Goal: Task Accomplishment & Management: Complete application form

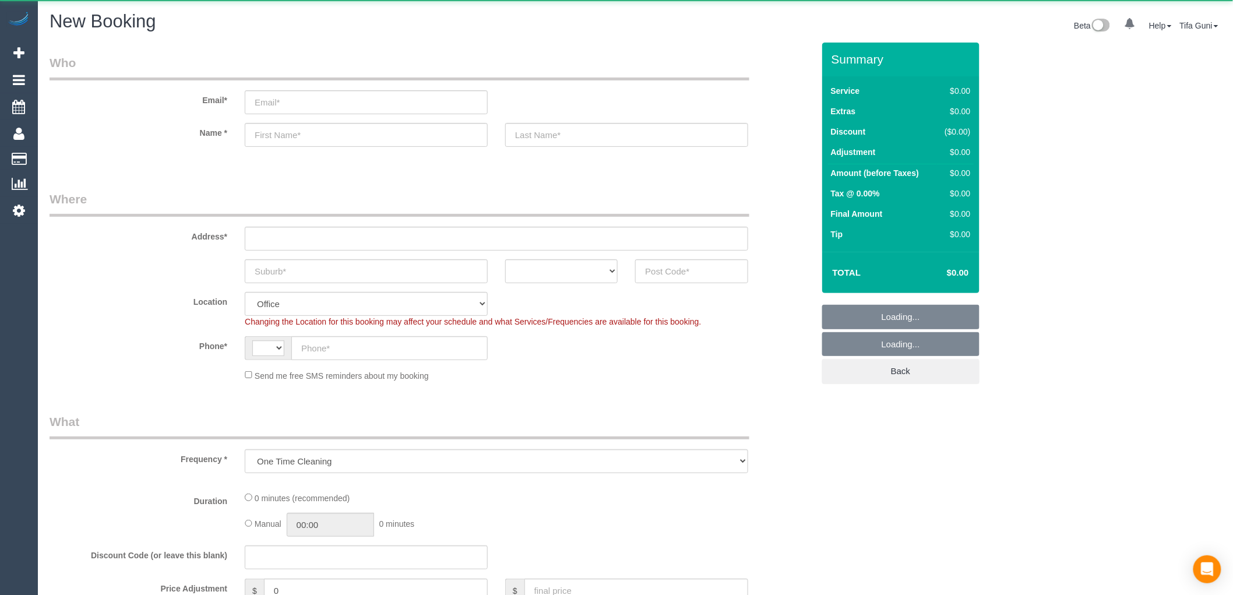
select select "object:667"
select select "string:AU"
click at [318, 271] on input "text" at bounding box center [366, 271] width 243 height 24
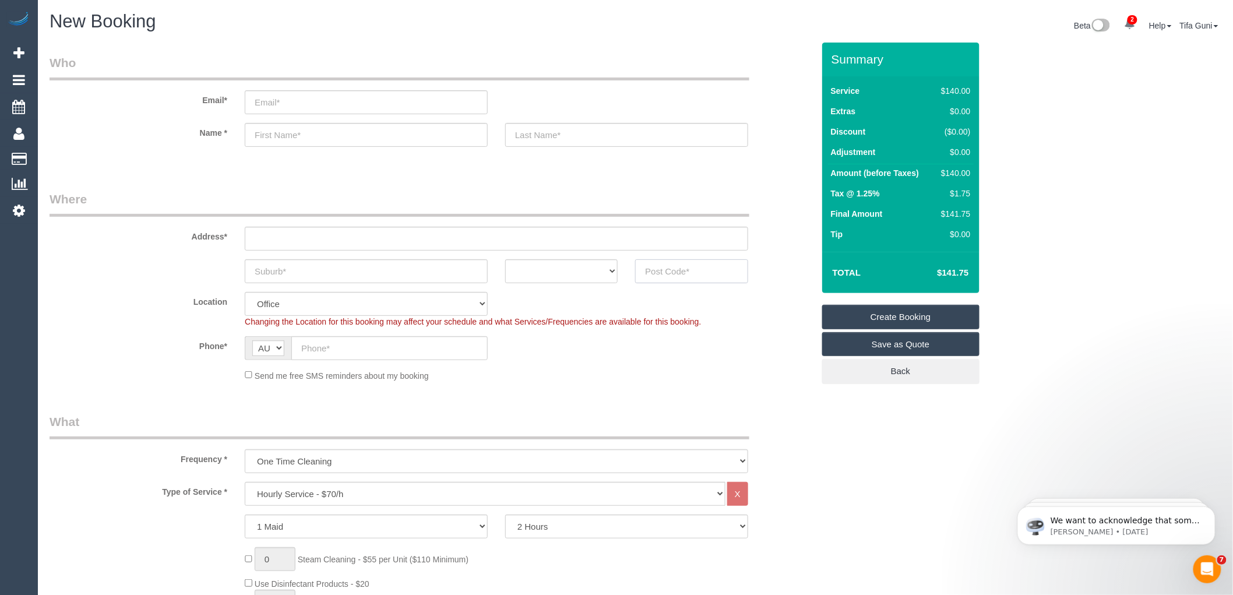
click at [696, 269] on input "text" at bounding box center [691, 271] width 112 height 24
type input "3181"
drag, startPoint x: 562, startPoint y: 268, endPoint x: 562, endPoint y: 278, distance: 9.9
click at [562, 268] on select "ACT NSW NT QLD SA TAS VIC WA" at bounding box center [561, 271] width 112 height 24
select select "VIC"
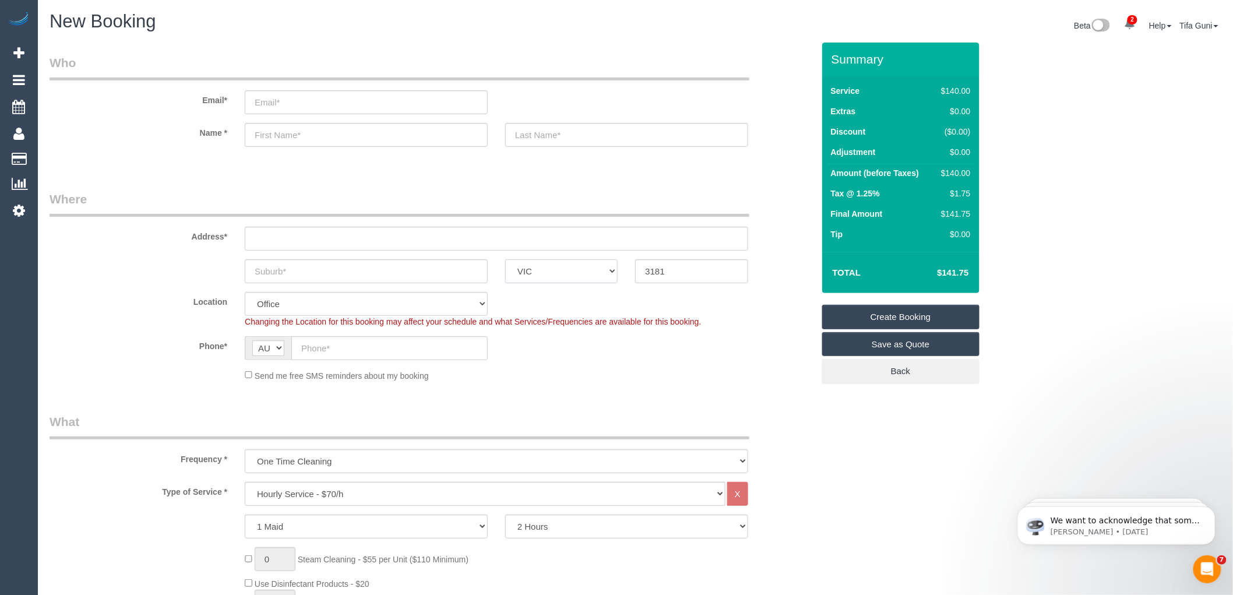
click at [505, 259] on select "ACT NSW NT QLD SA TAS VIC WA" at bounding box center [561, 271] width 112 height 24
click at [339, 274] on input "text" at bounding box center [366, 271] width 243 height 24
type input "PERANA"
click at [284, 237] on input "text" at bounding box center [496, 239] width 503 height 24
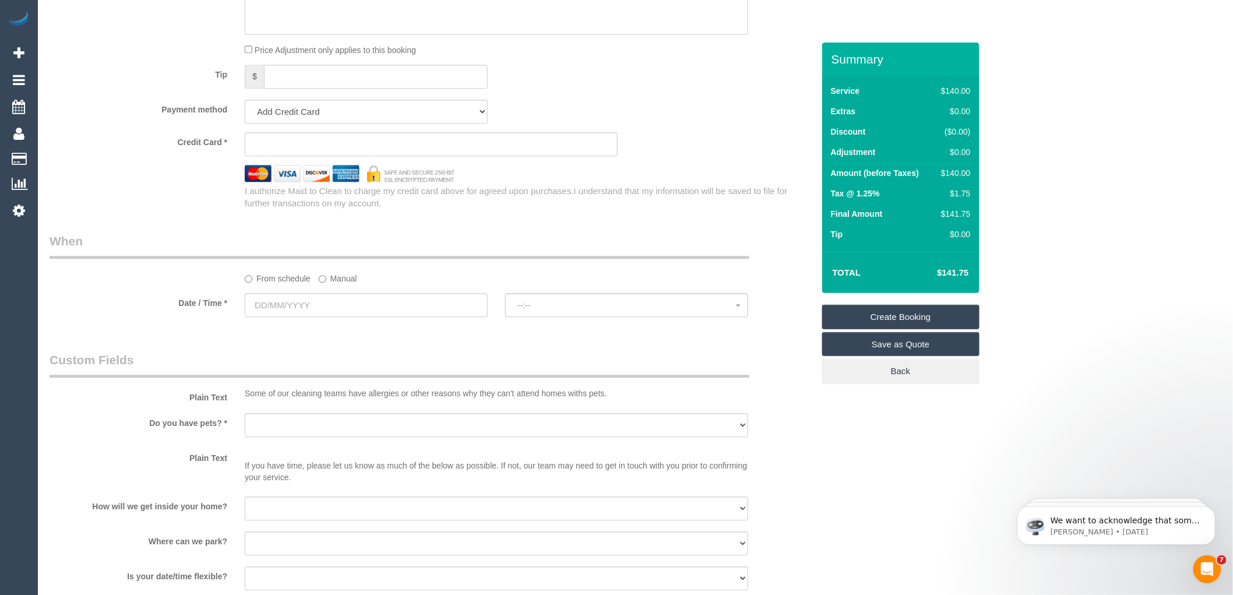
scroll to position [1230, 0]
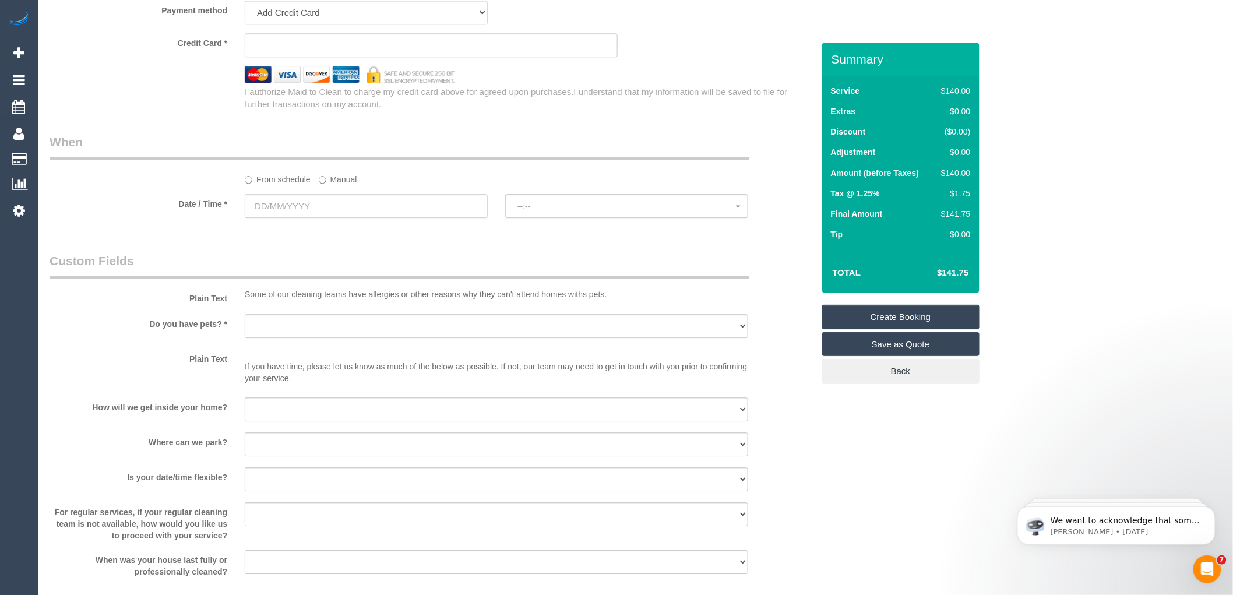
type input "-"
click at [319, 217] on input "text" at bounding box center [366, 206] width 243 height 24
select select "55"
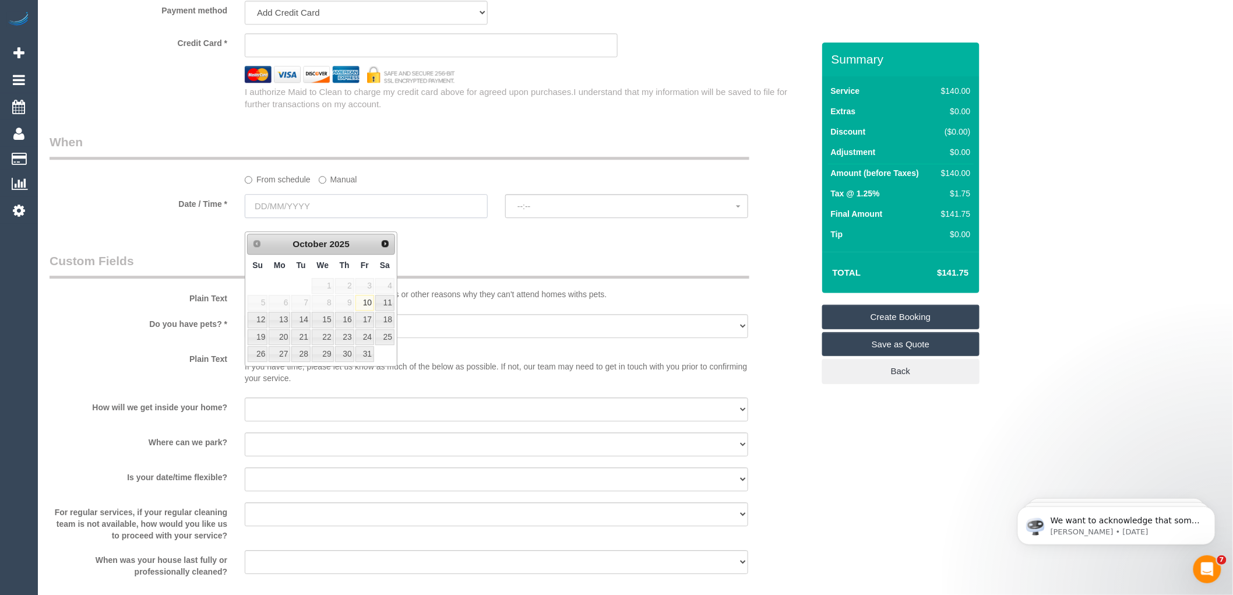
select select "object:2119"
click at [372, 321] on link "17" at bounding box center [364, 320] width 19 height 16
type input "[DATE]"
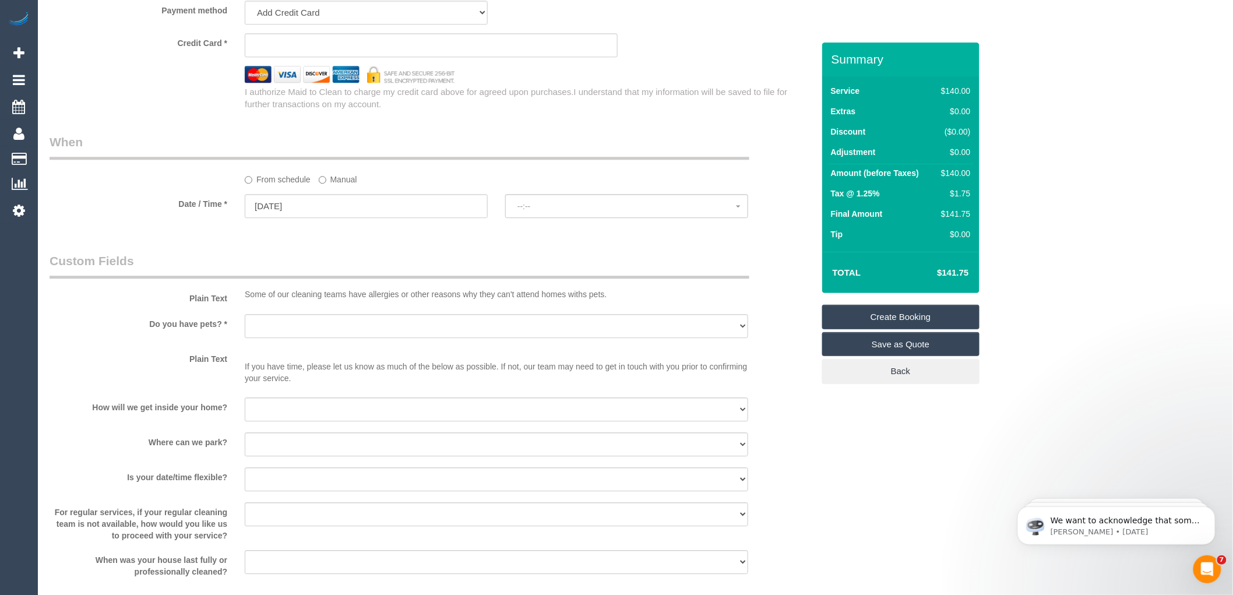
select select "spot1"
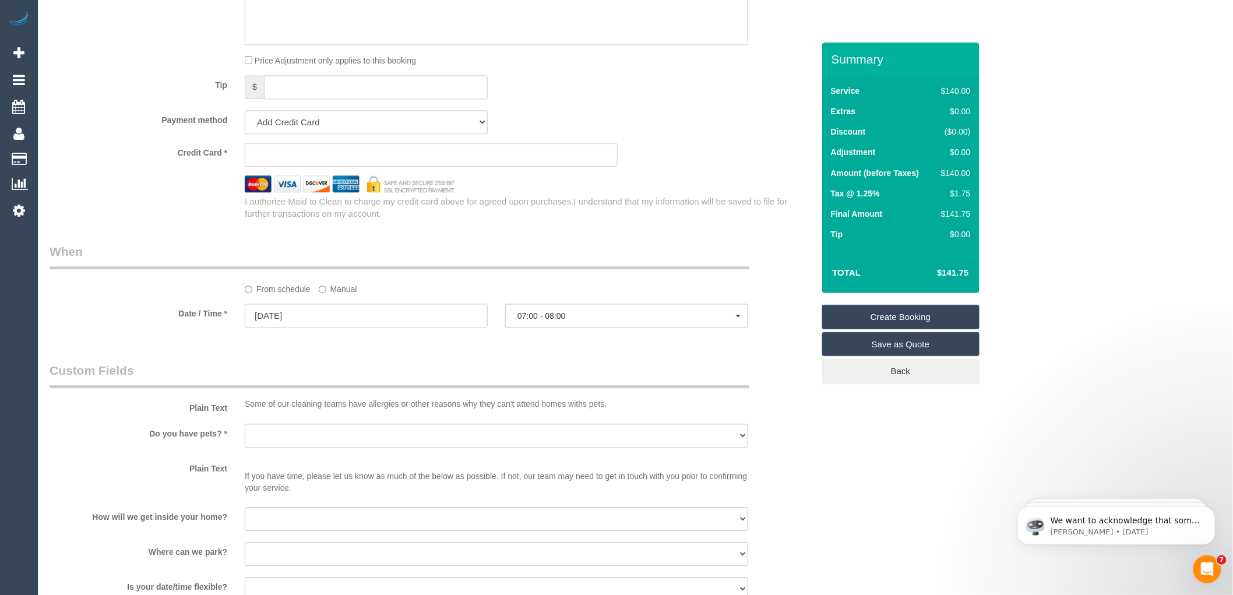
scroll to position [1295, 0]
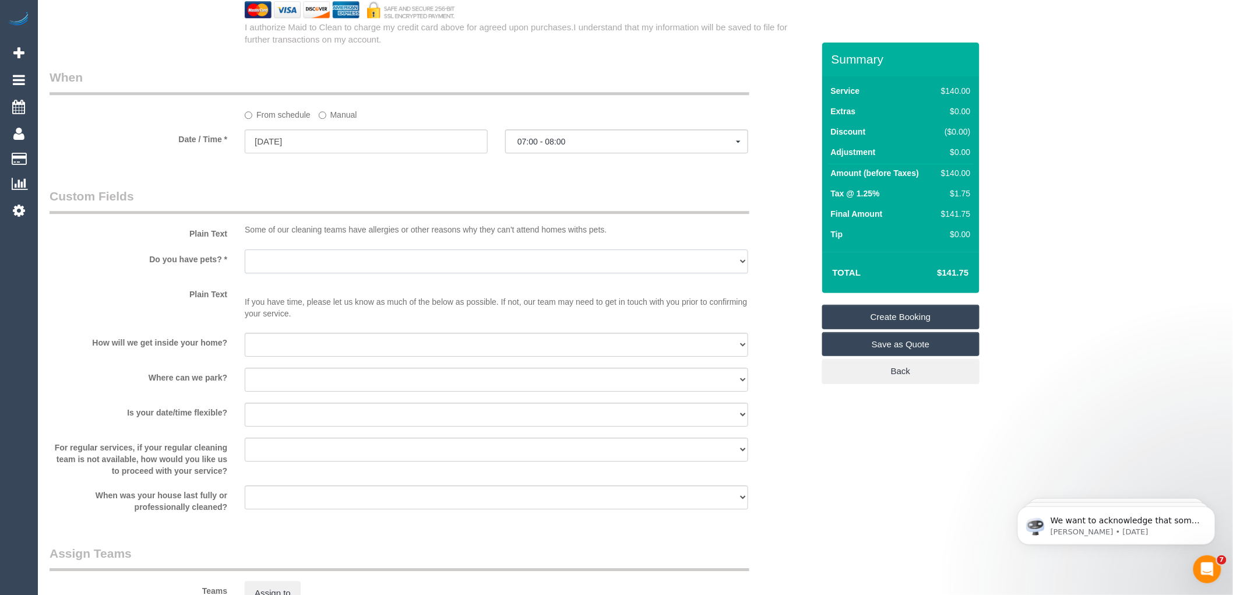
click at [309, 273] on select "Yes - Cats Yes - Dogs No pets Yes - Dogs and Cats Yes - Other" at bounding box center [496, 261] width 503 height 24
select select "number:27"
click at [245, 262] on select "Yes - Cats Yes - Dogs No pets Yes - Dogs and Cats Yes - Other" at bounding box center [496, 261] width 503 height 24
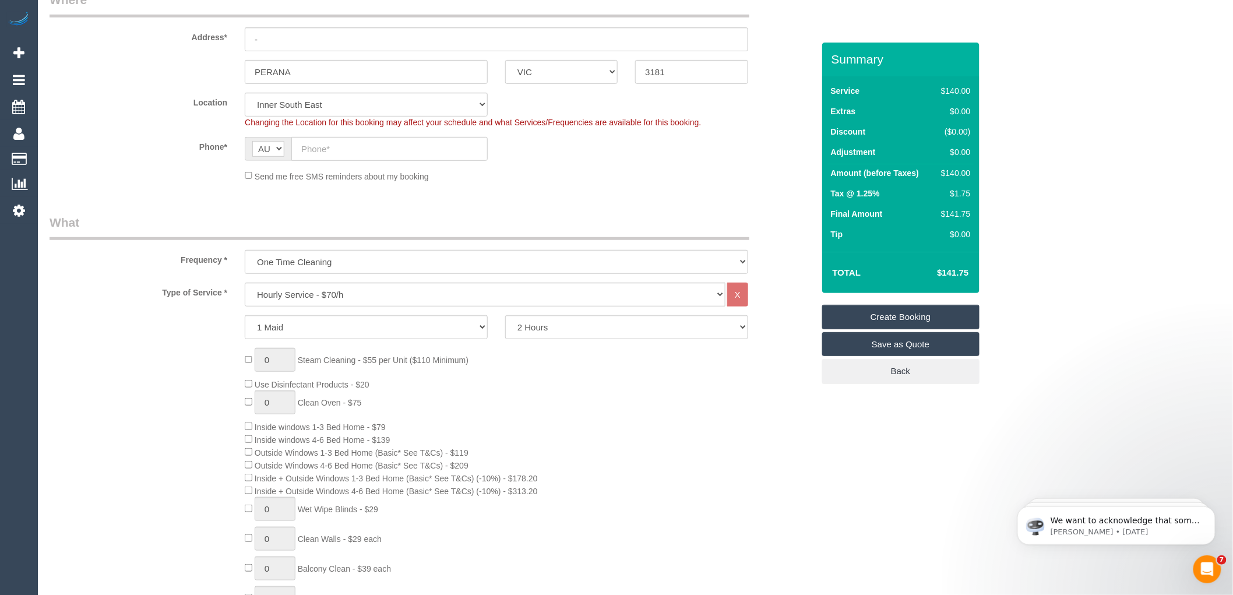
scroll to position [129, 0]
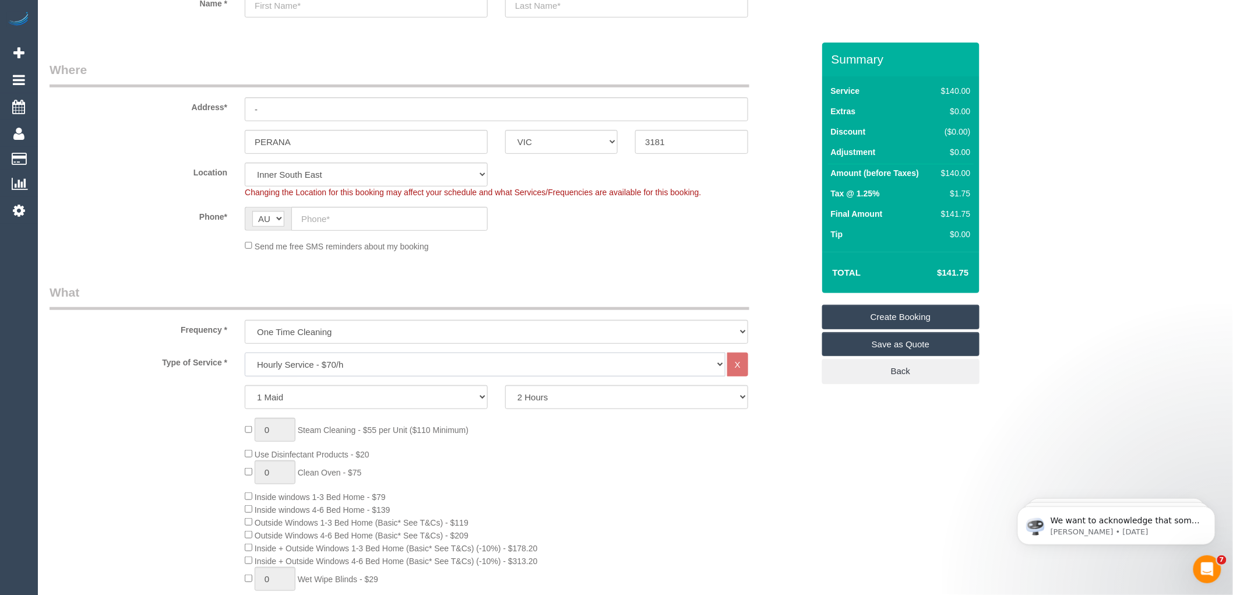
click at [347, 365] on select "Hourly Service - $70/h Hourly Service - $65/h Hourly Service - $60/h Hourly Ser…" at bounding box center [485, 364] width 481 height 24
select select "212"
click at [245, 353] on select "Hourly Service - $70/h Hourly Service - $65/h Hourly Service - $60/h Hourly Ser…" at bounding box center [485, 364] width 481 height 24
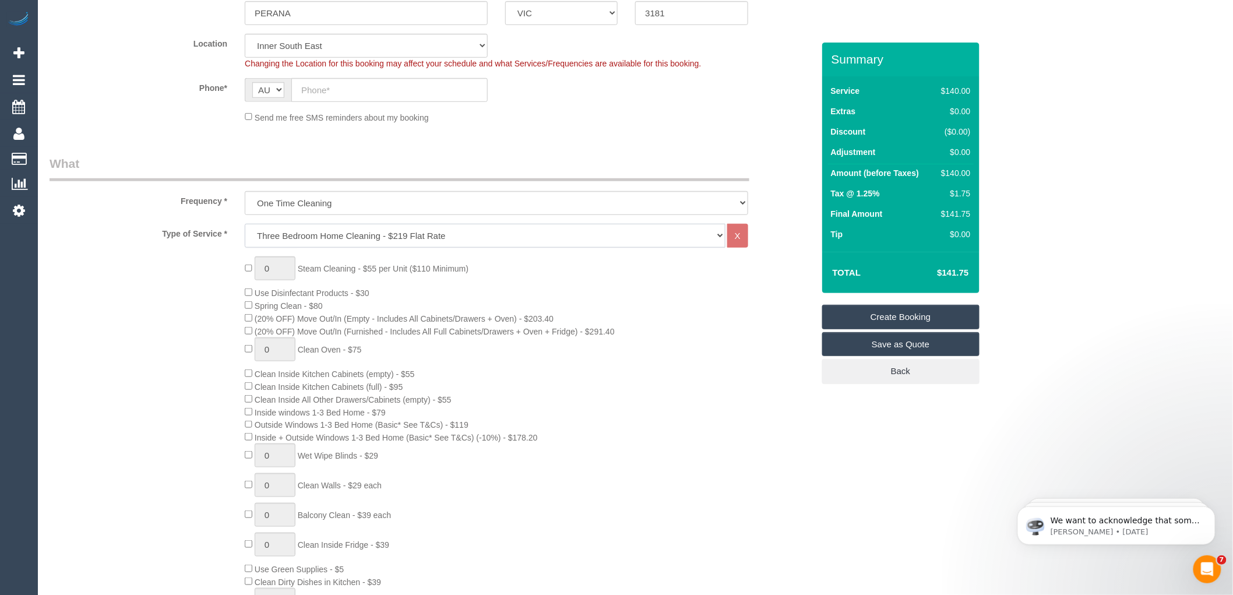
scroll to position [259, 0]
select select "spot22"
select select "spot43"
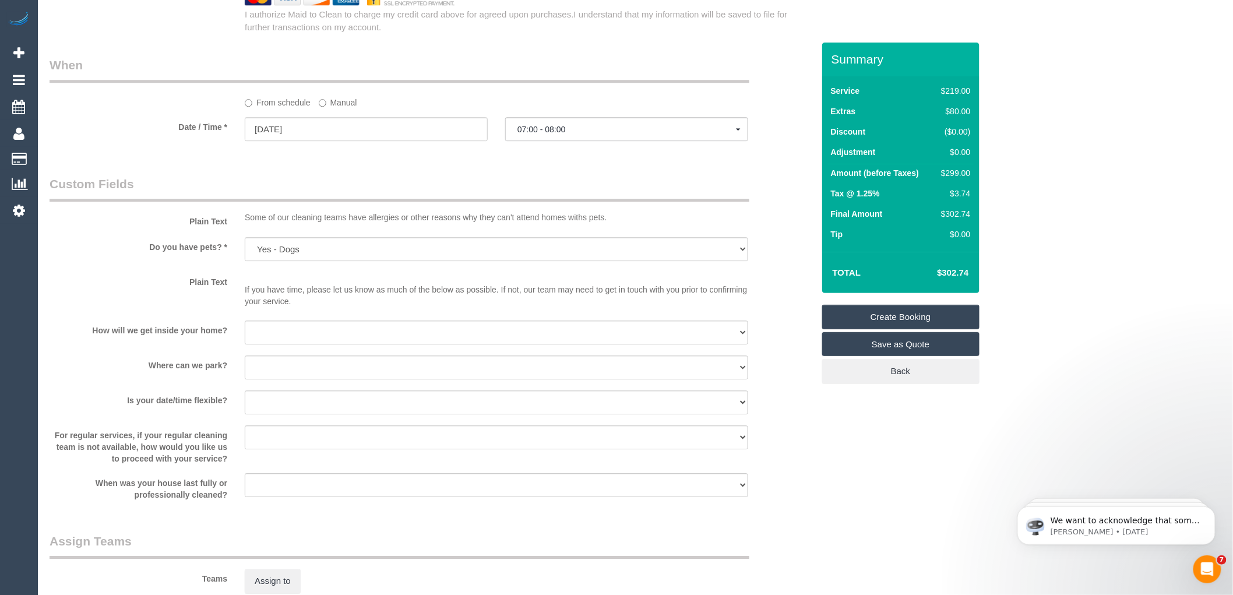
scroll to position [1636, 0]
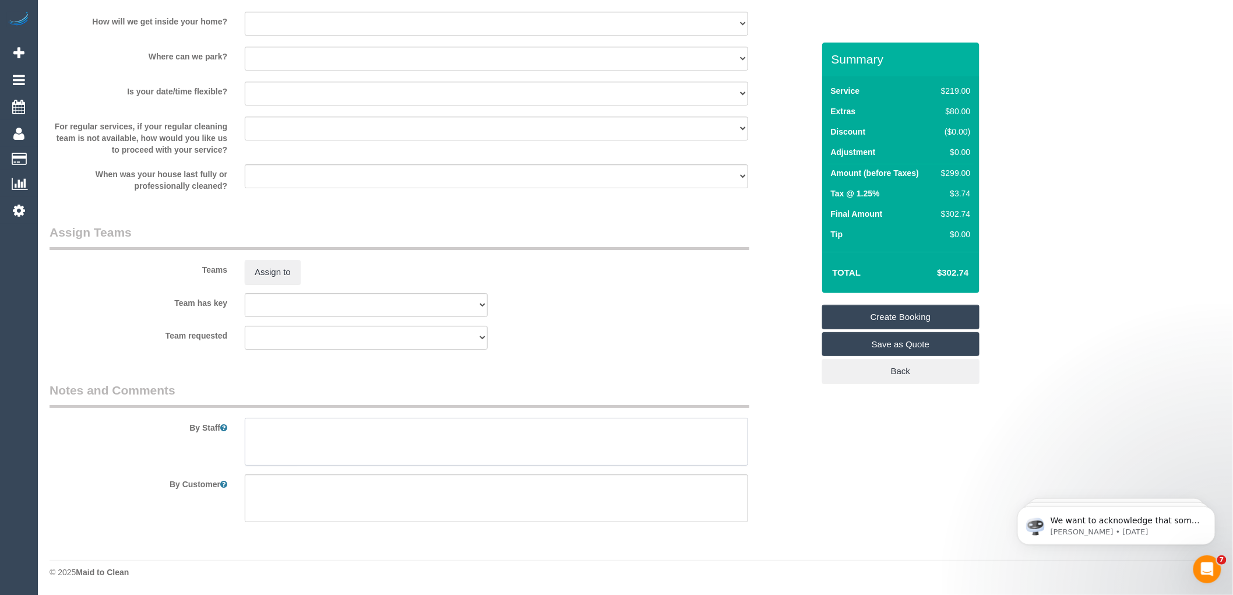
click at [288, 433] on textarea at bounding box center [496, 442] width 503 height 48
type textarea "r"
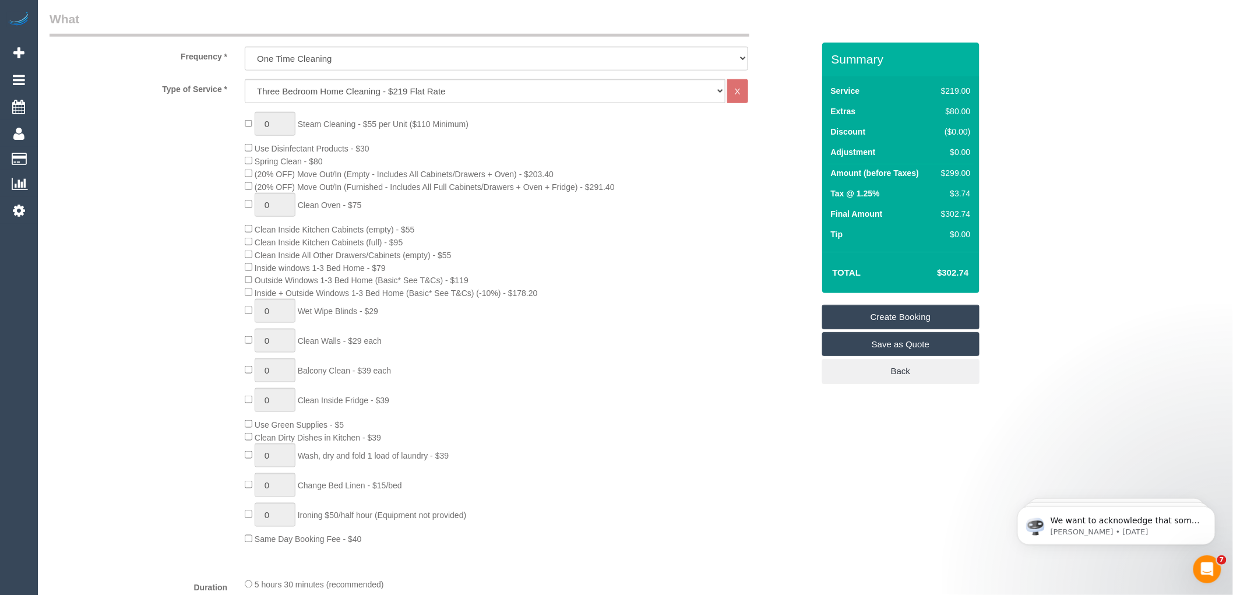
scroll to position [471, 0]
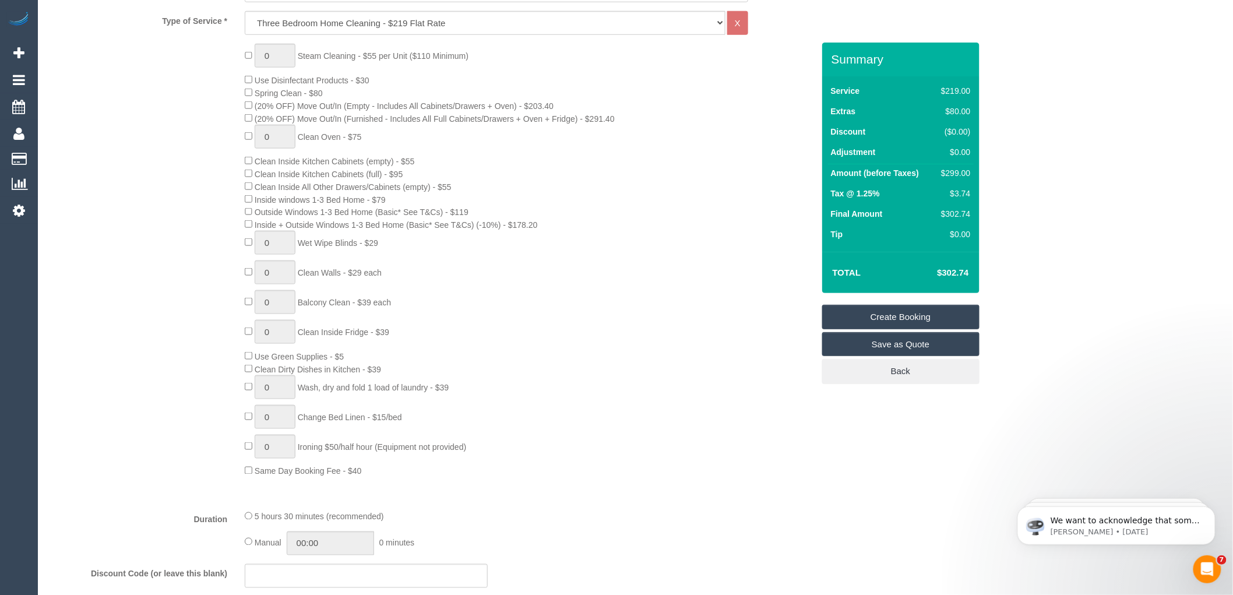
type textarea "RANGEHOOD"
select select "spot64"
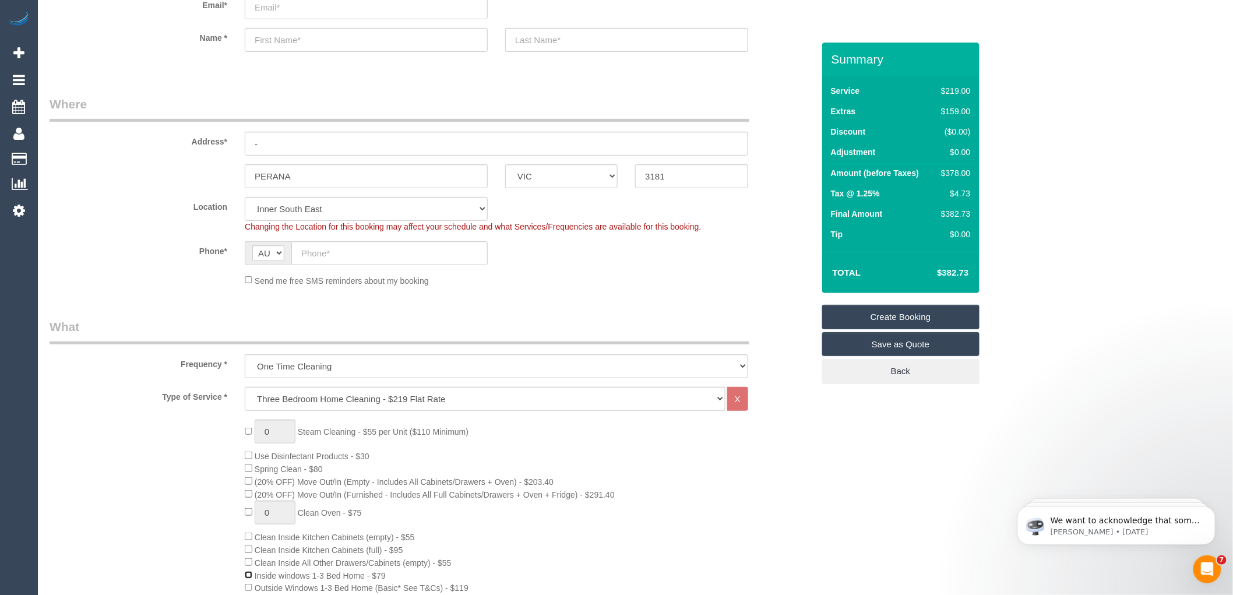
scroll to position [18, 0]
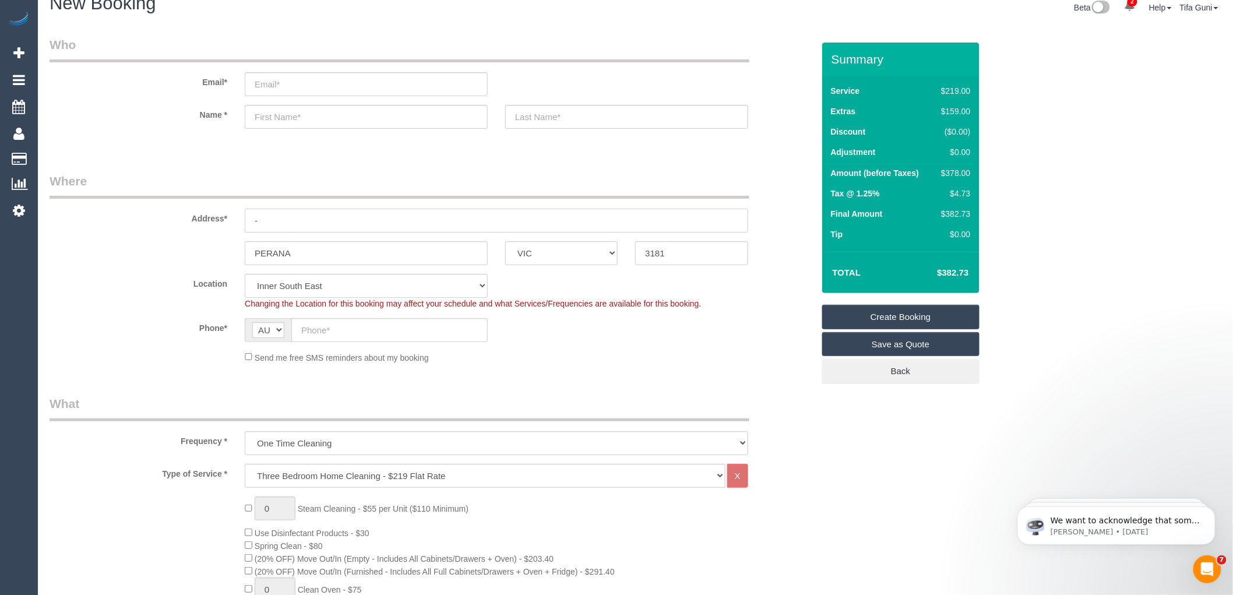
click at [276, 216] on input "-" at bounding box center [496, 221] width 503 height 24
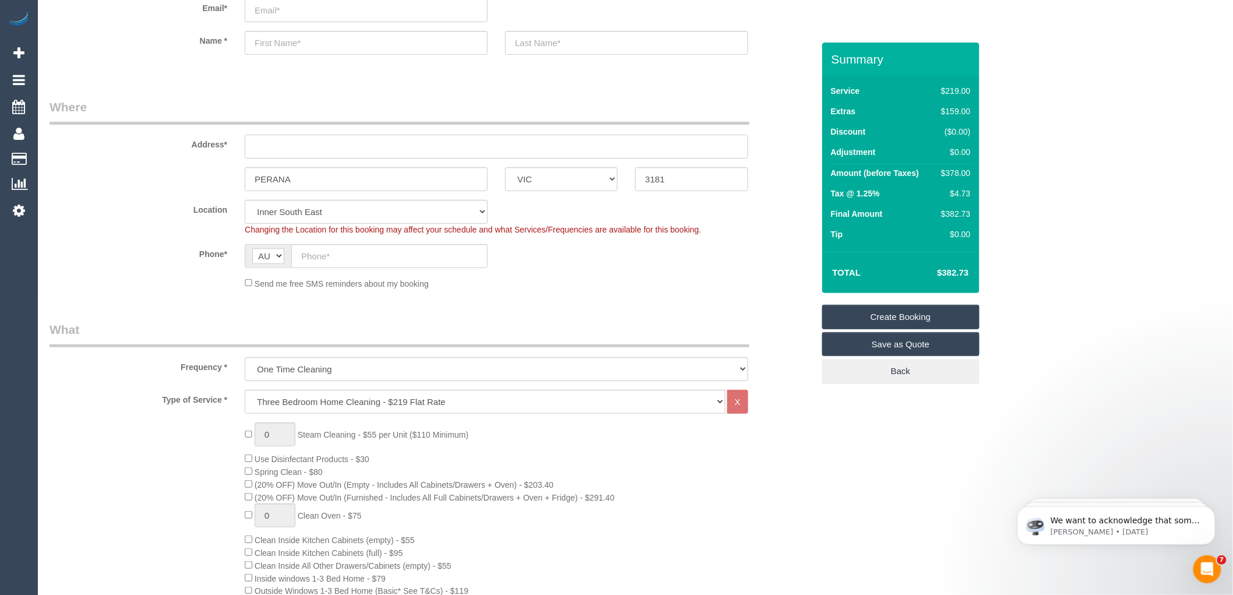
scroll to position [0, 0]
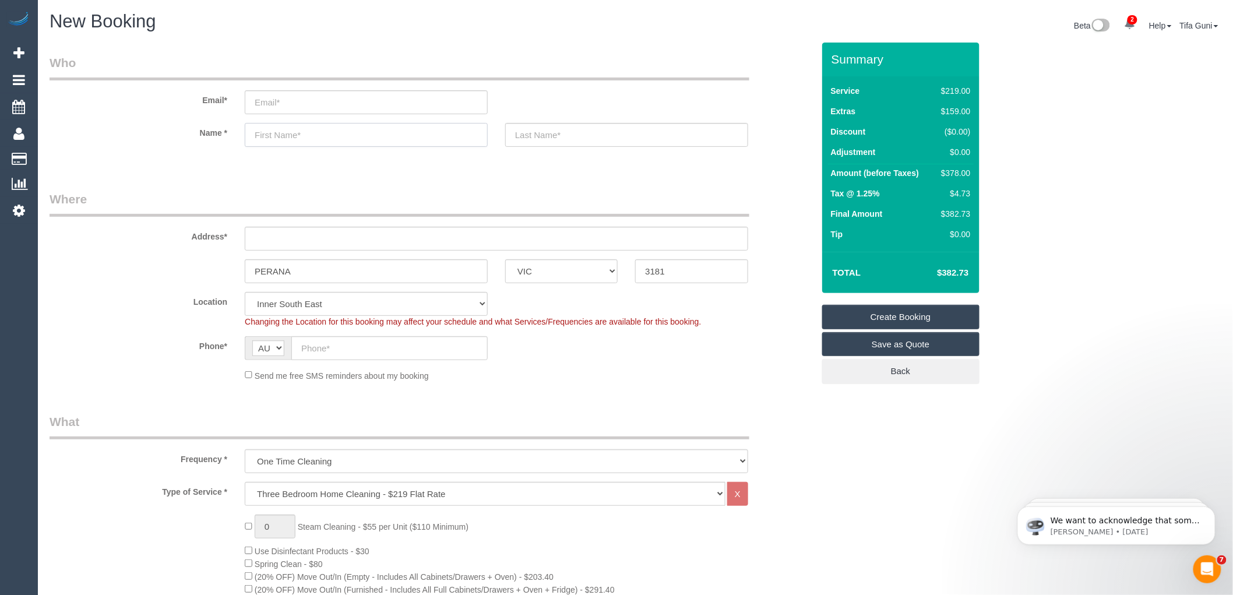
click at [276, 130] on input "text" at bounding box center [366, 135] width 243 height 24
type input "sEAN"
click at [561, 119] on sui-booking-customer "Email* Name * sEAN" at bounding box center [432, 106] width 764 height 104
click at [565, 143] on input "text" at bounding box center [626, 135] width 243 height 24
type input "BROOKLIN"
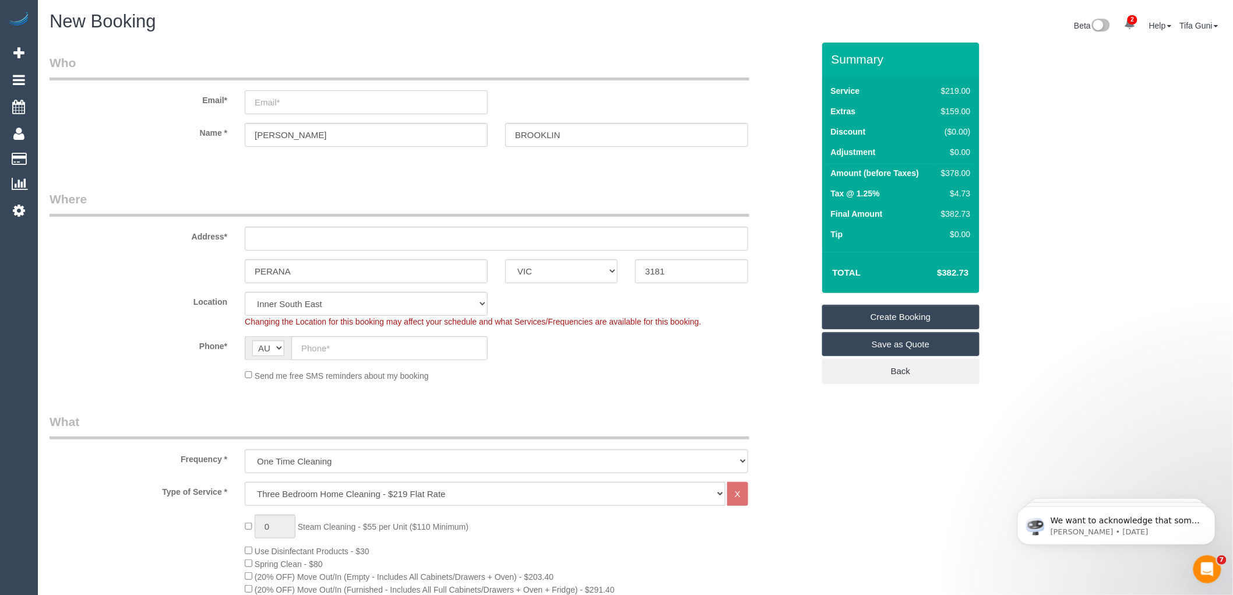
click at [295, 96] on input "email" at bounding box center [366, 102] width 243 height 24
type input "Seanbrookmin19@gmail.com"
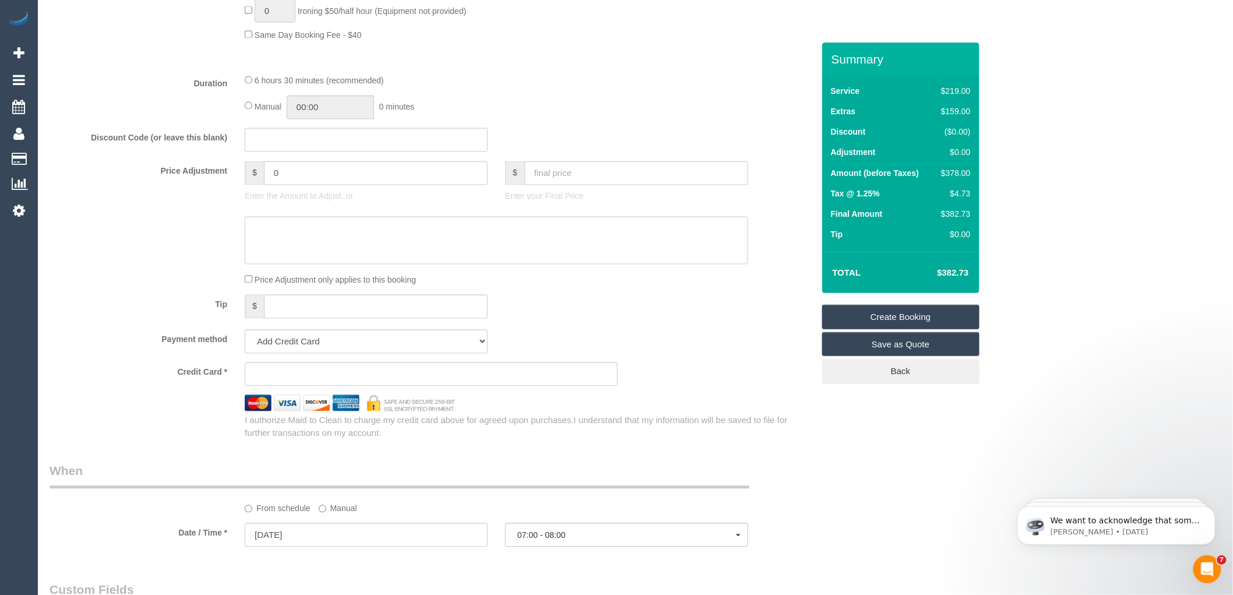
select select "spot85"
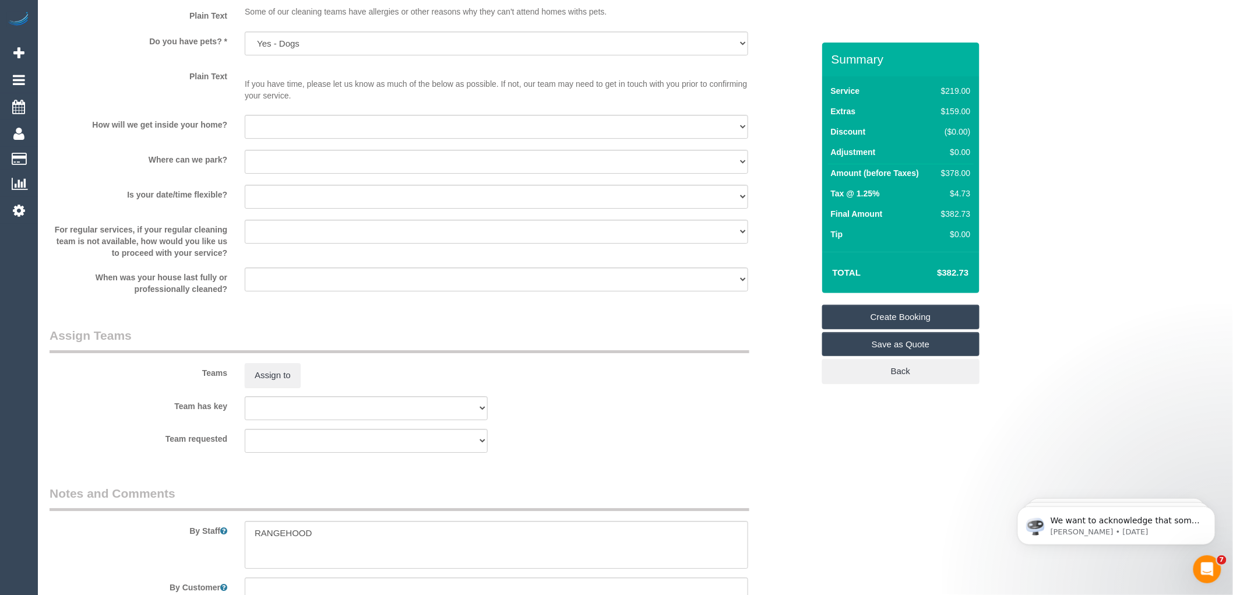
scroll to position [1489, 0]
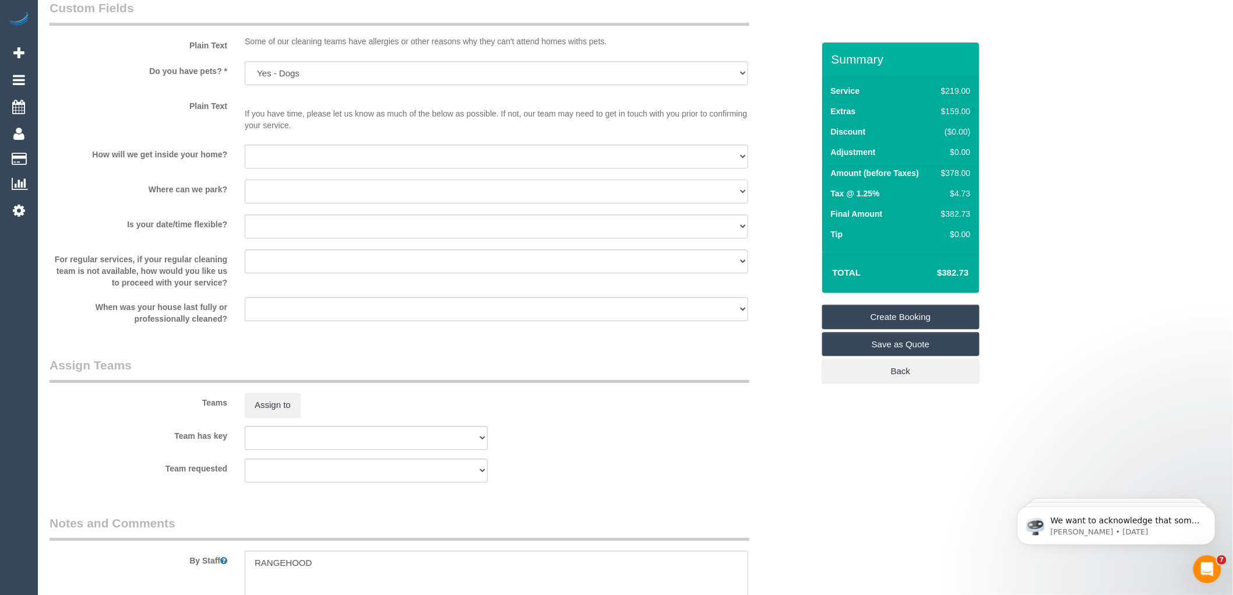
click at [334, 203] on select "I will provide parking on-site Free street parking Paid street parking (cost wi…" at bounding box center [496, 191] width 503 height 24
select select "number:18"
click at [245, 195] on select "I will provide parking on-site Free street parking Paid street parking (cost wi…" at bounding box center [496, 191] width 503 height 24
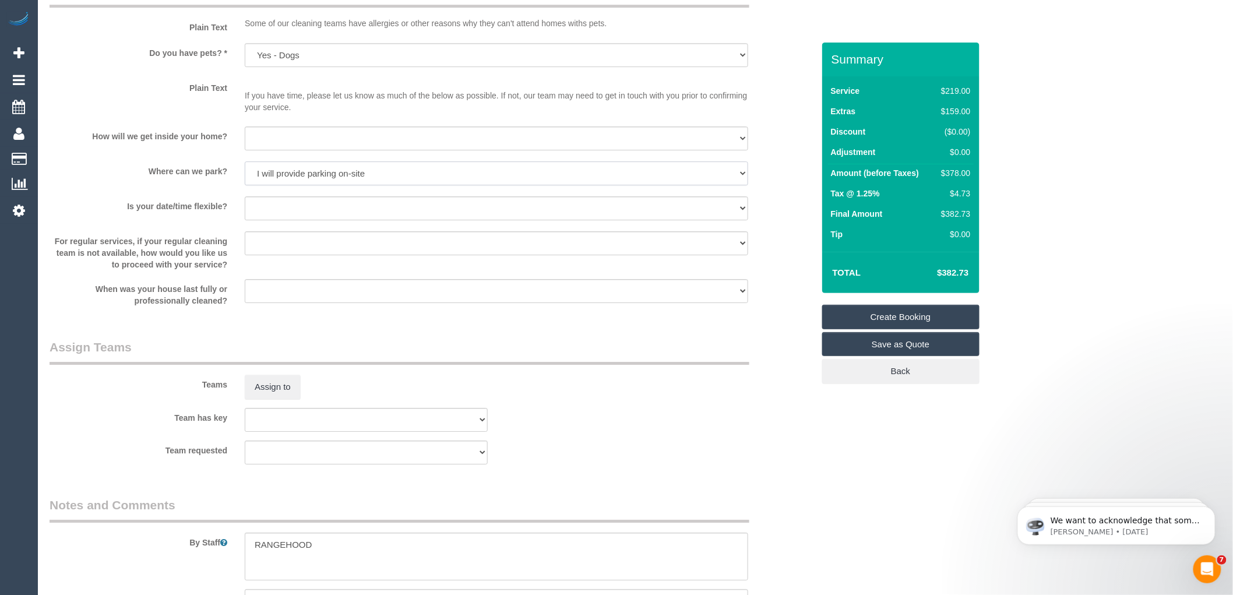
scroll to position [1636, 0]
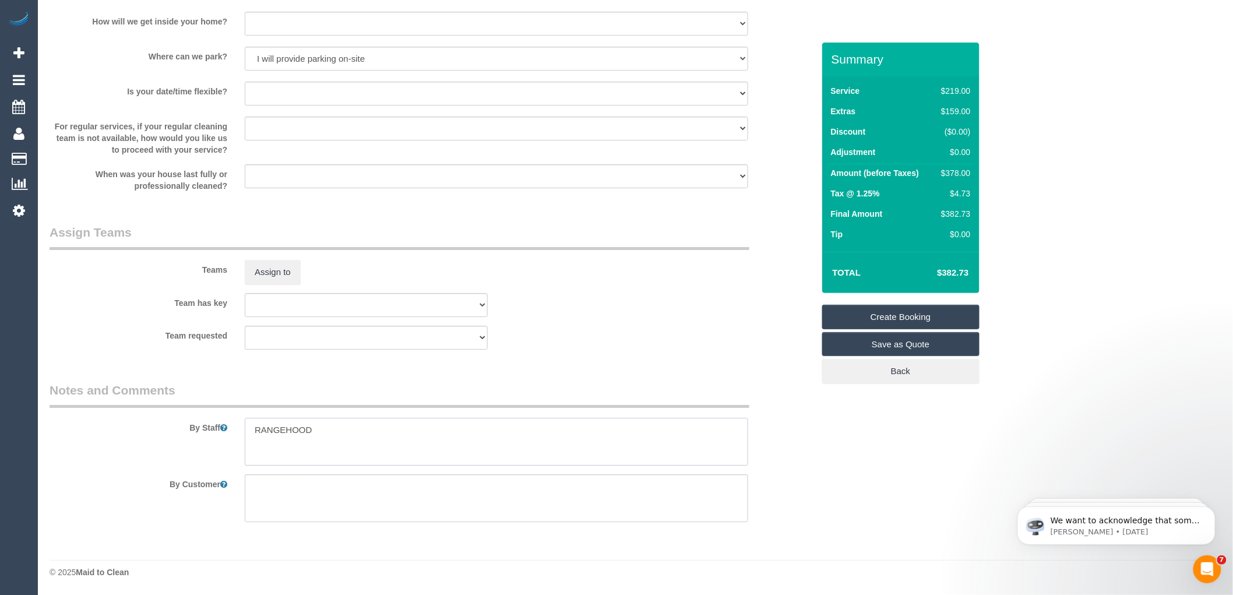
click at [325, 424] on textarea at bounding box center [496, 442] width 503 height 48
click at [390, 449] on textarea at bounding box center [496, 442] width 503 height 48
paste textarea "61433992336"
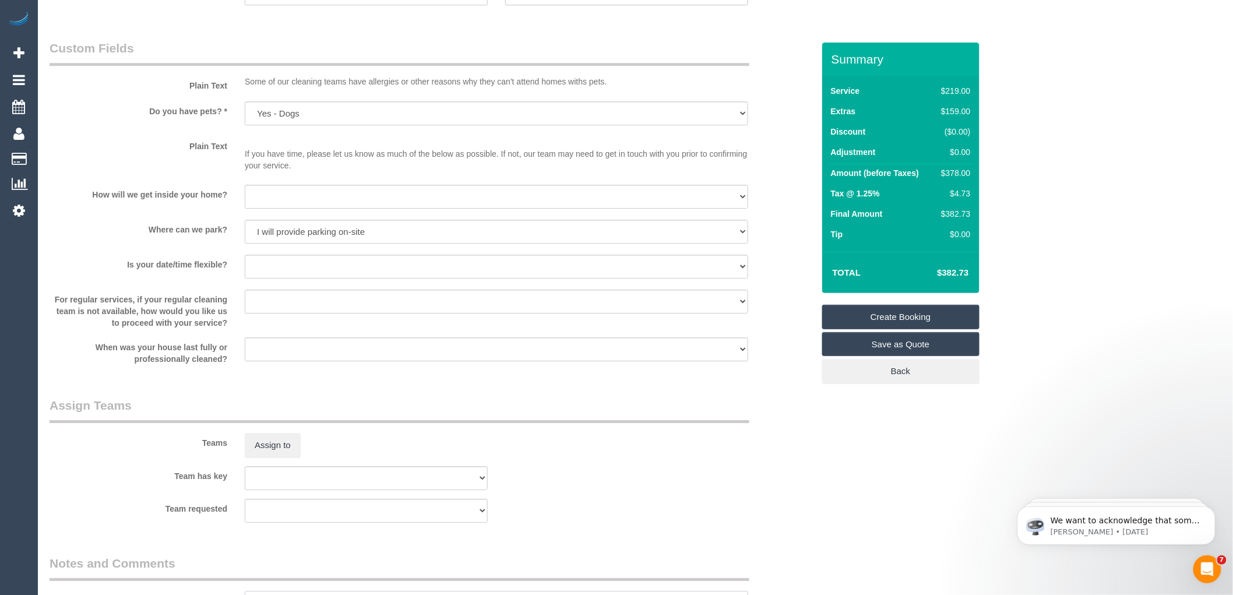
scroll to position [1442, 0]
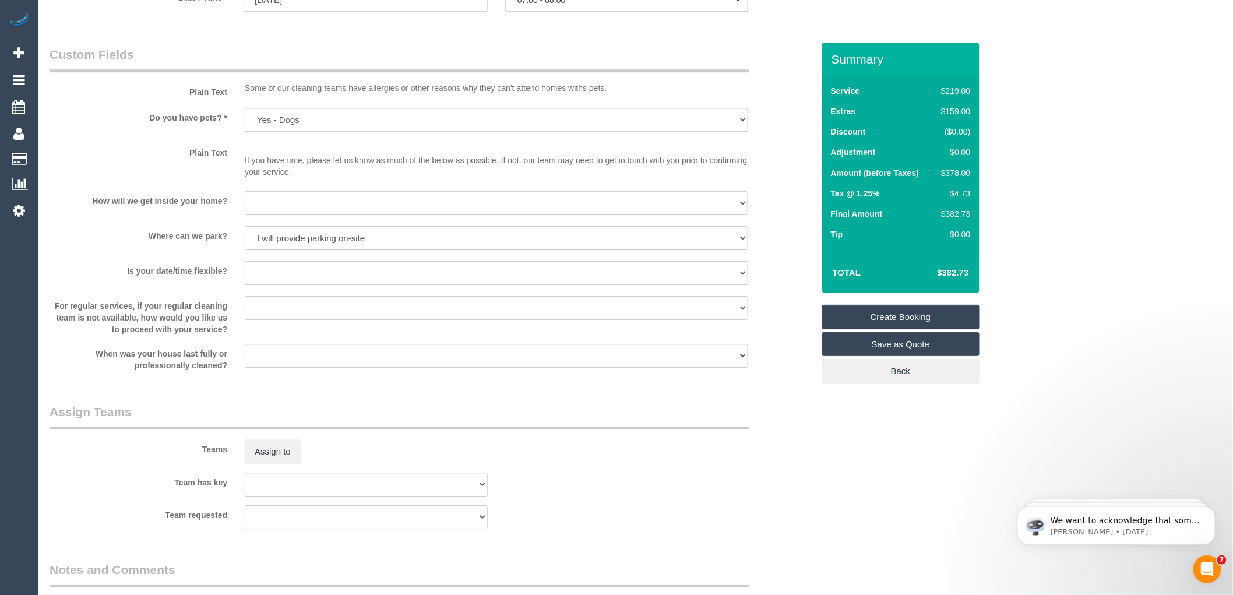
type textarea "RANGEHOOD. I will give them residential pass Call the customer on 61433992336 t…"
click at [273, 214] on select "I will be home Key will be left (please provide details below) Lock box/Access …" at bounding box center [496, 203] width 503 height 24
select select "number:14"
click at [245, 206] on select "I will be home Key will be left (please provide details below) Lock box/Access …" at bounding box center [496, 203] width 503 height 24
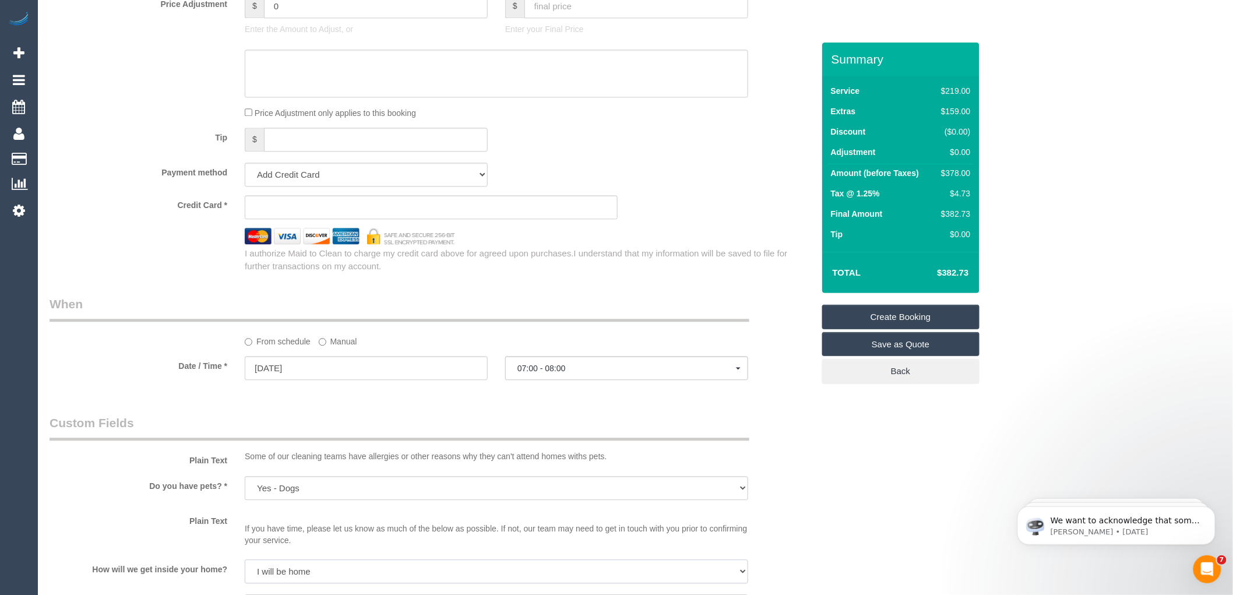
scroll to position [1053, 0]
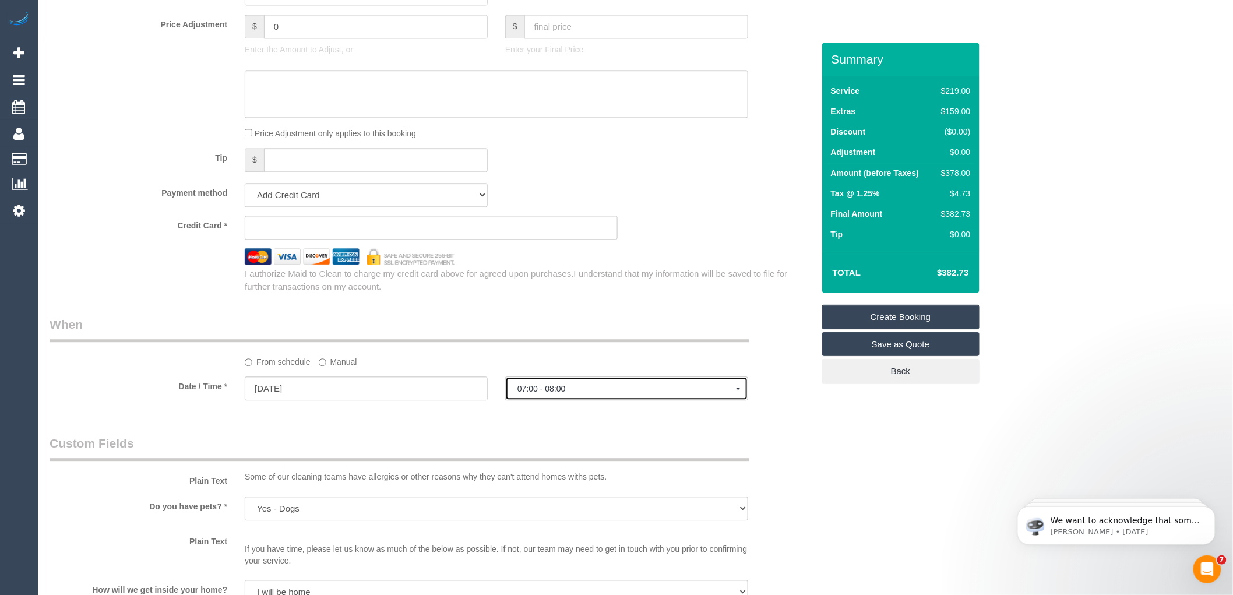
click at [567, 393] on span "07:00 - 08:00" at bounding box center [626, 388] width 218 height 9
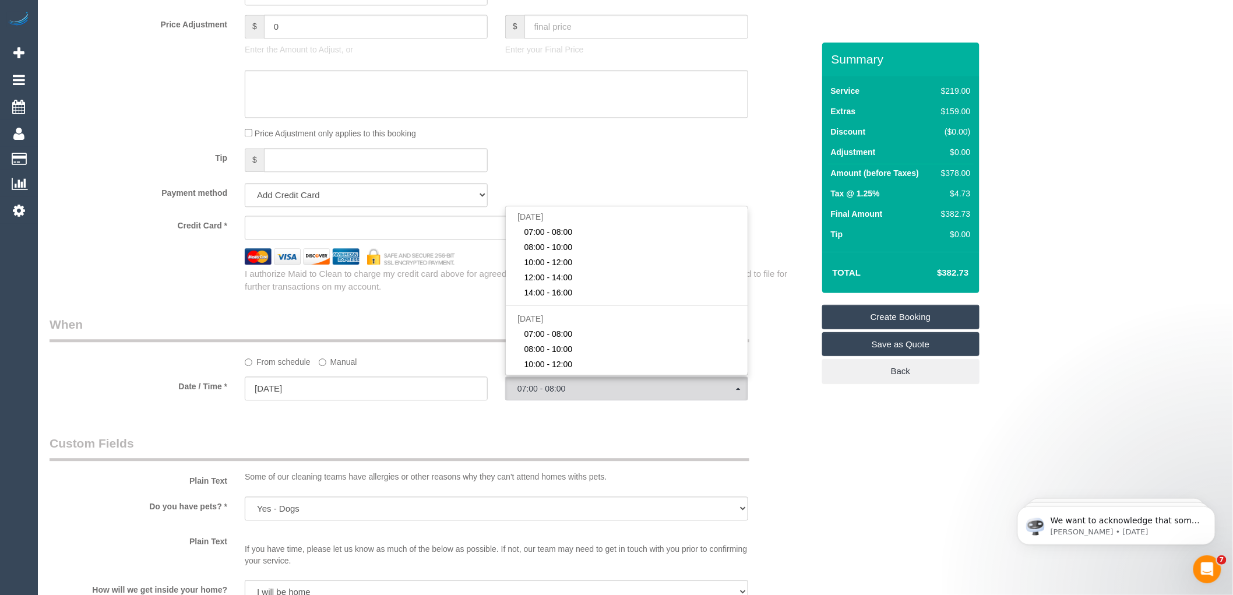
click at [596, 139] on div "Price Adjustment only applies to this booking" at bounding box center [496, 132] width 521 height 13
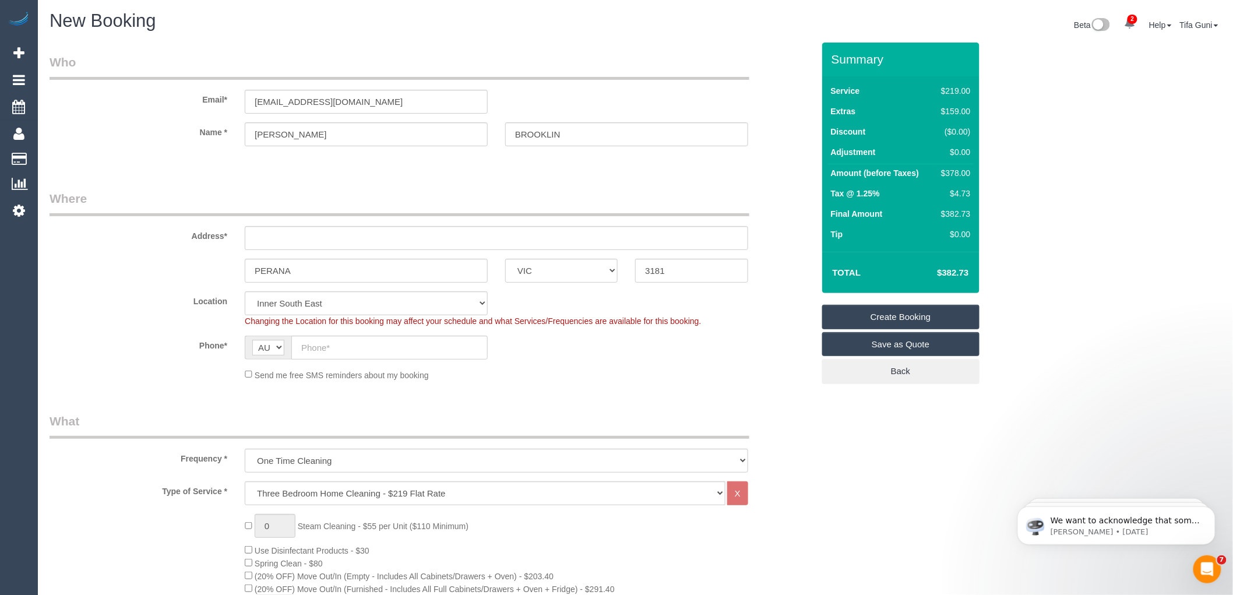
scroll to position [0, 0]
click at [269, 241] on input "text" at bounding box center [496, 239] width 503 height 24
type input "68 Donald street"
drag, startPoint x: 308, startPoint y: 271, endPoint x: 225, endPoint y: 276, distance: 82.8
click at [225, 276] on div "PERANA ACT NSW NT QLD SA TAS VIC WA 3181" at bounding box center [431, 271] width 781 height 24
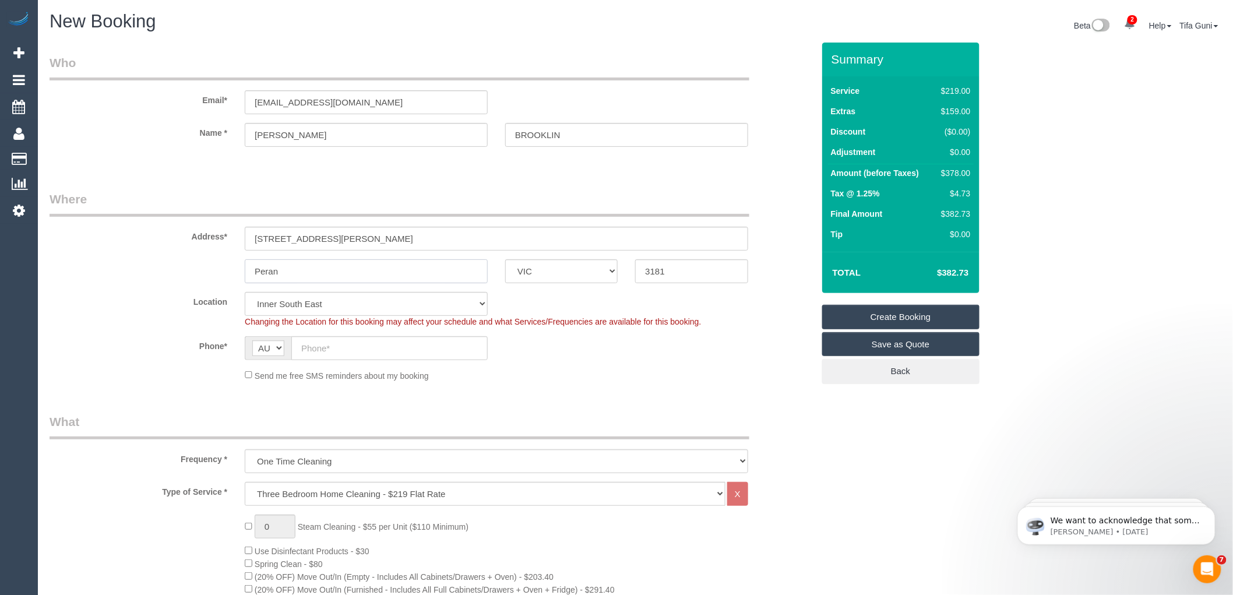
type input "Peran"
click at [331, 351] on input "text" at bounding box center [389, 348] width 196 height 24
paste input "61 433 992 336"
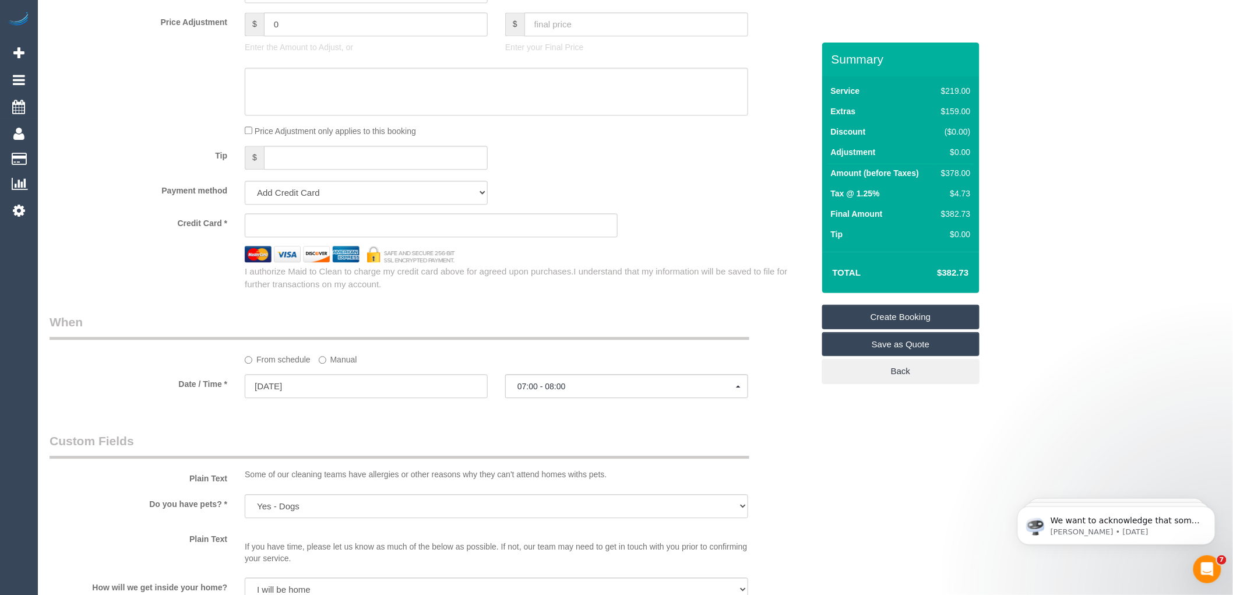
scroll to position [1100, 0]
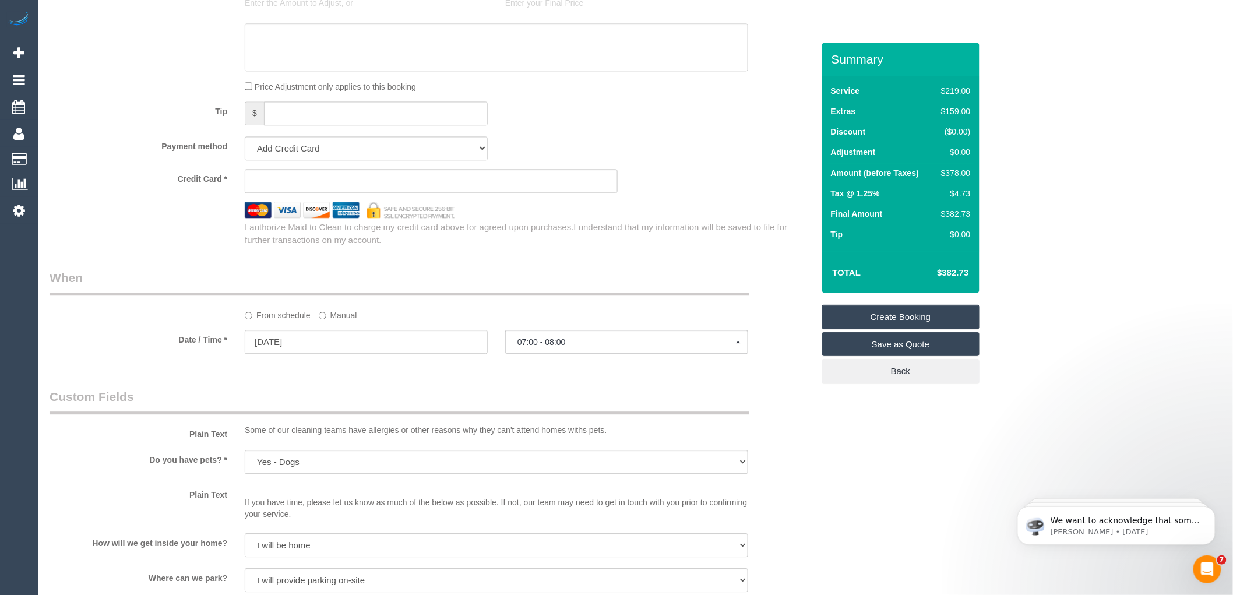
click at [278, 193] on sui-stripe-card at bounding box center [431, 181] width 373 height 24
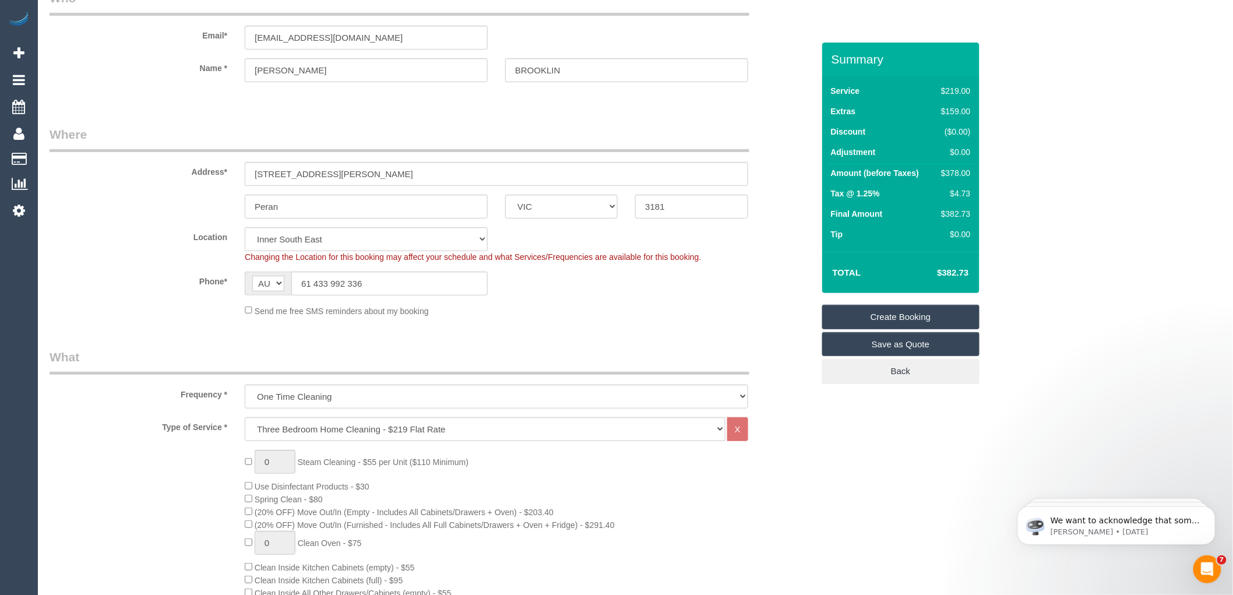
scroll to position [0, 0]
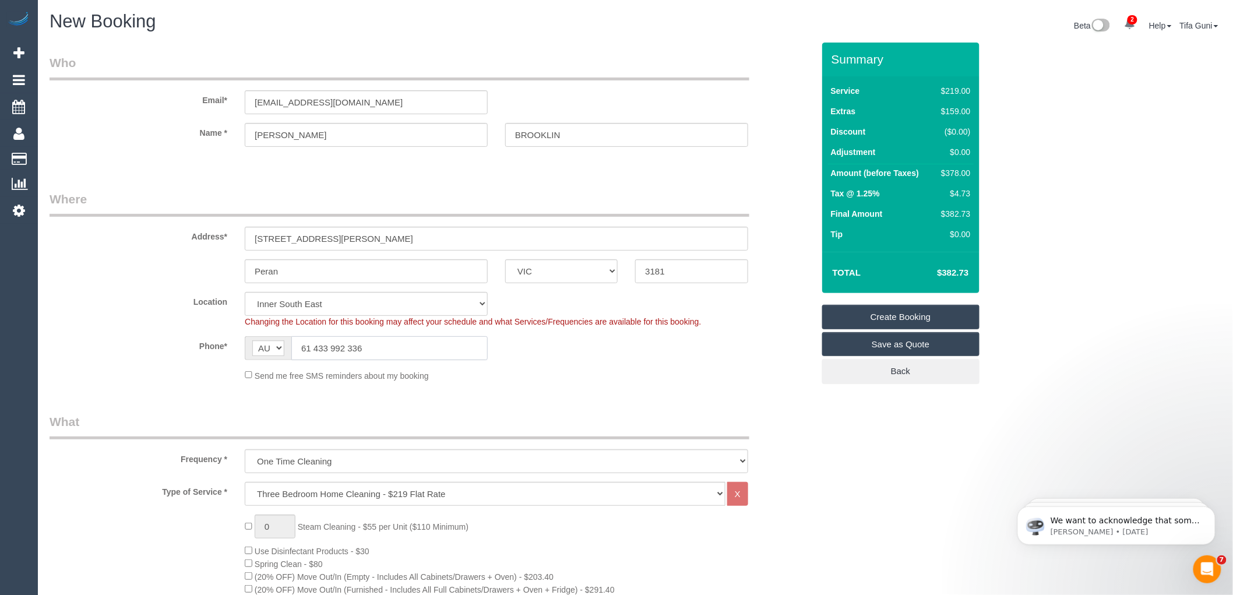
drag, startPoint x: 315, startPoint y: 348, endPoint x: 291, endPoint y: 347, distance: 23.3
click at [291, 347] on input "61 433 992 336" at bounding box center [389, 348] width 196 height 24
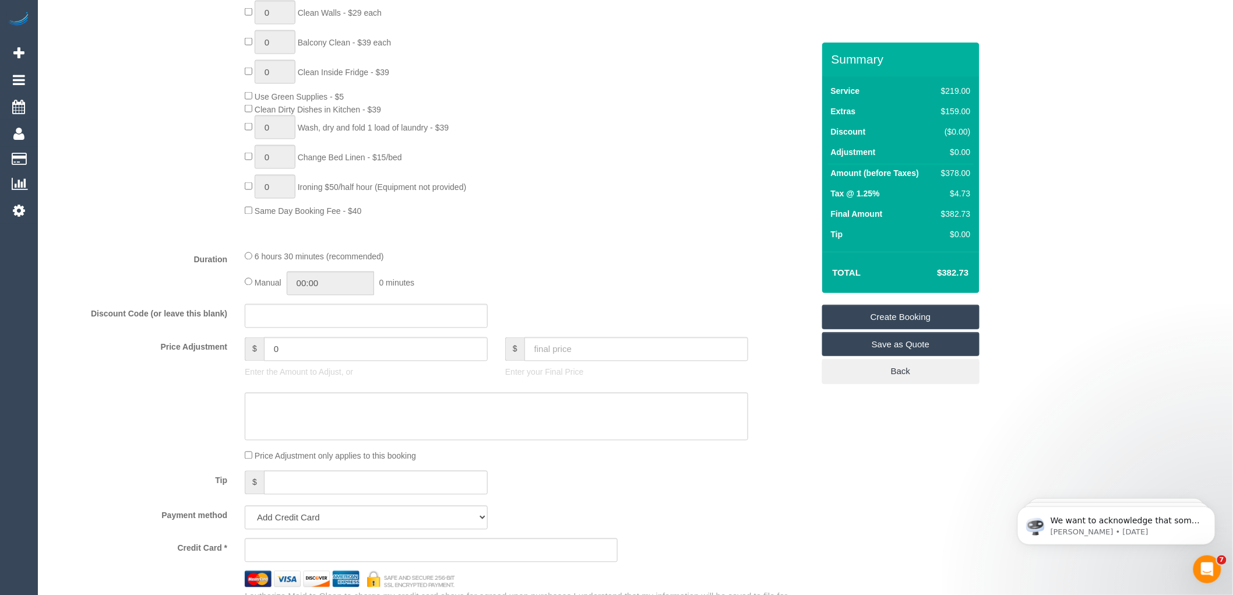
scroll to position [730, 0]
type input "0433 992 336"
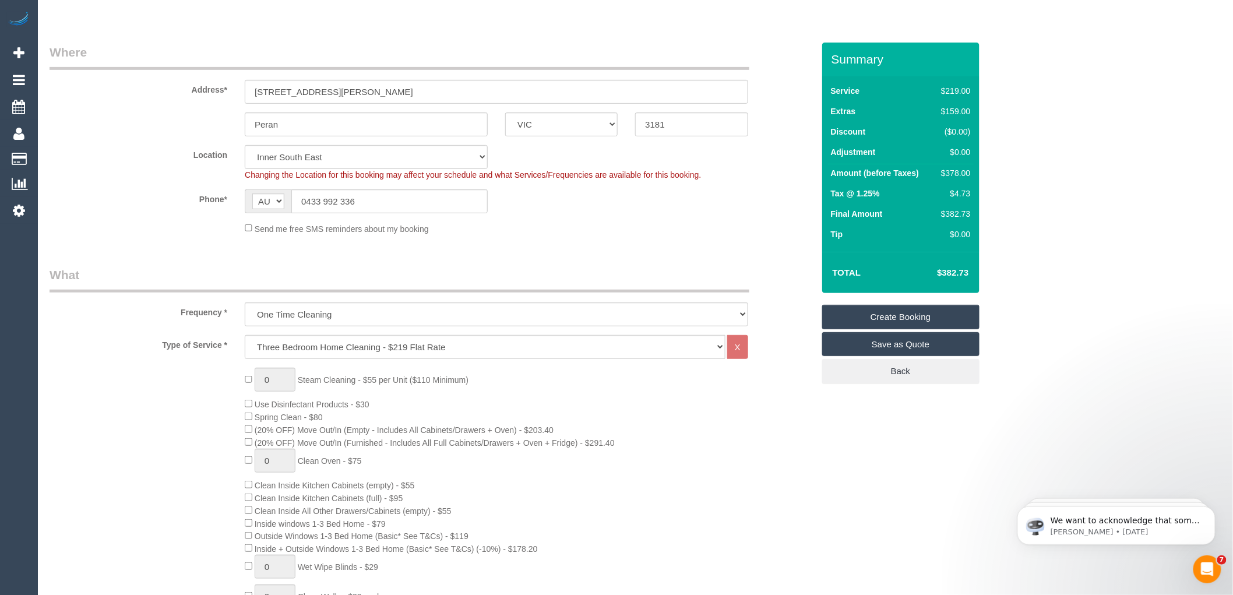
scroll to position [0, 0]
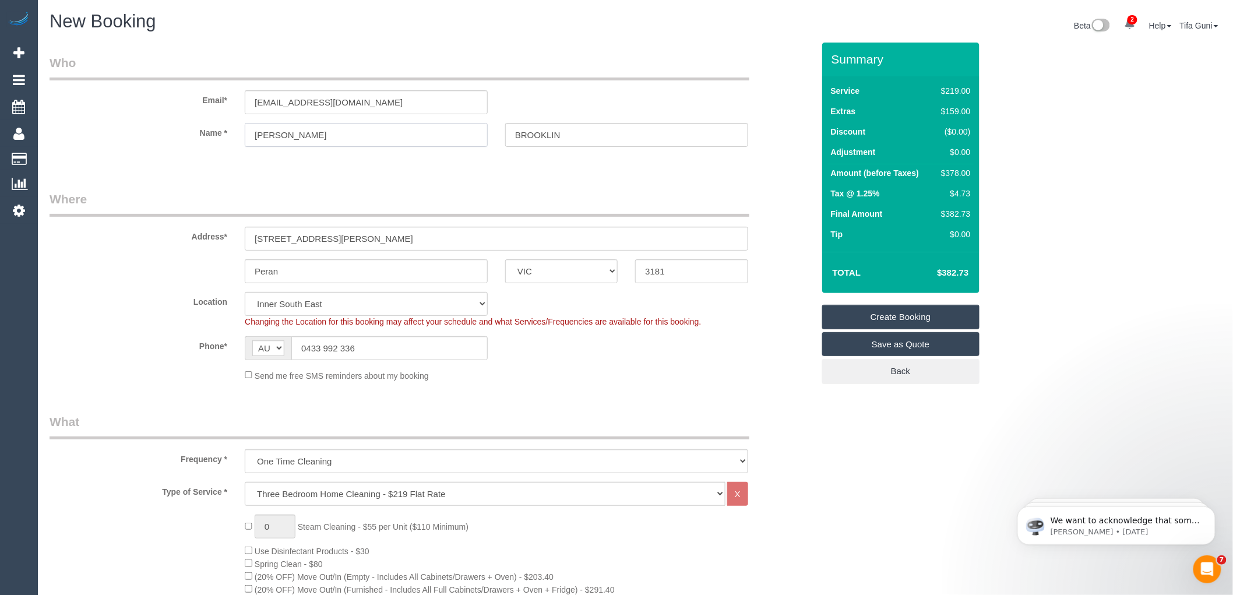
drag, startPoint x: 287, startPoint y: 136, endPoint x: 251, endPoint y: 132, distance: 35.7
click at [251, 132] on input "sEAN" at bounding box center [366, 135] width 243 height 24
type input "s"
type input "Sean"
click at [567, 134] on input "BROOKLIN" at bounding box center [626, 135] width 243 height 24
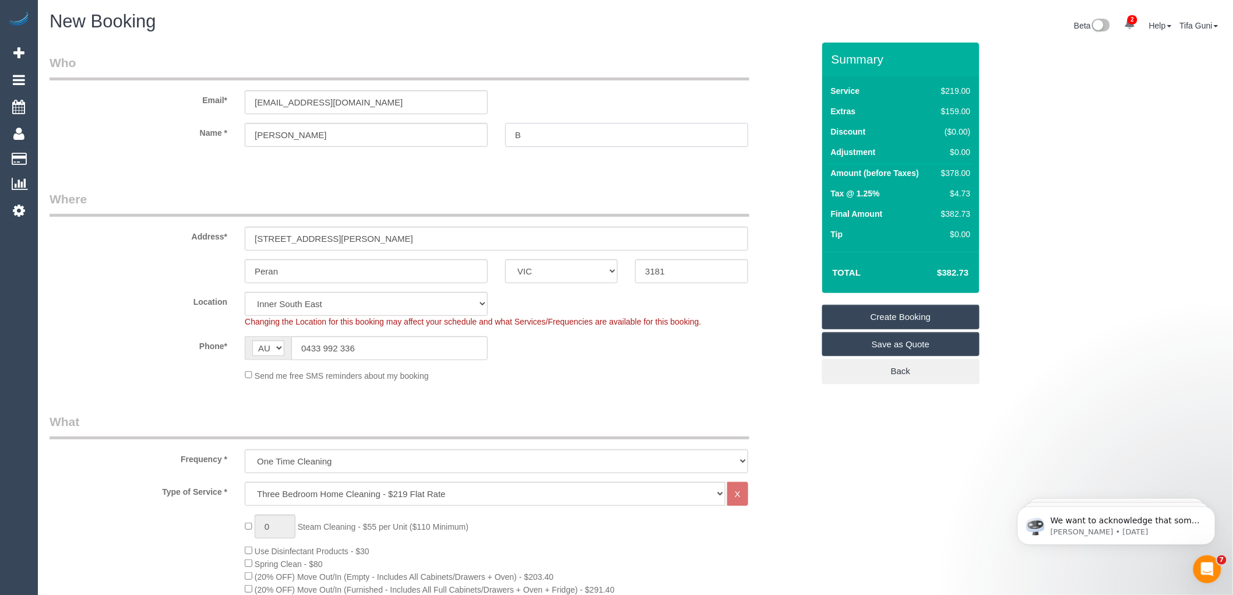
click at [542, 142] on input "B" at bounding box center [626, 135] width 243 height 24
type input "Brookman"
click at [306, 101] on input "Seanbrookmin19@gmail.com" at bounding box center [366, 102] width 243 height 24
drag, startPoint x: 377, startPoint y: 103, endPoint x: 223, endPoint y: 111, distance: 154.6
click at [204, 106] on div "Email* Seanbrookman19@gmail.com" at bounding box center [431, 84] width 781 height 60
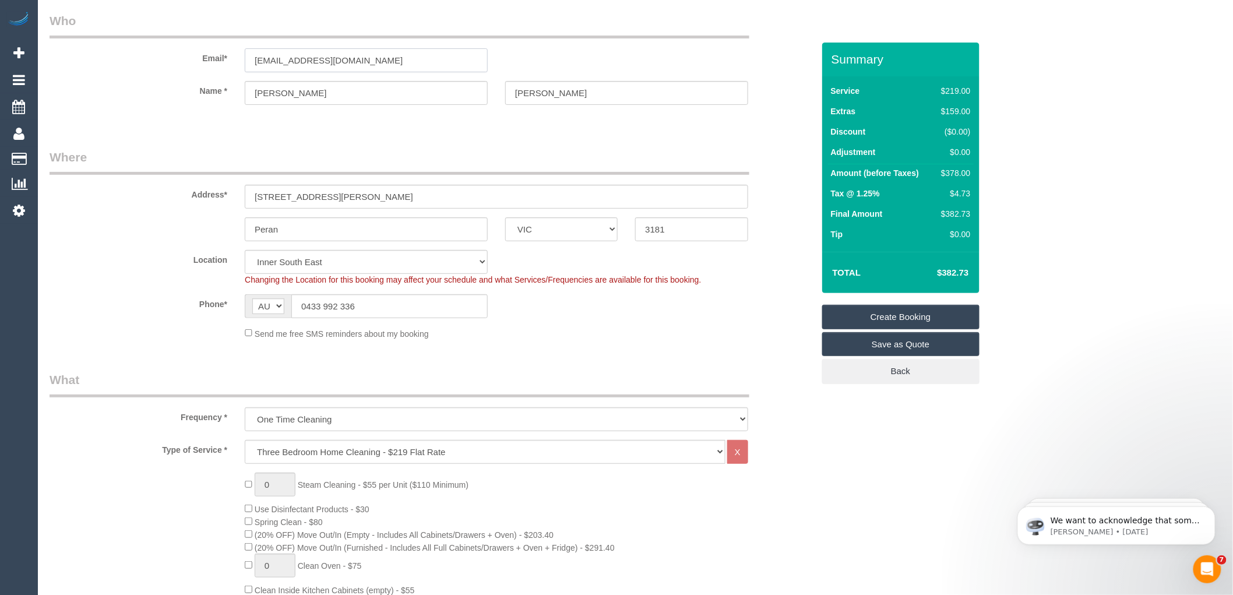
scroll to position [65, 0]
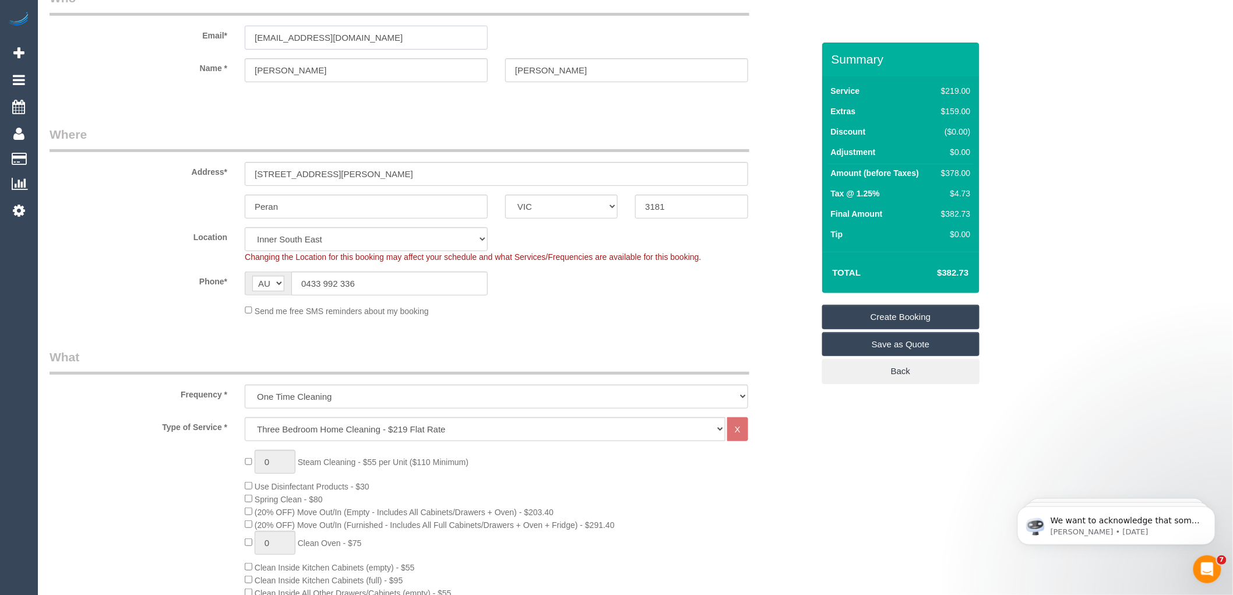
type input "Seanbrookman19@gmail.com"
select select "spot106"
click at [891, 312] on link "Create Booking" at bounding box center [900, 317] width 157 height 24
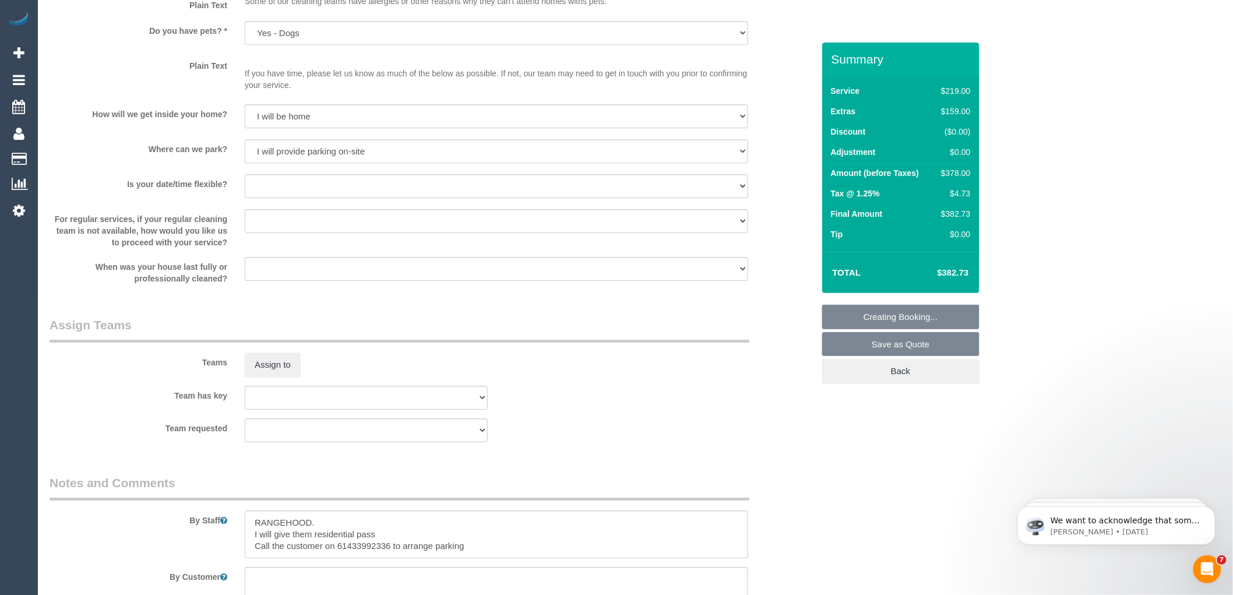
scroll to position [1636, 0]
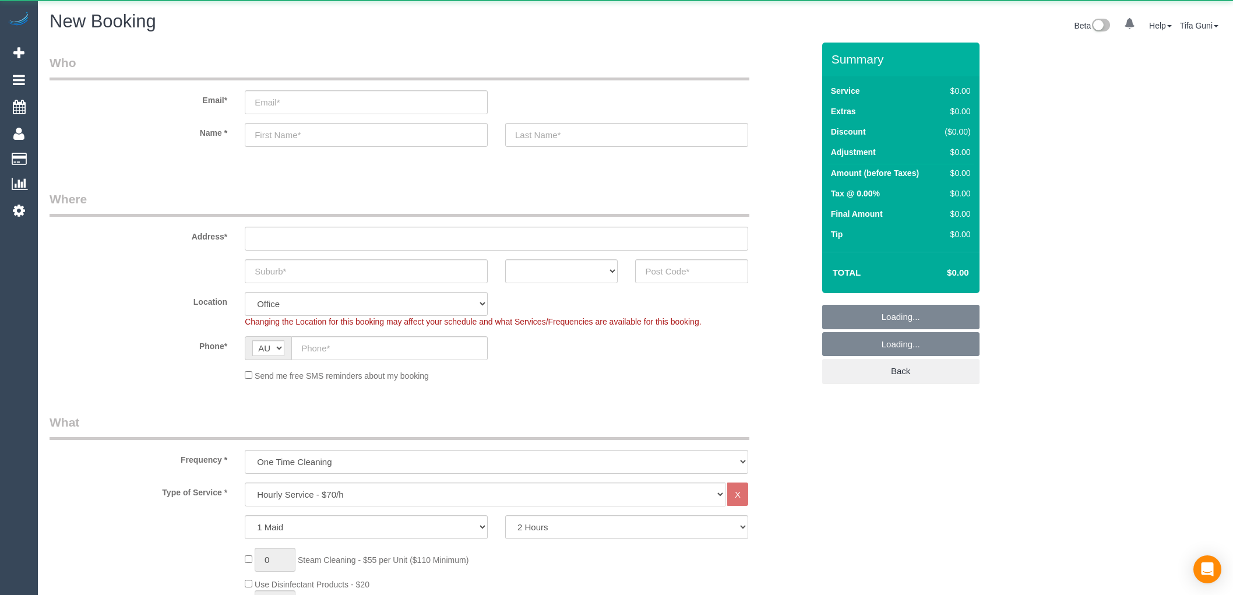
select select "object:843"
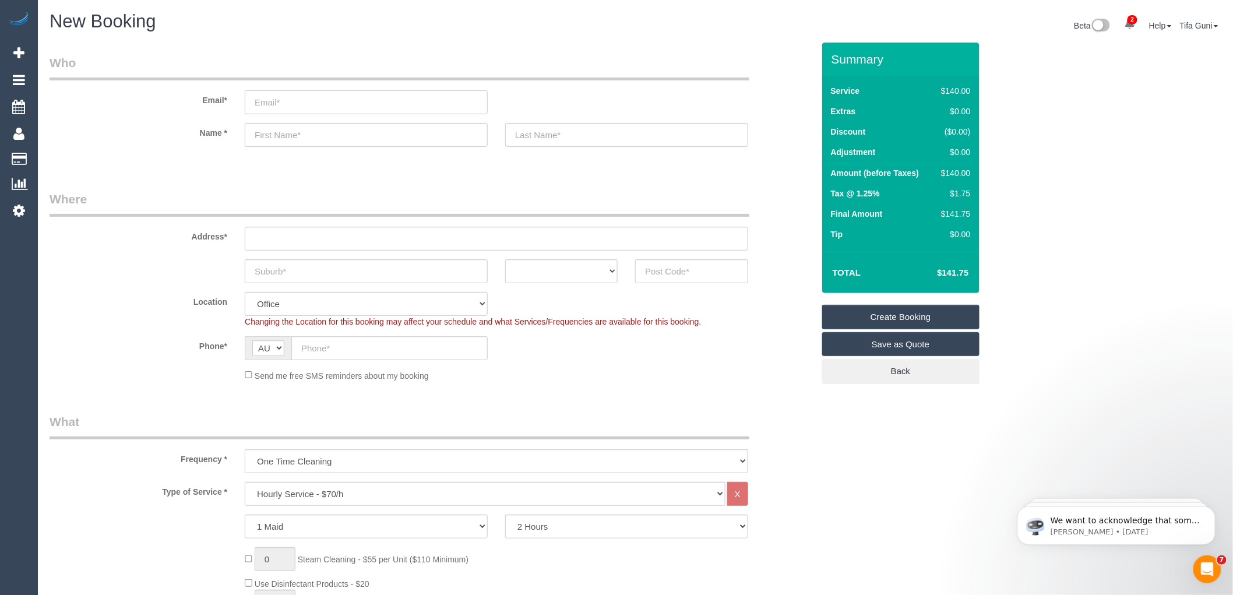
click at [333, 99] on input "email" at bounding box center [366, 102] width 243 height 24
click at [598, 276] on select "ACT NSW NT QLD SA TAS VIC WA" at bounding box center [561, 271] width 112 height 24
select select "VIC"
click at [505, 259] on select "ACT NSW NT QLD SA TAS VIC WA" at bounding box center [561, 271] width 112 height 24
click at [357, 352] on input "text" at bounding box center [389, 348] width 196 height 24
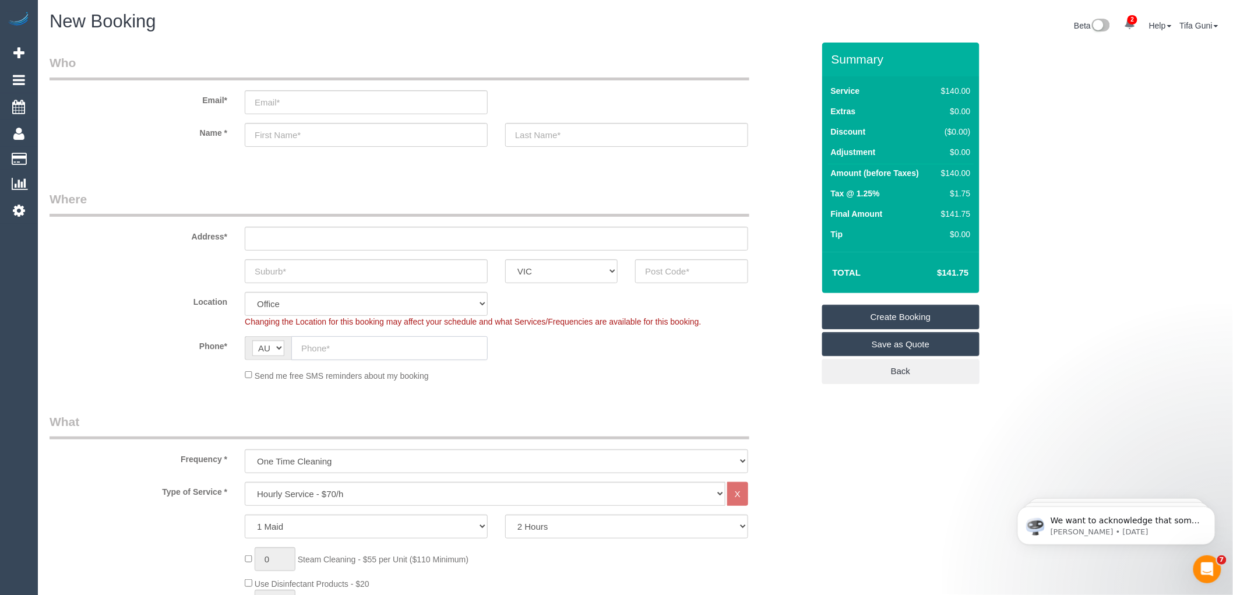
paste input "61 401 957 675"
drag, startPoint x: 309, startPoint y: 350, endPoint x: 295, endPoint y: 347, distance: 15.0
click at [295, 347] on input "61 401 957 675" at bounding box center [389, 348] width 196 height 24
type input "0401 957 675"
click at [327, 277] on input "text" at bounding box center [366, 271] width 243 height 24
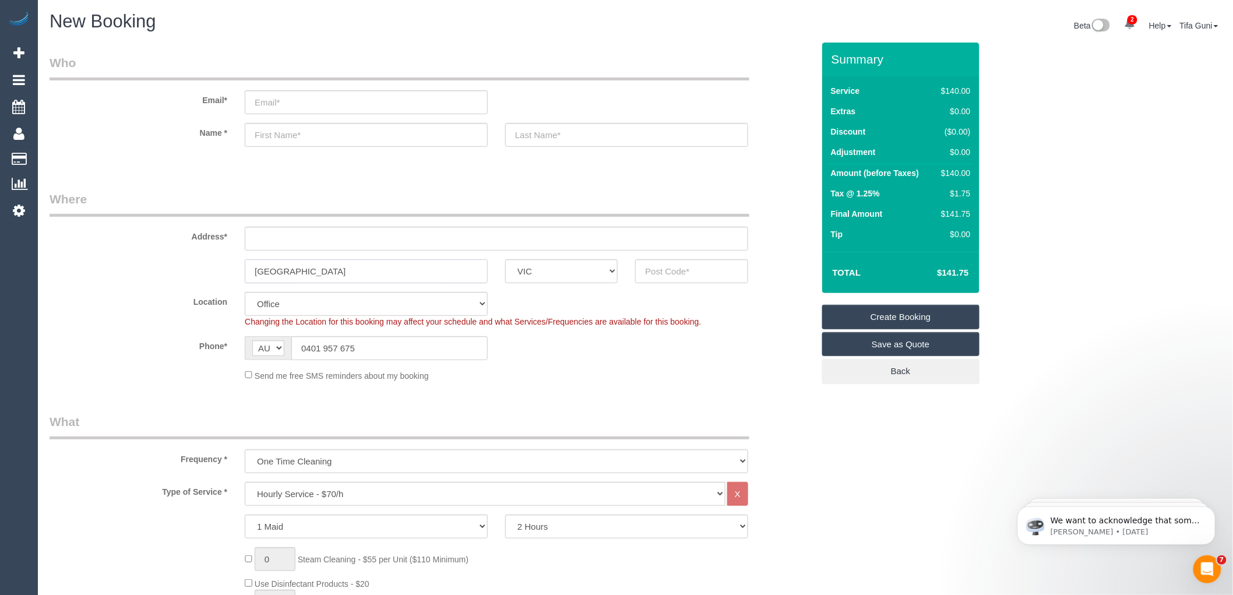
type input "[GEOGRAPHIC_DATA]"
click at [655, 277] on input "text" at bounding box center [691, 271] width 112 height 24
drag, startPoint x: 696, startPoint y: 271, endPoint x: 666, endPoint y: 269, distance: 29.2
click at [630, 270] on div "3064" at bounding box center [691, 271] width 130 height 24
type input "3064"
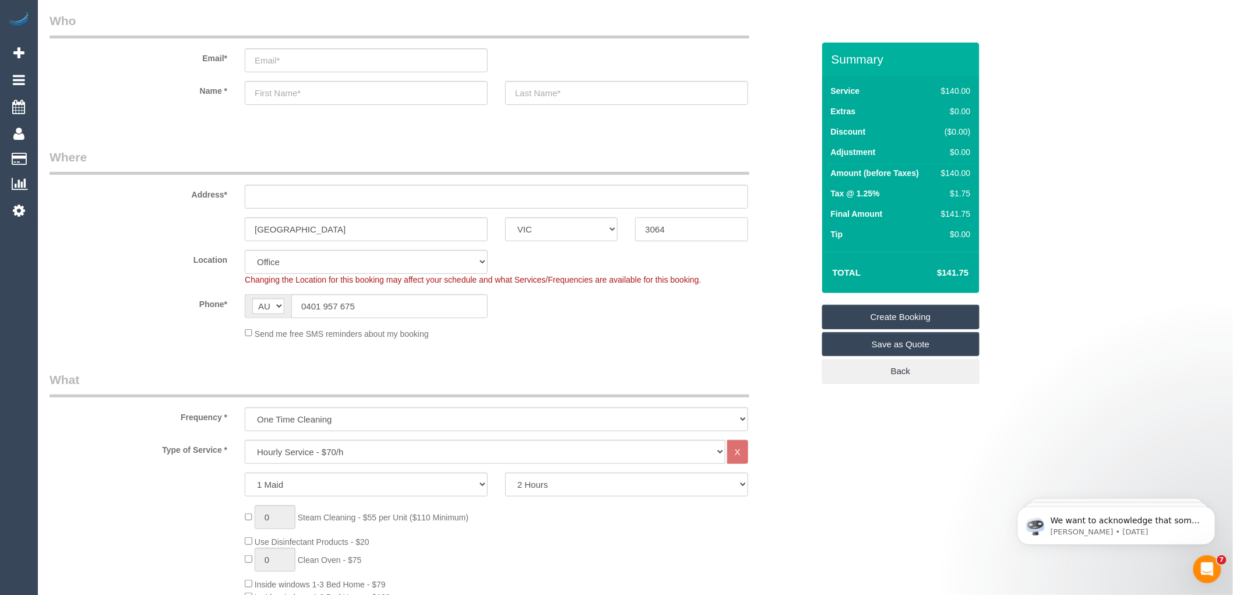
scroll to position [129, 0]
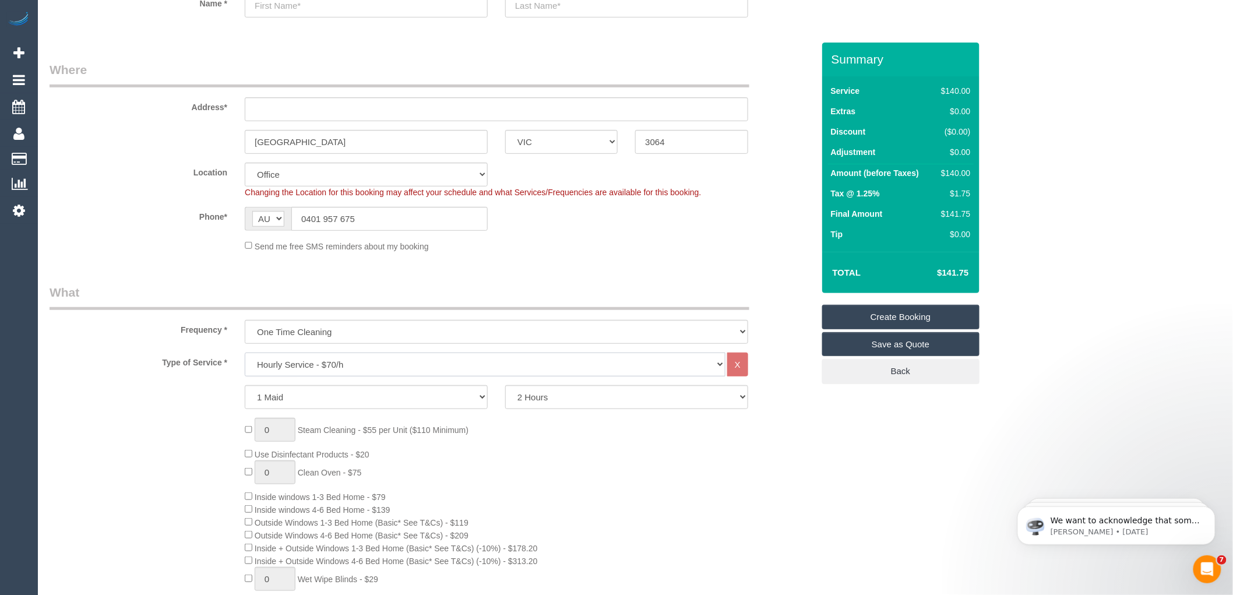
click at [411, 362] on select "Hourly Service - $70/h Hourly Service - $65/h Hourly Service - $60/h Hourly Ser…" at bounding box center [485, 364] width 481 height 24
select select "212"
click at [245, 353] on select "Hourly Service - $70/h Hourly Service - $65/h Hourly Service - $60/h Hourly Ser…" at bounding box center [485, 364] width 481 height 24
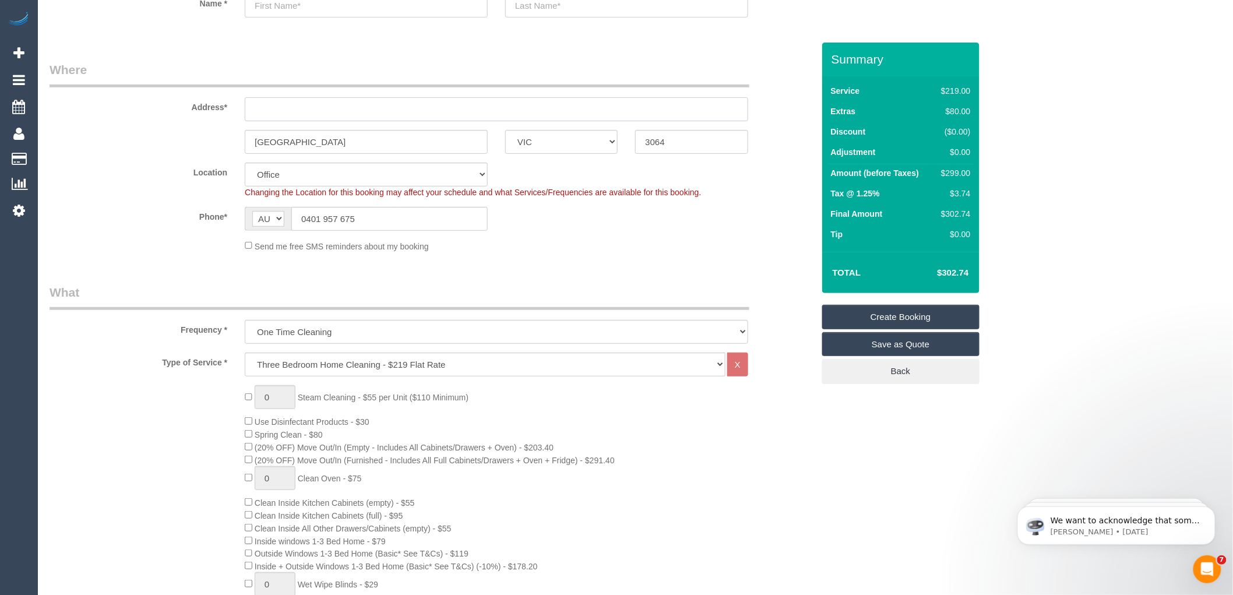
click at [288, 109] on input "text" at bounding box center [496, 109] width 503 height 24
type input "-"
select select "63"
select select "object:2204"
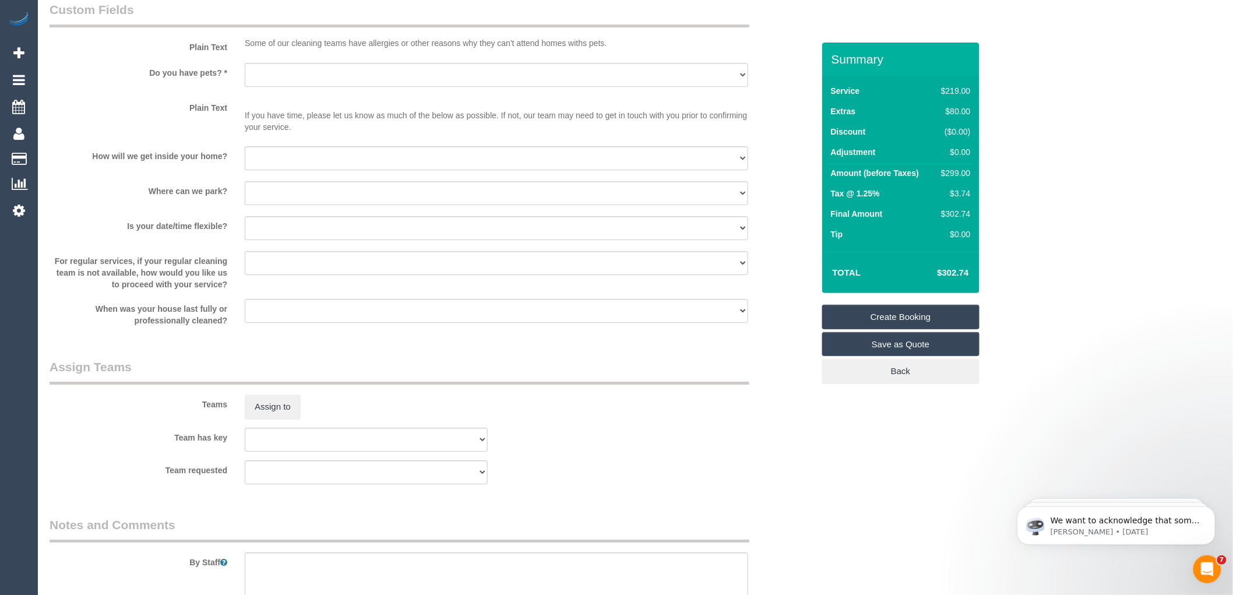
scroll to position [1636, 0]
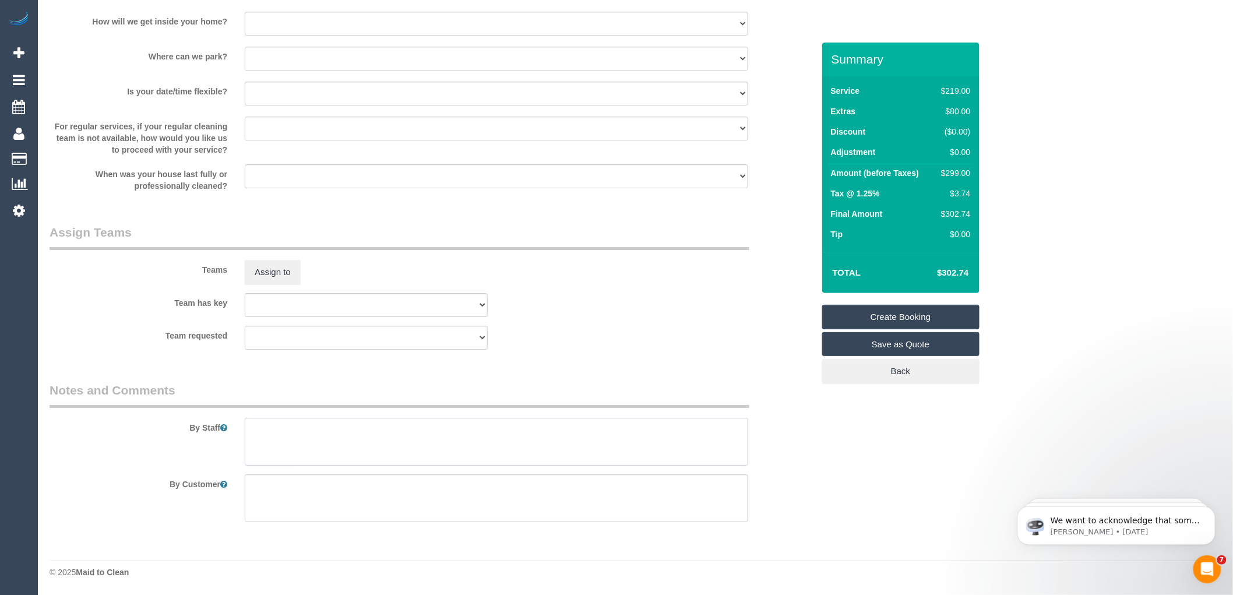
click at [356, 437] on textarea at bounding box center [496, 442] width 503 height 48
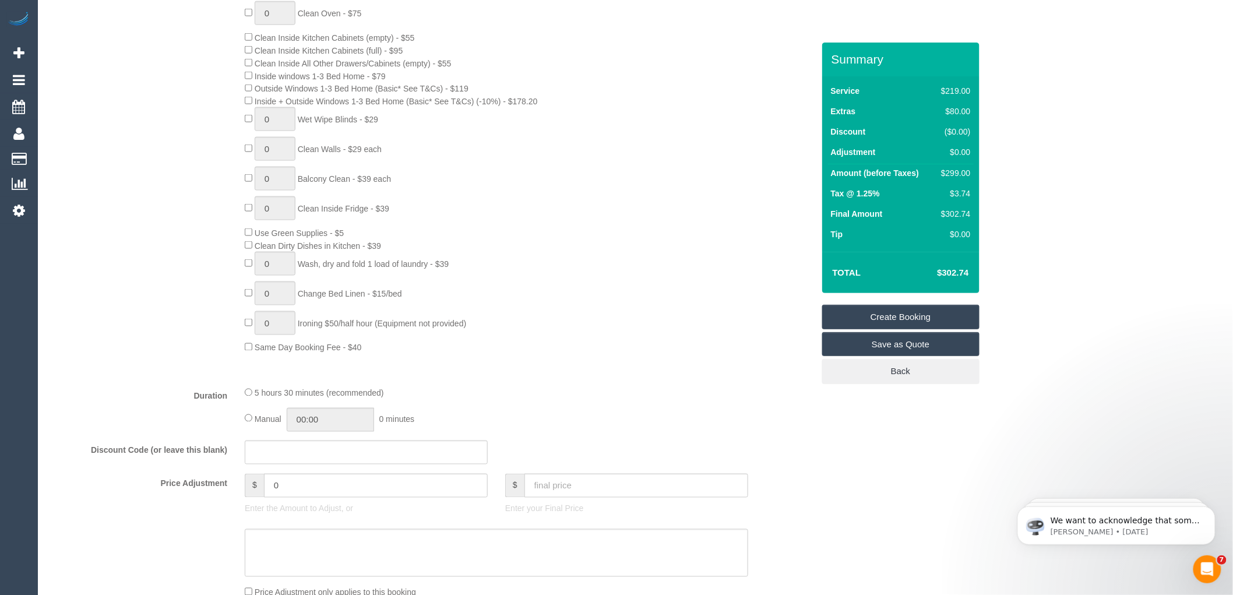
scroll to position [406, 0]
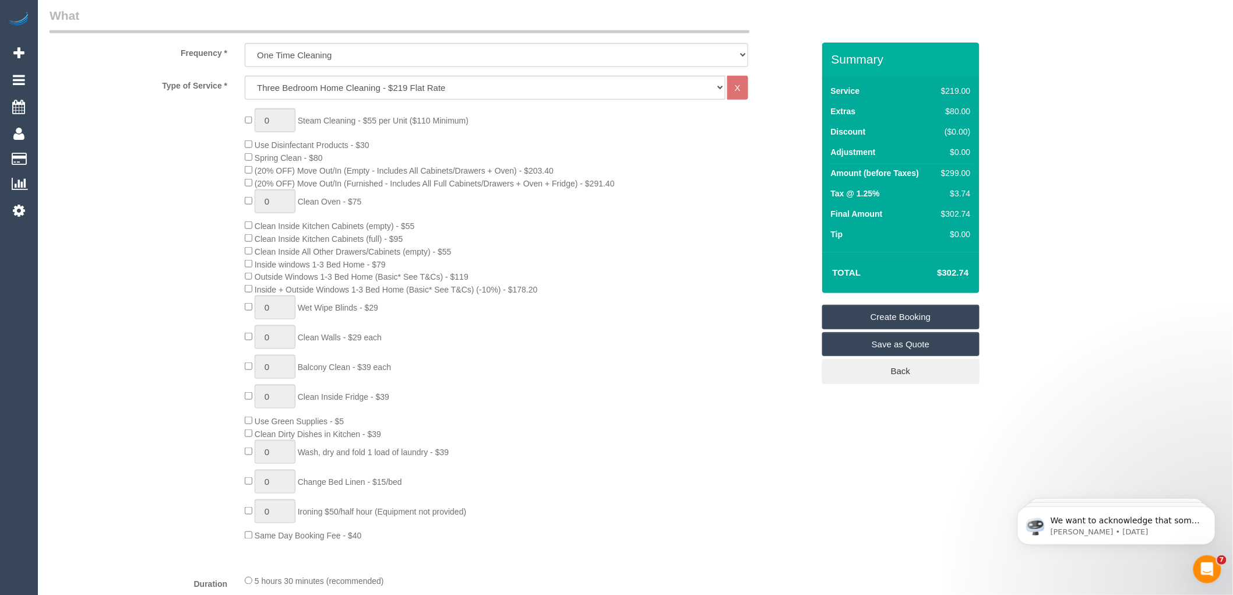
type textarea "Last week of october"
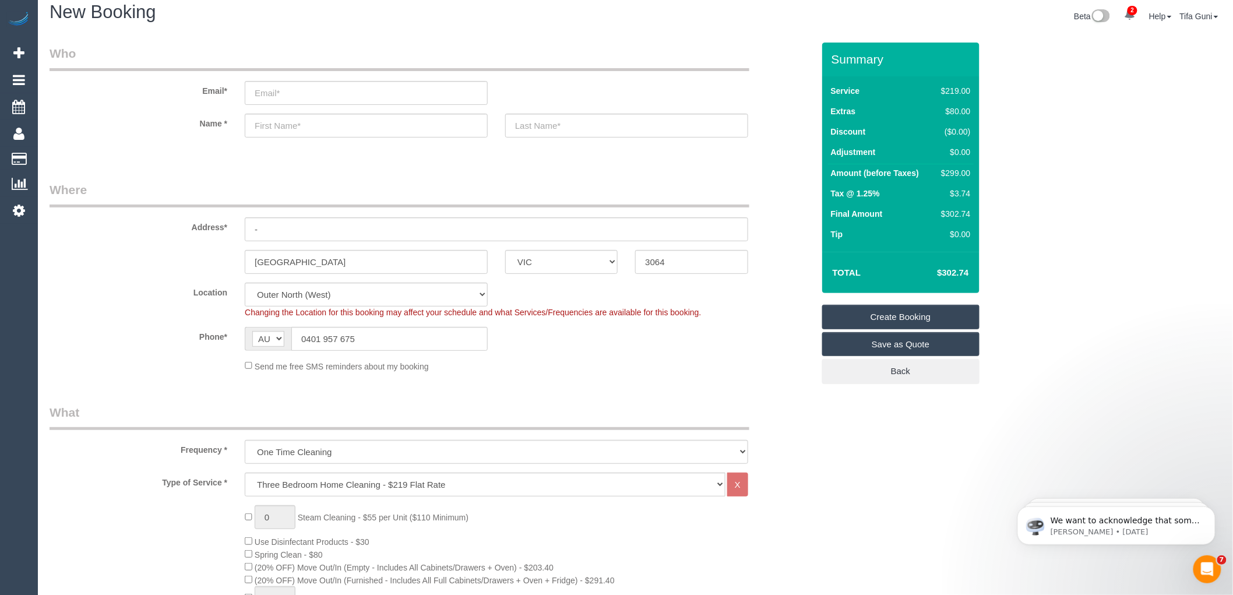
scroll to position [0, 0]
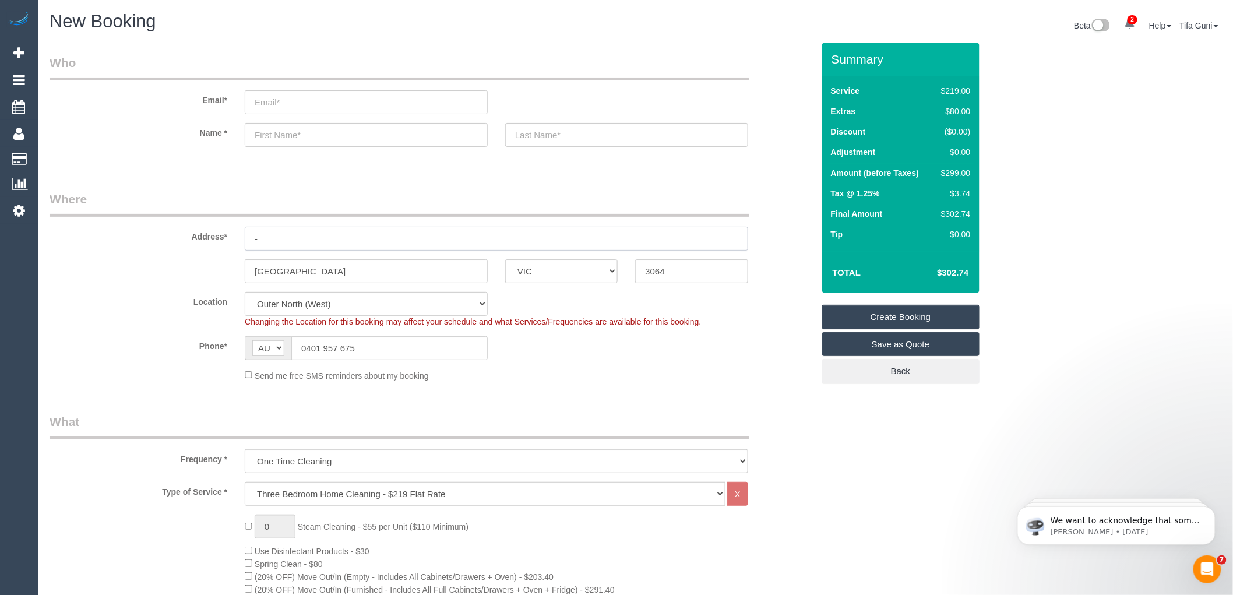
click at [286, 238] on input "-" at bounding box center [496, 239] width 503 height 24
click at [280, 235] on input "3 connll walk" at bounding box center [496, 239] width 503 height 24
click at [327, 237] on input "3 connell walk" at bounding box center [496, 239] width 503 height 24
type input "3 connell walk"
click at [331, 276] on input "Roksburg park" at bounding box center [366, 271] width 243 height 24
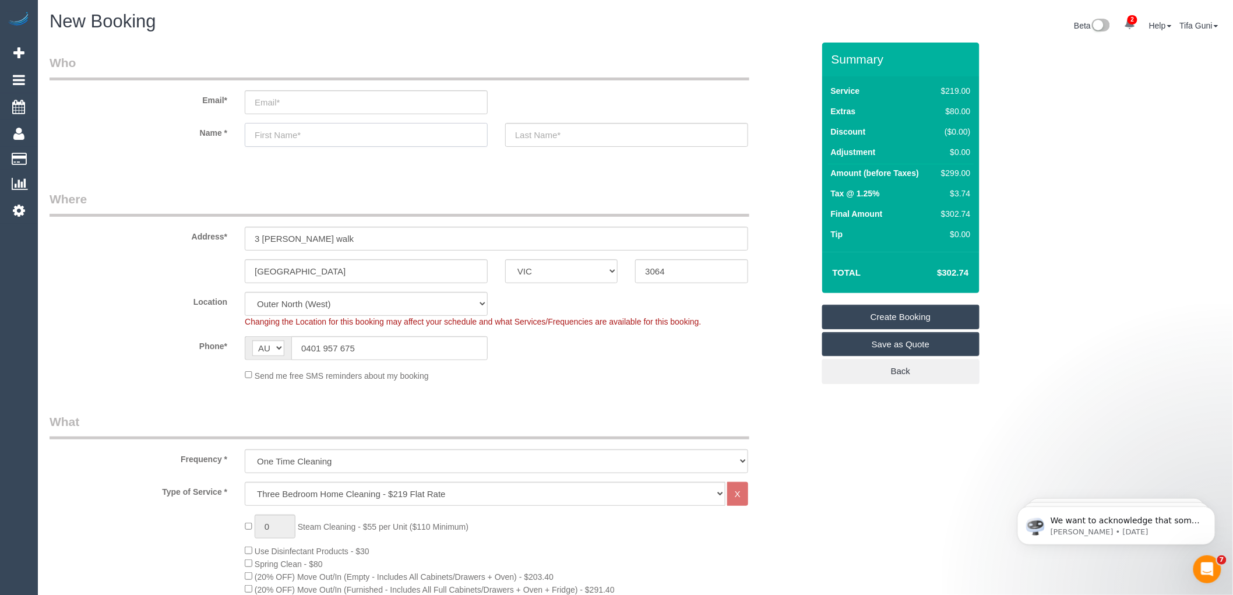
click at [281, 128] on input "text" at bounding box center [366, 135] width 243 height 24
type input "Ellen"
drag, startPoint x: 329, startPoint y: 274, endPoint x: 225, endPoint y: 274, distance: 103.7
click at [225, 274] on div "Roksburg park ACT NSW NT QLD SA TAS VIC WA 3064" at bounding box center [431, 271] width 781 height 24
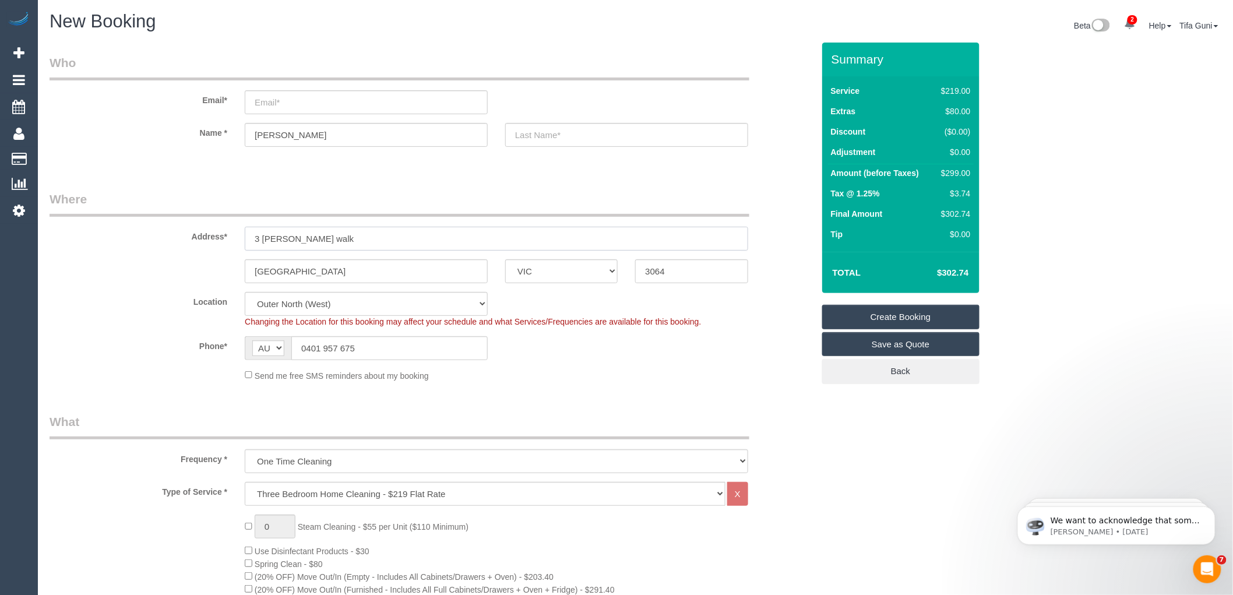
drag, startPoint x: 347, startPoint y: 241, endPoint x: 221, endPoint y: 240, distance: 125.8
click at [221, 240] on div "Address* 3 connell walk" at bounding box center [431, 221] width 781 height 60
click at [340, 239] on input "3 connell walk" at bounding box center [496, 239] width 503 height 24
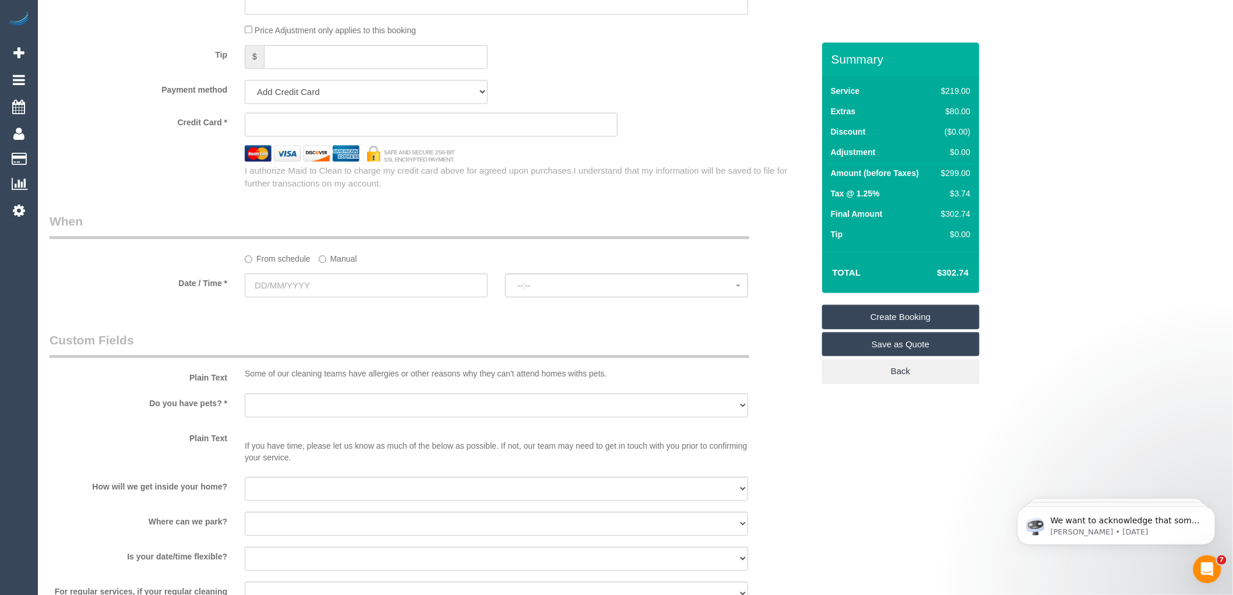
scroll to position [1230, 0]
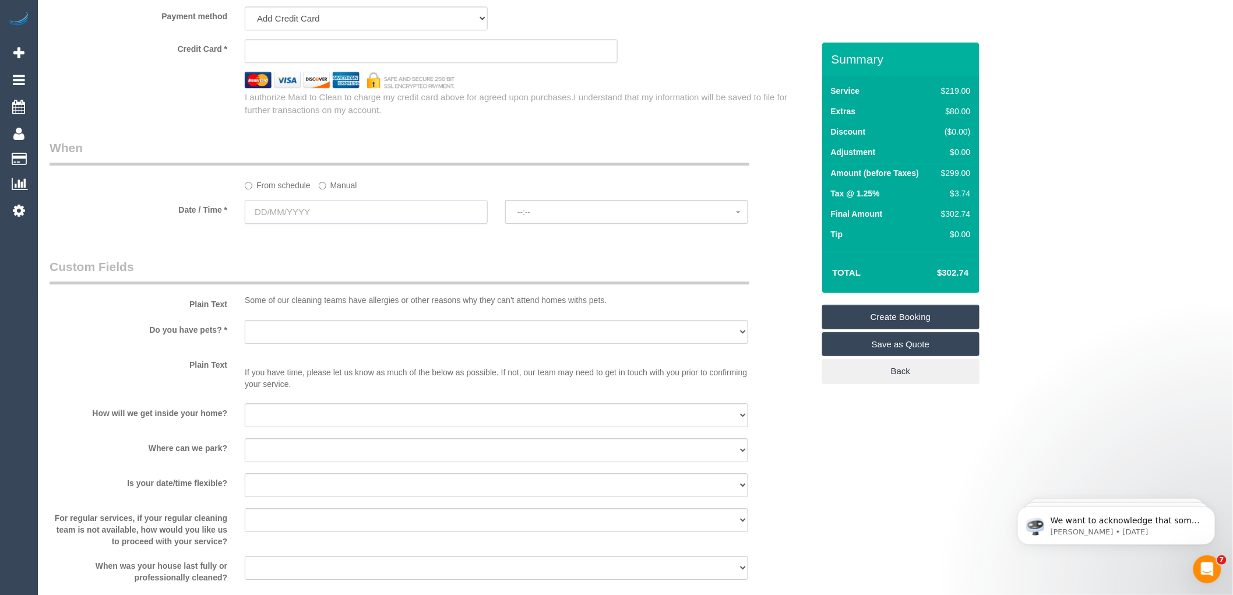
click at [332, 224] on input "text" at bounding box center [366, 212] width 243 height 24
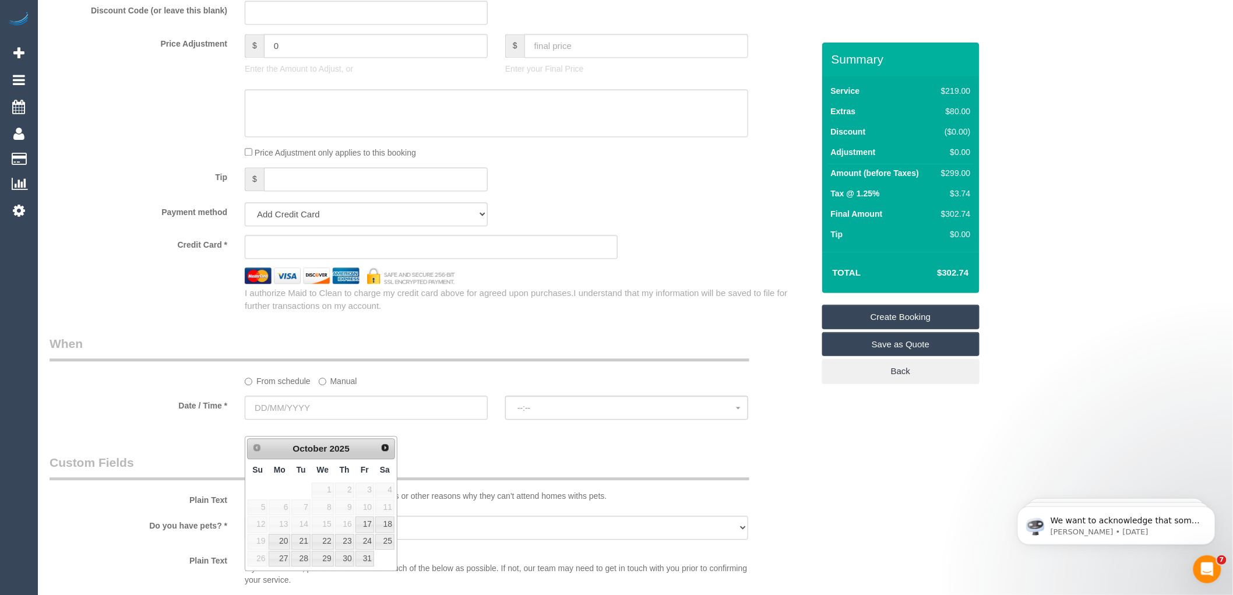
scroll to position [1035, 0]
click at [364, 522] on link "17" at bounding box center [364, 523] width 19 height 16
type input "[DATE]"
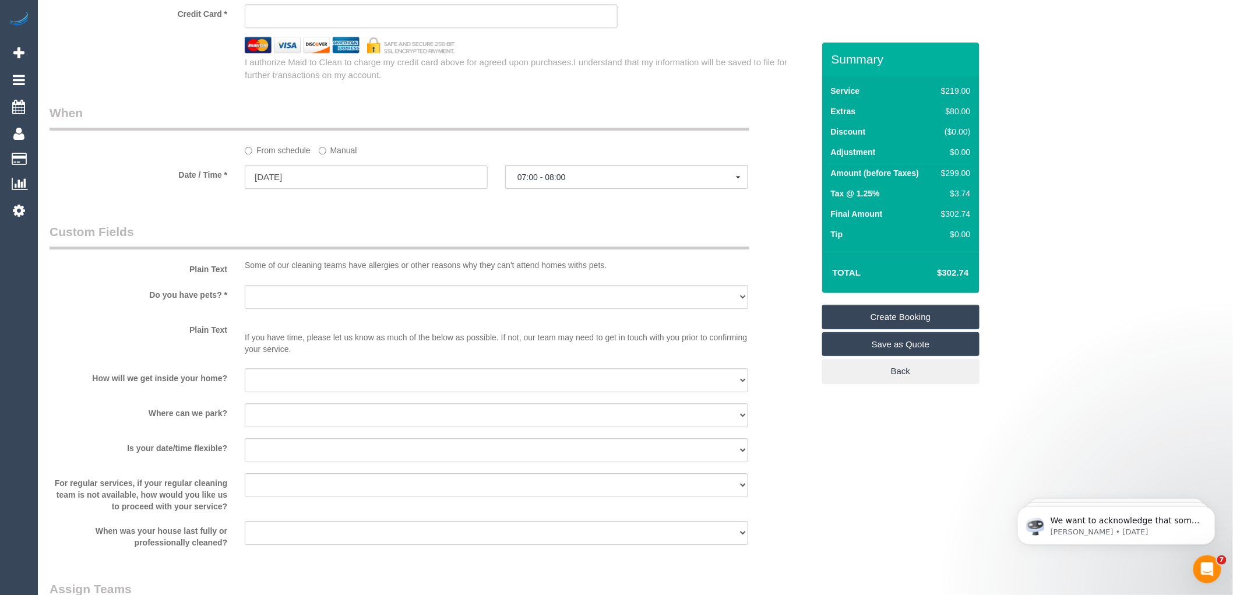
scroll to position [1295, 0]
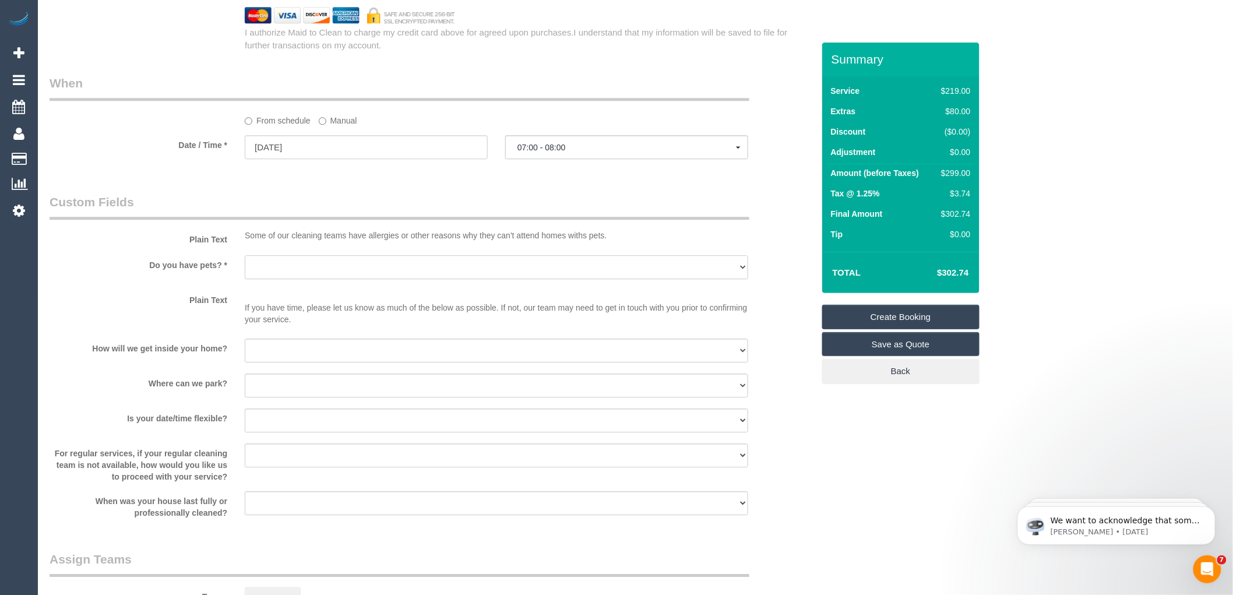
click at [311, 279] on select "Yes - Cats Yes - Dogs No pets Yes - Dogs and Cats Yes - Other" at bounding box center [496, 267] width 503 height 24
click at [316, 264] on sui-booking-custom-fields "Plain Text Some of our cleaning teams have allergies or other reasons why they …" at bounding box center [432, 355] width 764 height 325
click at [585, 152] on span "07:00 - 08:00" at bounding box center [626, 147] width 218 height 9
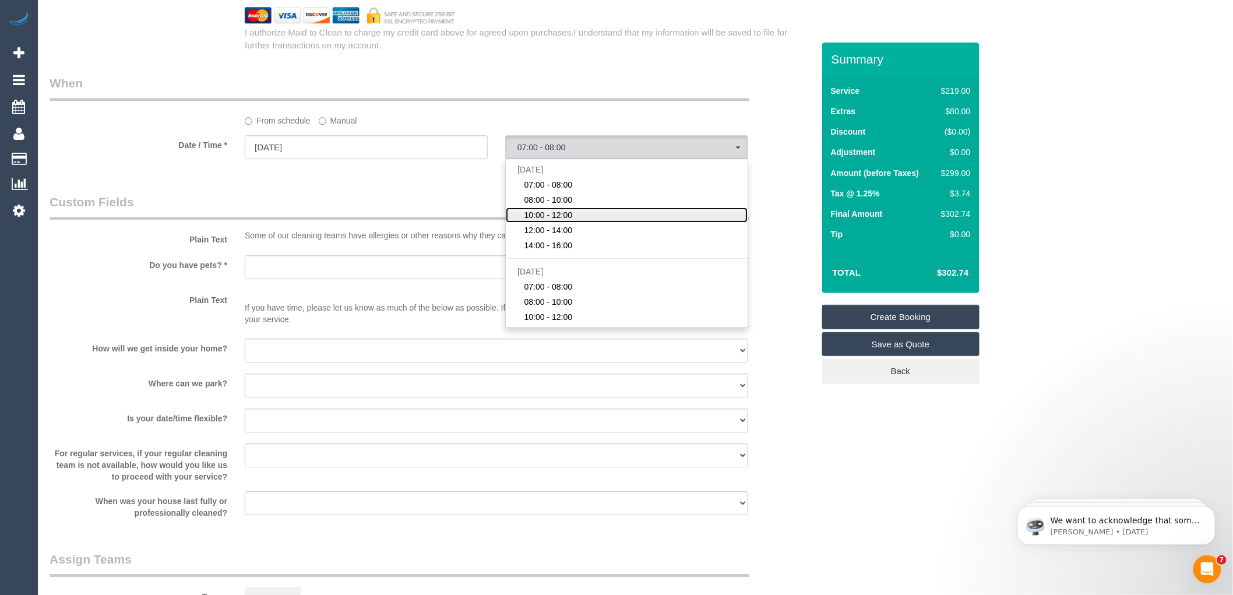
click at [559, 221] on span "10:00 - 12:00" at bounding box center [548, 215] width 48 height 12
select select "spot3"
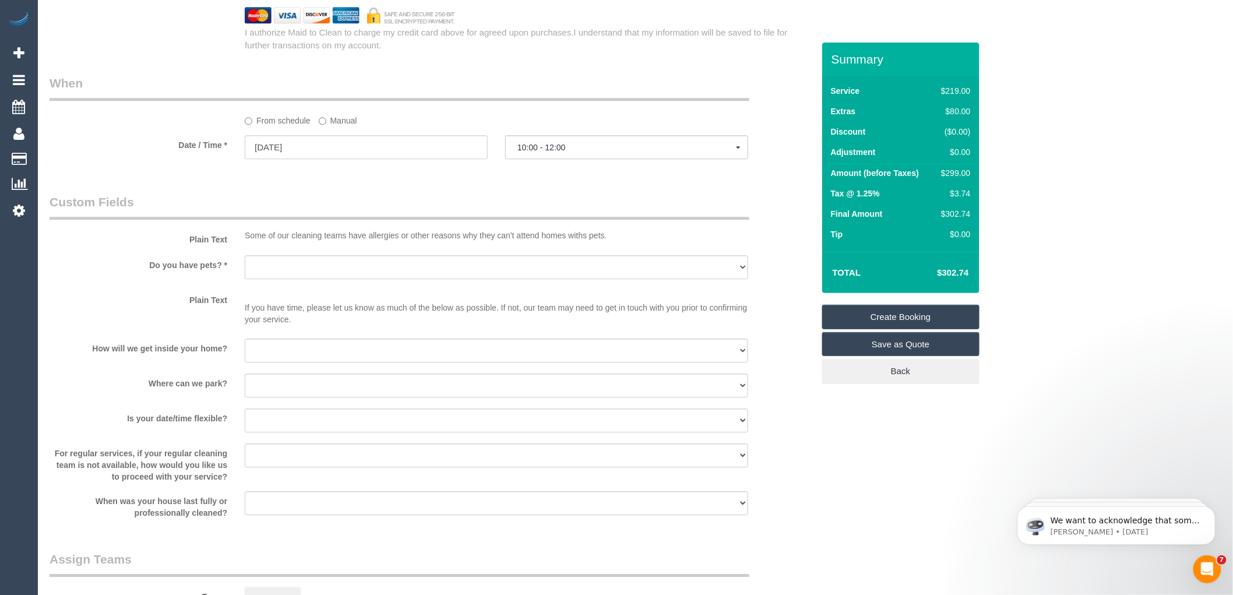
click at [391, 211] on legend "Custom Fields" at bounding box center [400, 206] width 700 height 26
click at [305, 279] on select "Yes - Cats Yes - Dogs No pets Yes - Dogs and Cats Yes - Other" at bounding box center [496, 267] width 503 height 24
select select "number:28"
click at [245, 270] on select "Yes - Cats Yes - Dogs No pets Yes - Dogs and Cats Yes - Other" at bounding box center [496, 267] width 503 height 24
click at [299, 362] on select "I will be home Key will be left (please provide details below) Lock box/Access …" at bounding box center [496, 350] width 503 height 24
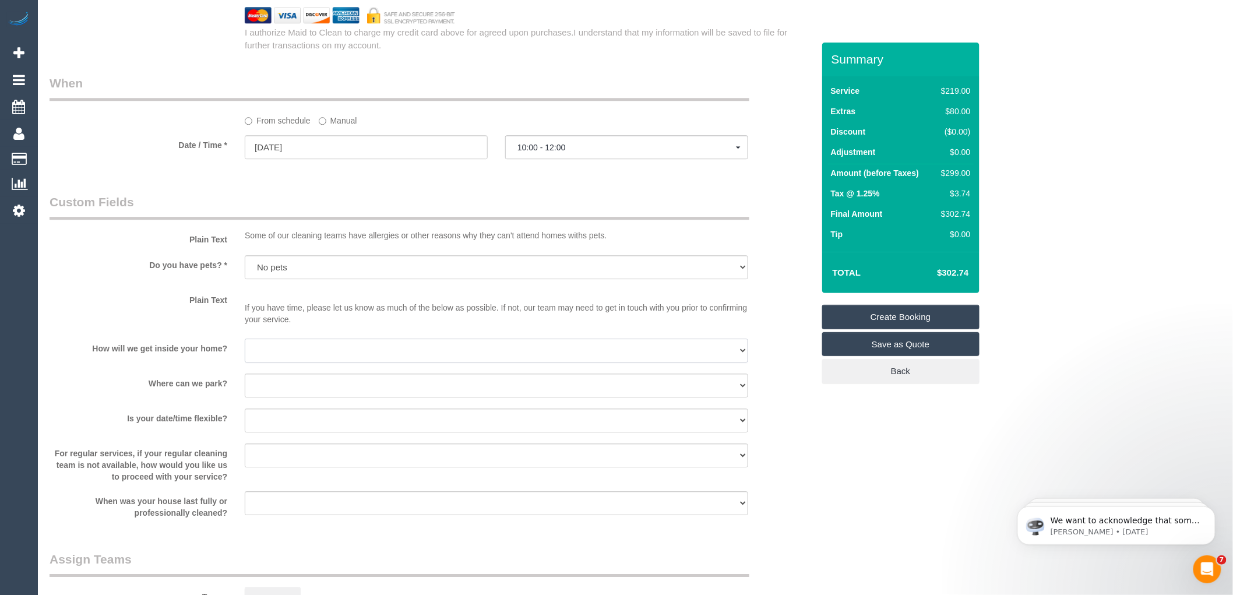
select select "number:14"
click at [245, 354] on select "I will be home Key will be left (please provide details below) Lock box/Access …" at bounding box center [496, 350] width 503 height 24
click at [283, 397] on select "I will provide parking on-site Free street parking Paid street parking (cost wi…" at bounding box center [496, 385] width 503 height 24
select select "number:19"
click at [245, 389] on select "I will provide parking on-site Free street parking Paid street parking (cost wi…" at bounding box center [496, 385] width 503 height 24
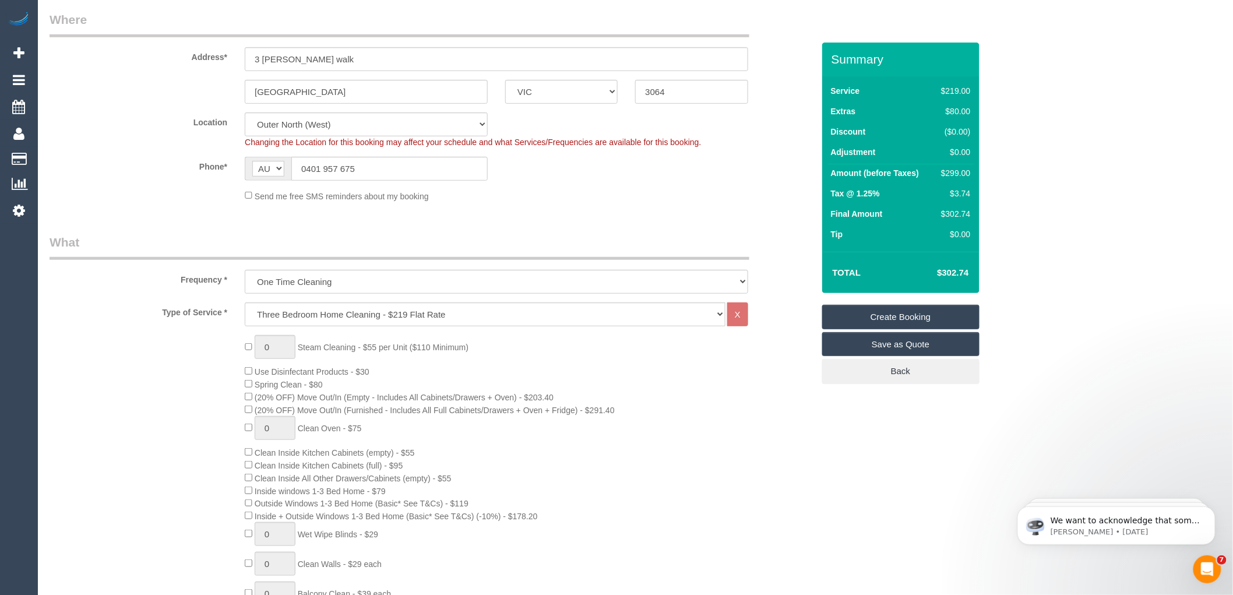
scroll to position [0, 0]
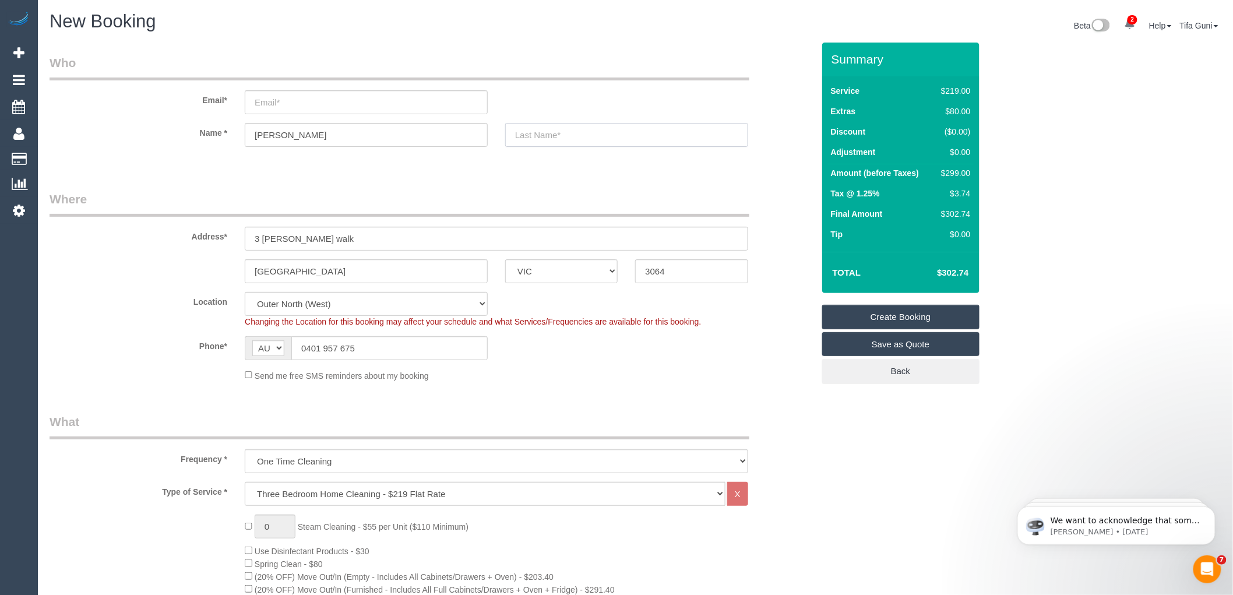
click at [538, 136] on input "text" at bounding box center [626, 135] width 243 height 24
click at [298, 139] on input "Ellen" at bounding box center [366, 135] width 243 height 24
click at [538, 138] on input "text" at bounding box center [626, 135] width 243 height 24
type input "Tunumafono"
click at [290, 103] on input "email" at bounding box center [366, 102] width 243 height 24
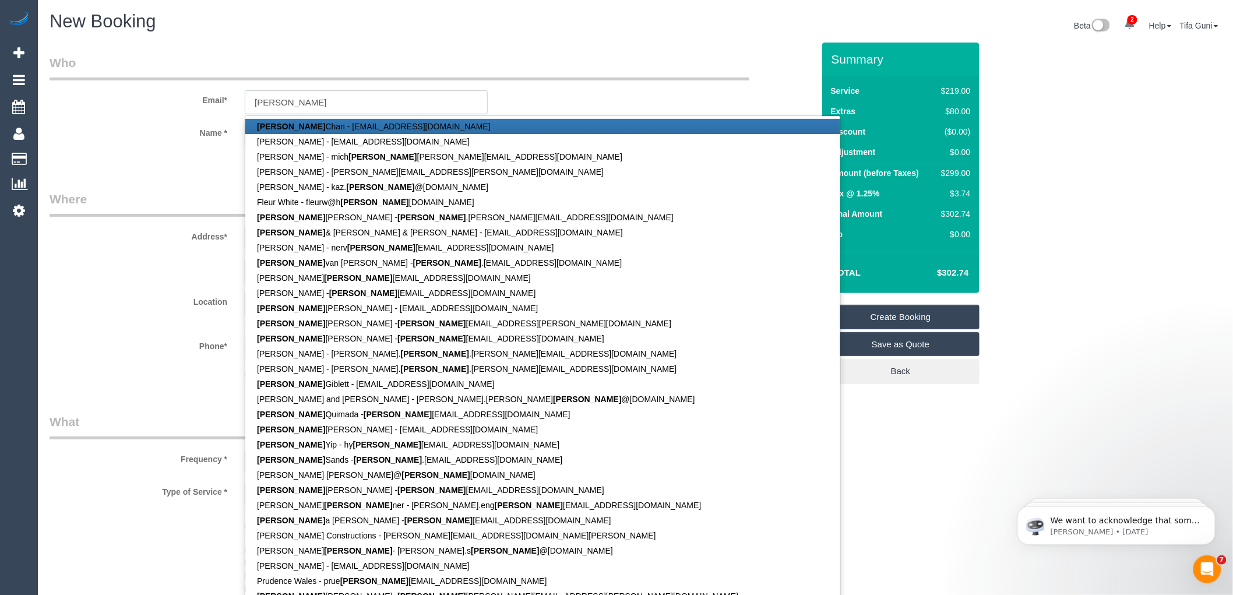
click at [293, 97] on input "ellen" at bounding box center [366, 102] width 243 height 24
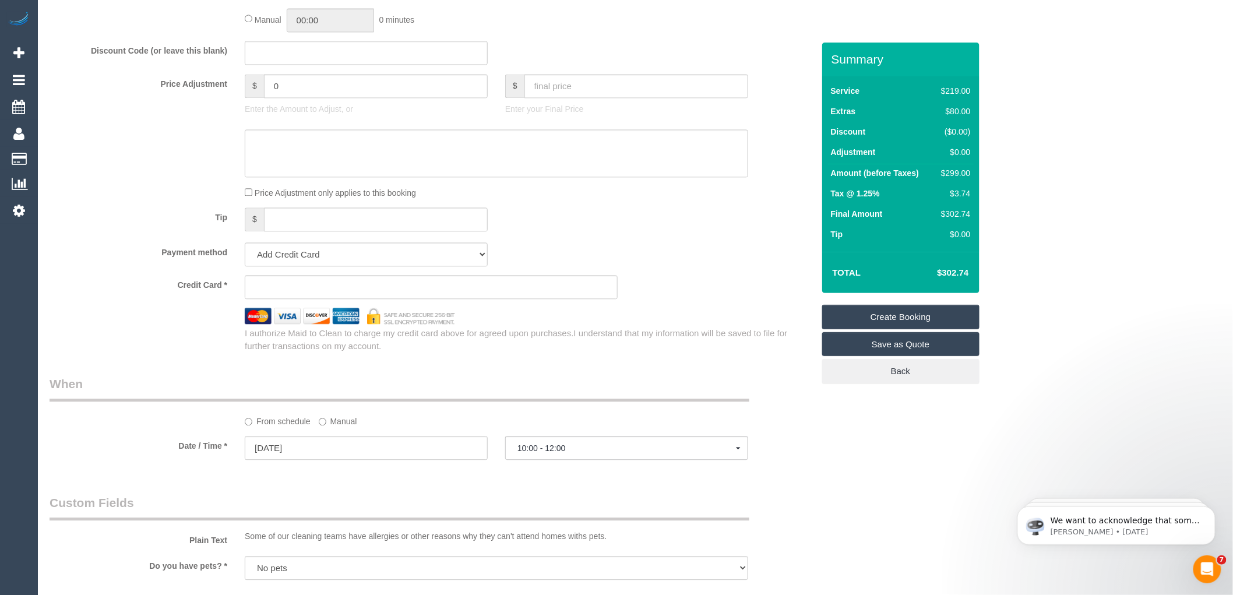
scroll to position [989, 0]
type input "[EMAIL_ADDRESS][DOMAIN_NAME]"
select select "spot24"
click at [644, 239] on div "Tip $" at bounding box center [431, 226] width 781 height 26
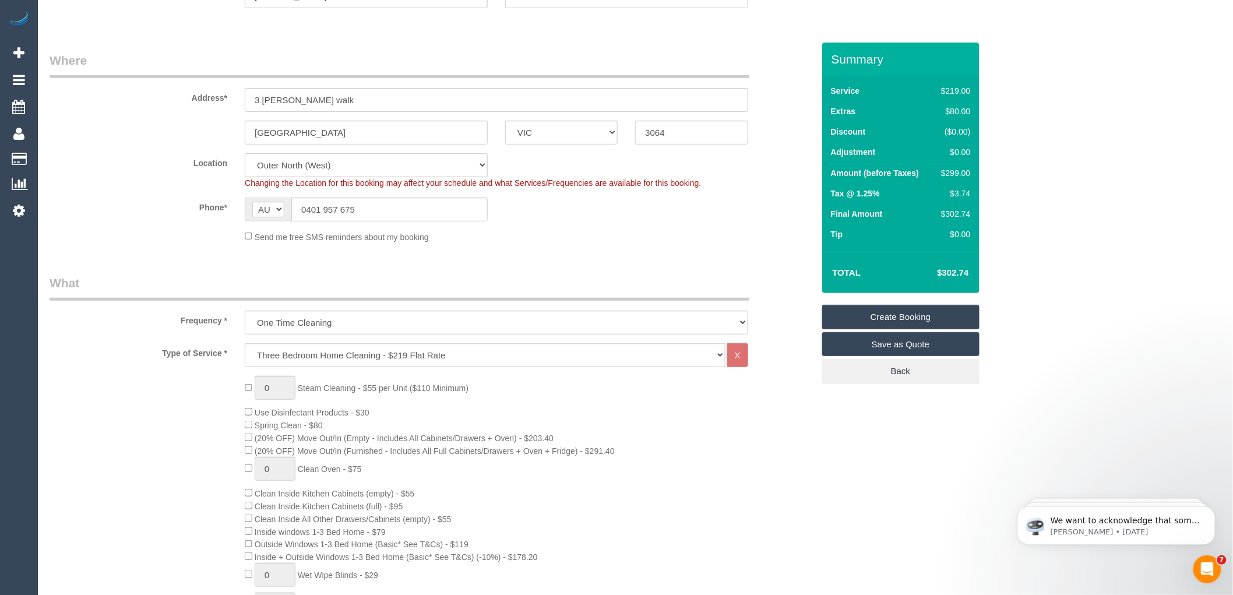
scroll to position [0, 0]
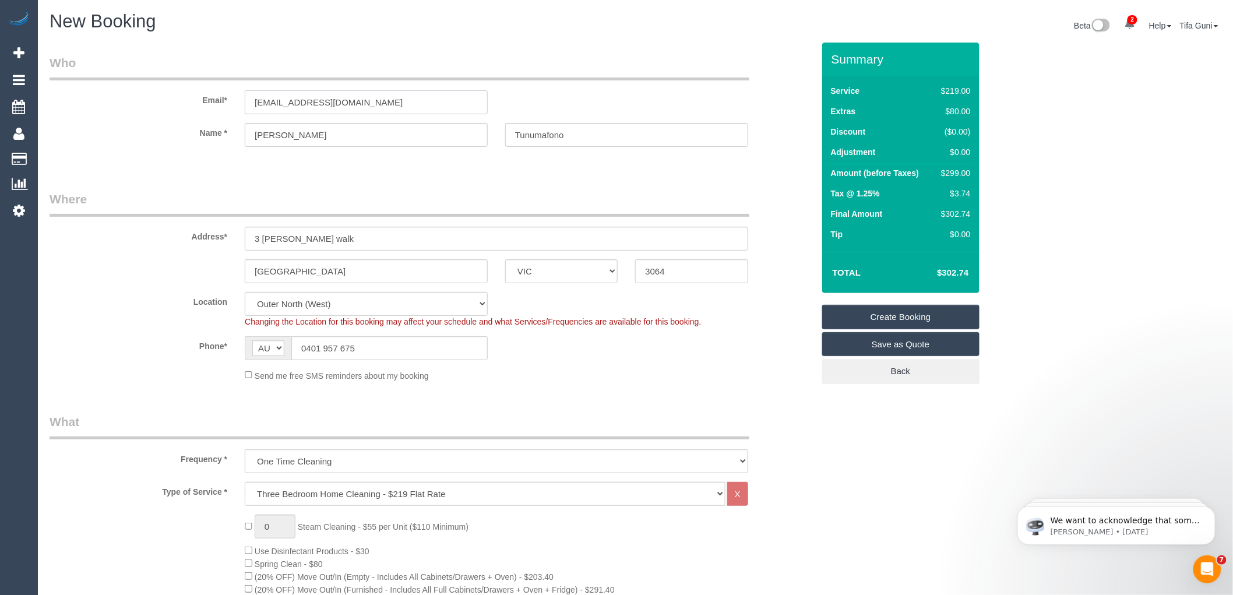
drag, startPoint x: 385, startPoint y: 101, endPoint x: 204, endPoint y: 119, distance: 180.9
click at [204, 119] on sui-booking-customer "Email* ellentunumafono@gmail.com Name * Ellen Tunumafono" at bounding box center [432, 106] width 764 height 104
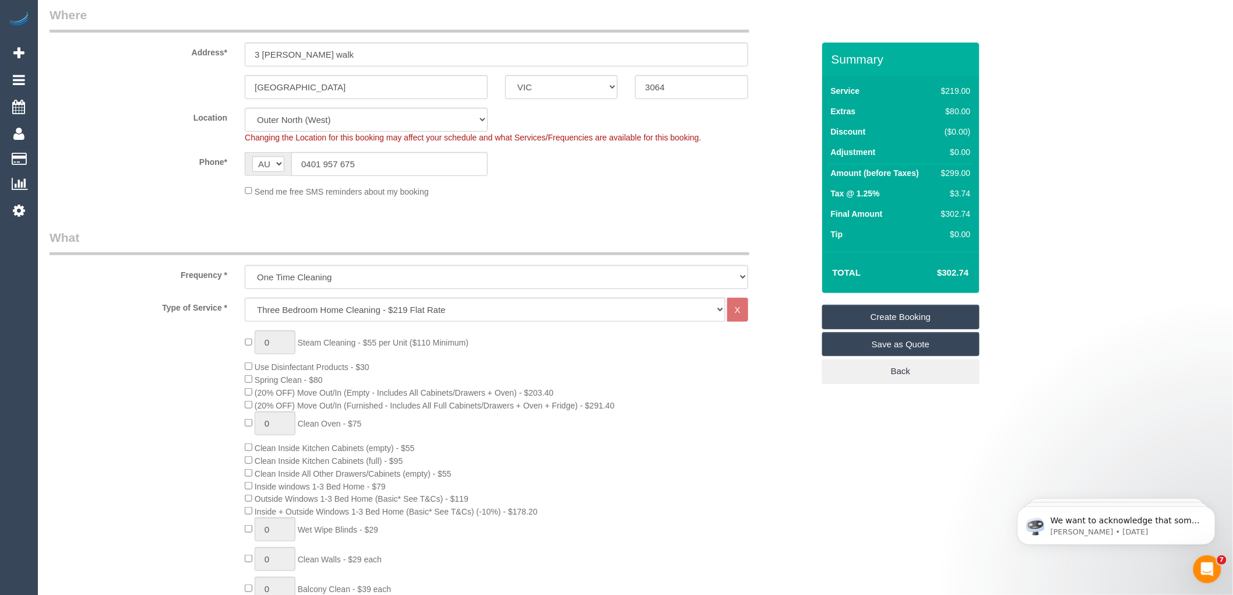
scroll to position [194, 0]
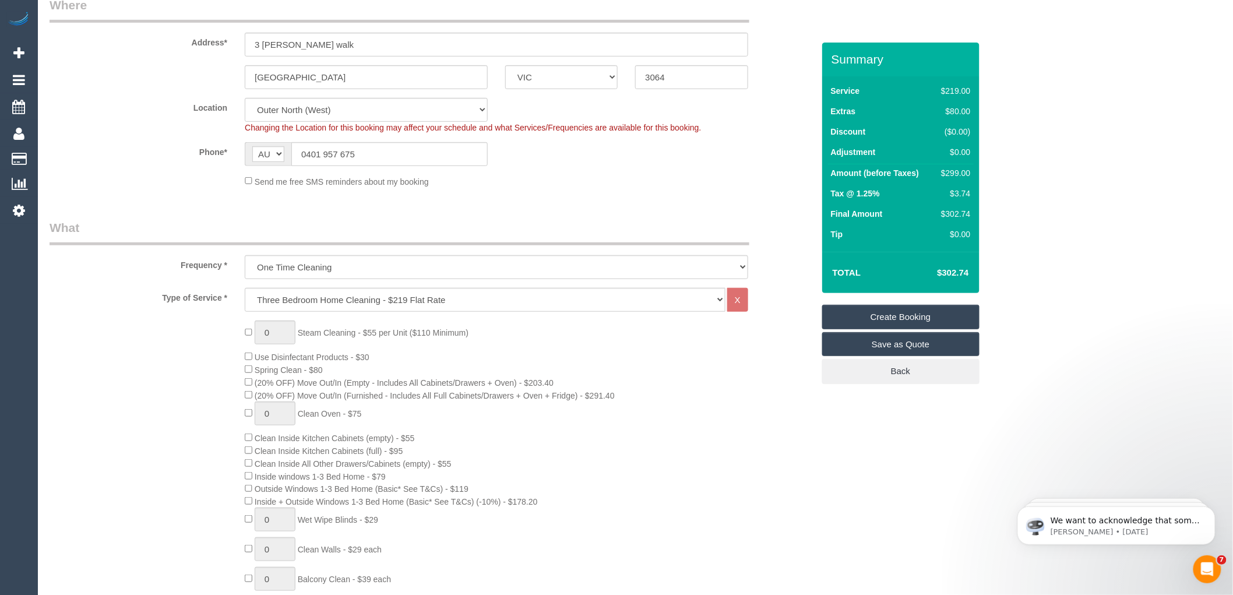
click at [902, 312] on link "Create Booking" at bounding box center [900, 317] width 157 height 24
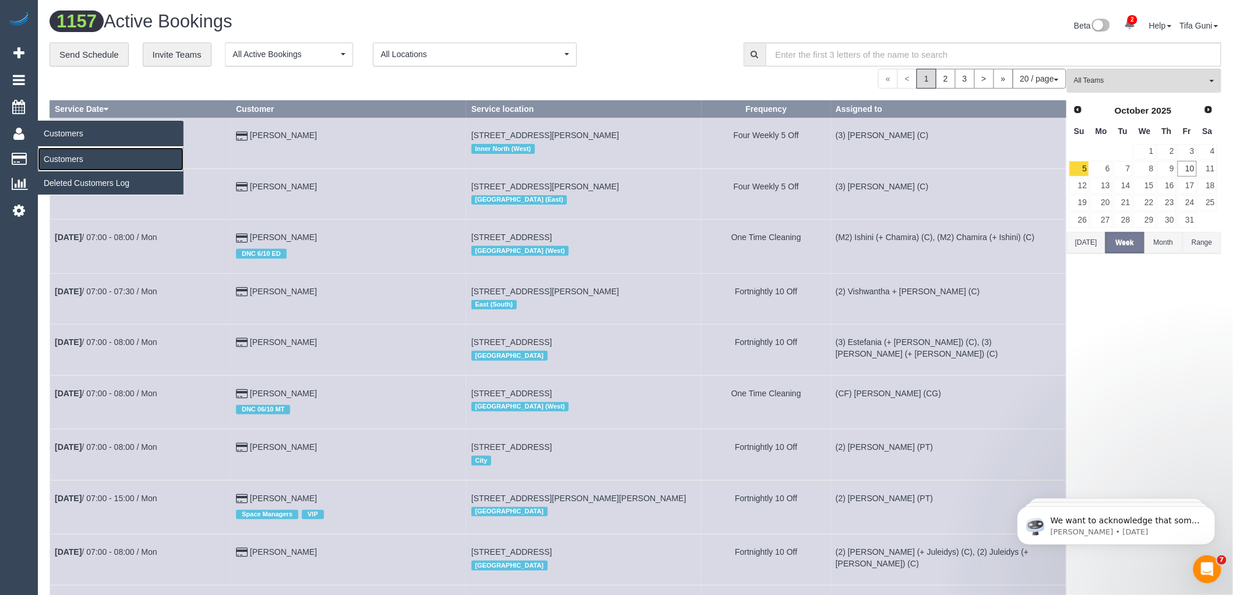
click at [62, 160] on link "Customers" at bounding box center [111, 158] width 146 height 23
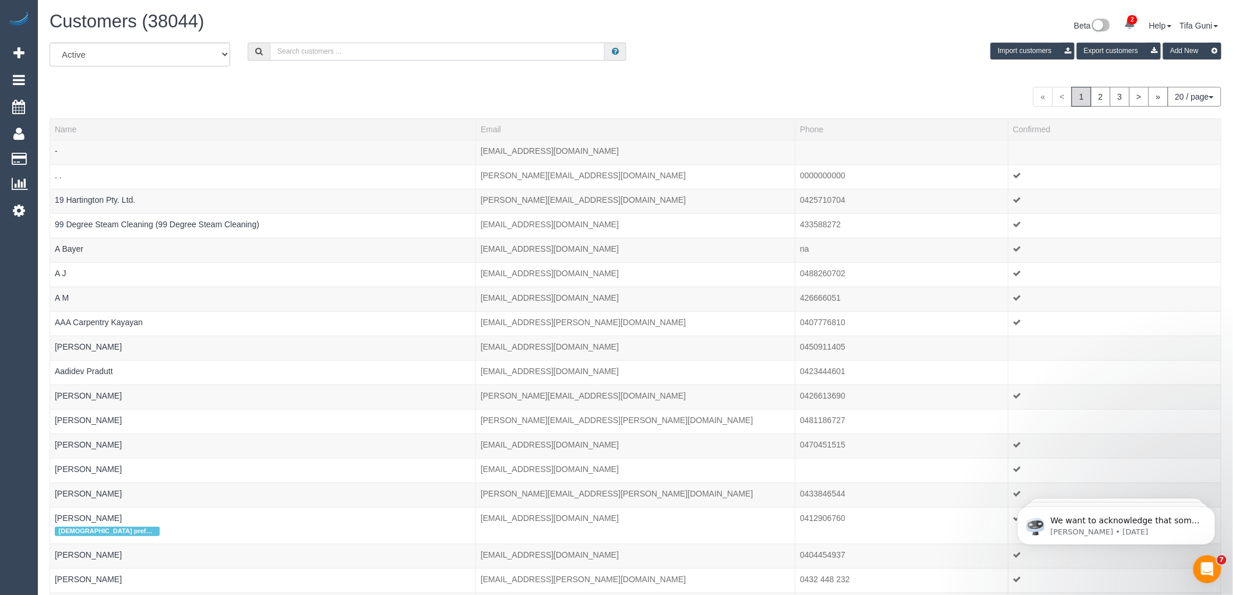
click at [347, 56] on input "text" at bounding box center [437, 52] width 335 height 18
paste input "ellentunumafono@gmail.com"
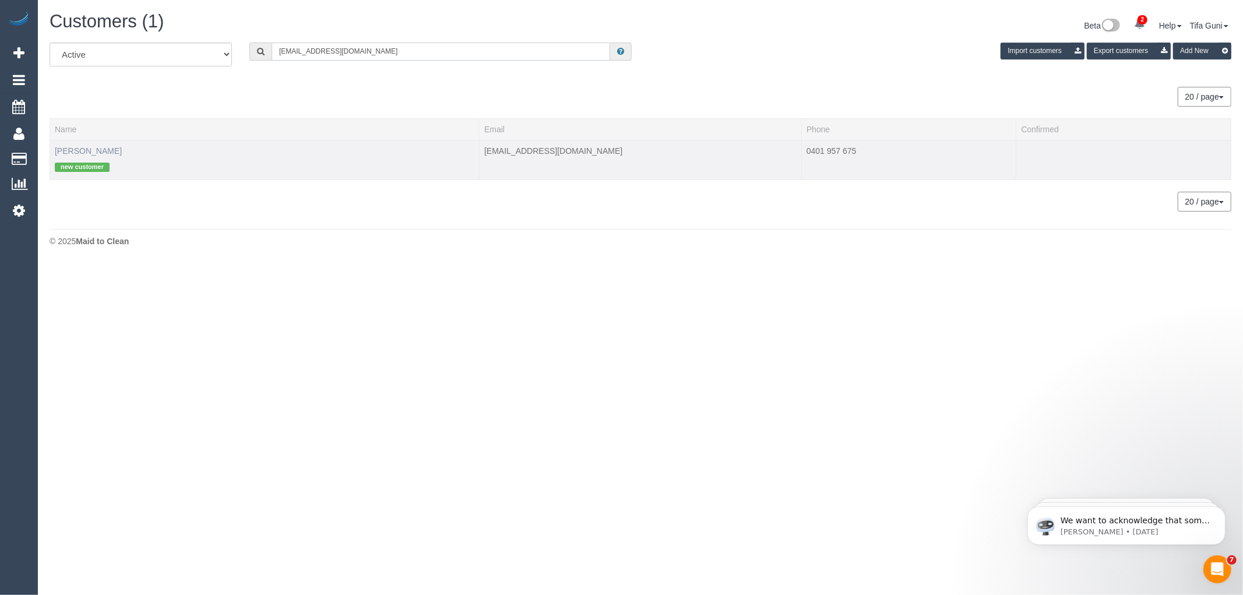
type input "ellentunumafono@gmail.com"
click at [89, 150] on link "Ellen Tunumafono" at bounding box center [88, 150] width 67 height 9
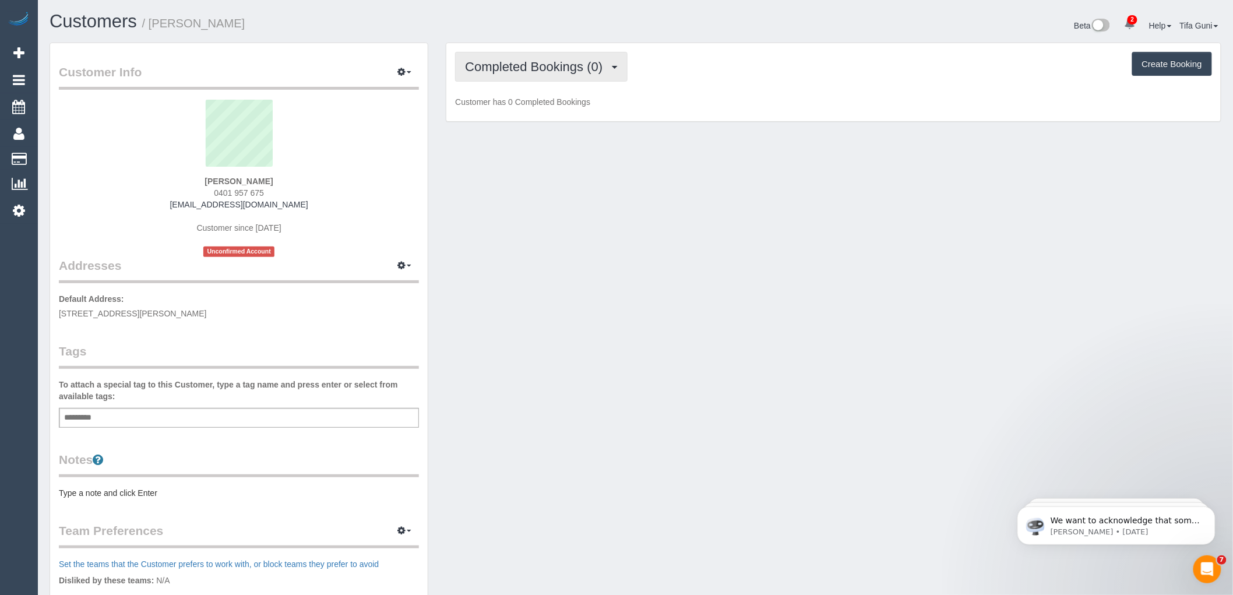
click at [568, 72] on span "Completed Bookings (0)" at bounding box center [536, 66] width 143 height 15
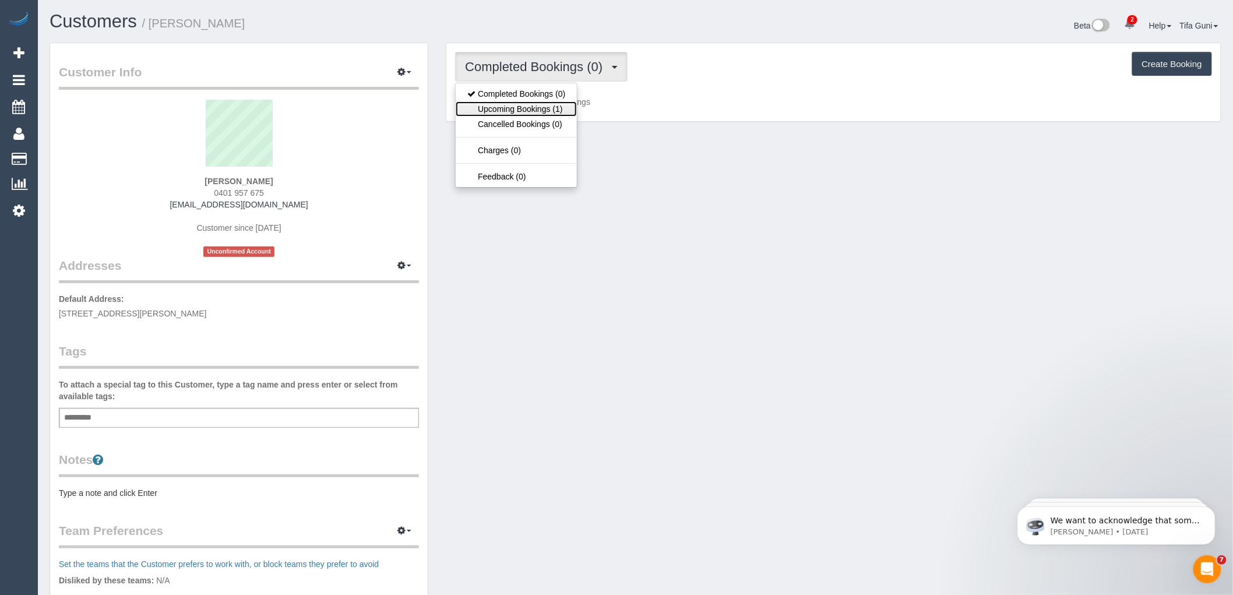
click at [535, 114] on link "Upcoming Bookings (1)" at bounding box center [516, 108] width 121 height 15
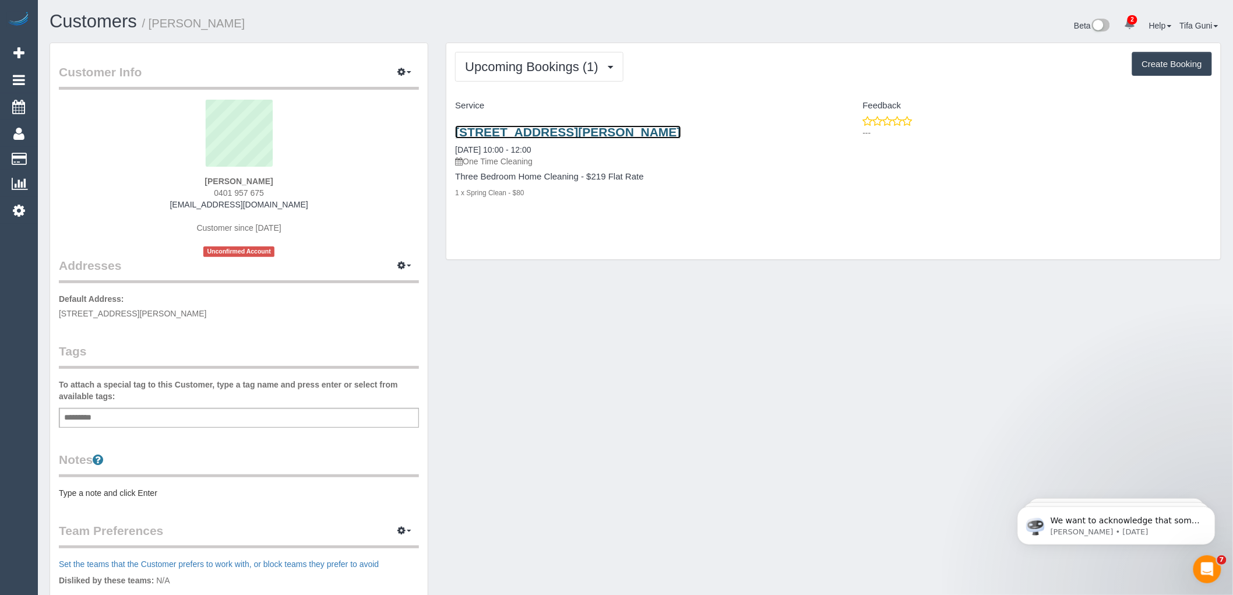
click at [555, 130] on link "3 Connell Walk, Roksburg Park, VIC 3064" at bounding box center [567, 131] width 225 height 13
click at [574, 130] on link "3 Connell Walk, Roksburg Park, VIC 3064" at bounding box center [567, 131] width 225 height 13
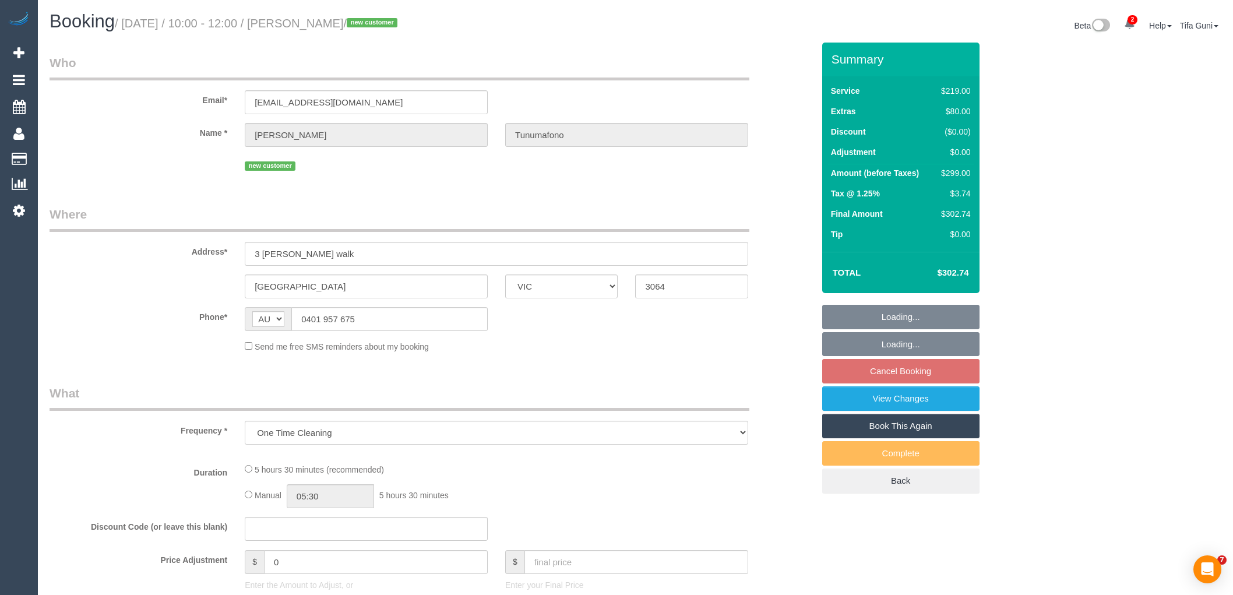
select select "VIC"
select select "string:stripe-pm_1SGSS32GScqysDRV0lkS0Otw"
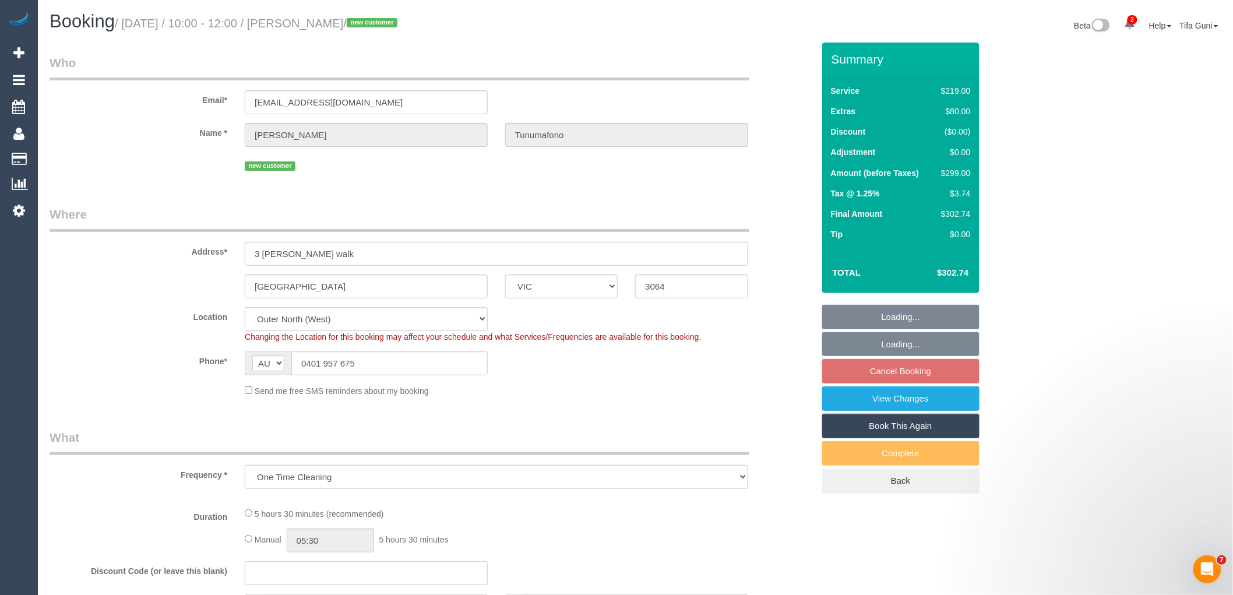
select select "object:556"
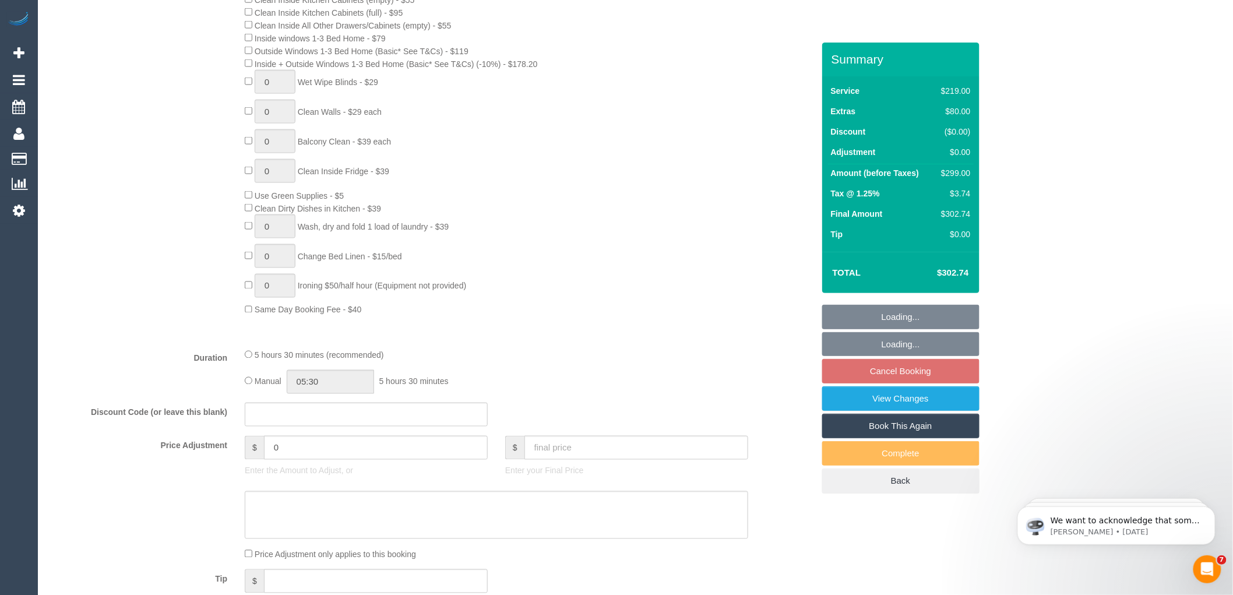
select select "number:28"
select select "number:14"
select select "number:19"
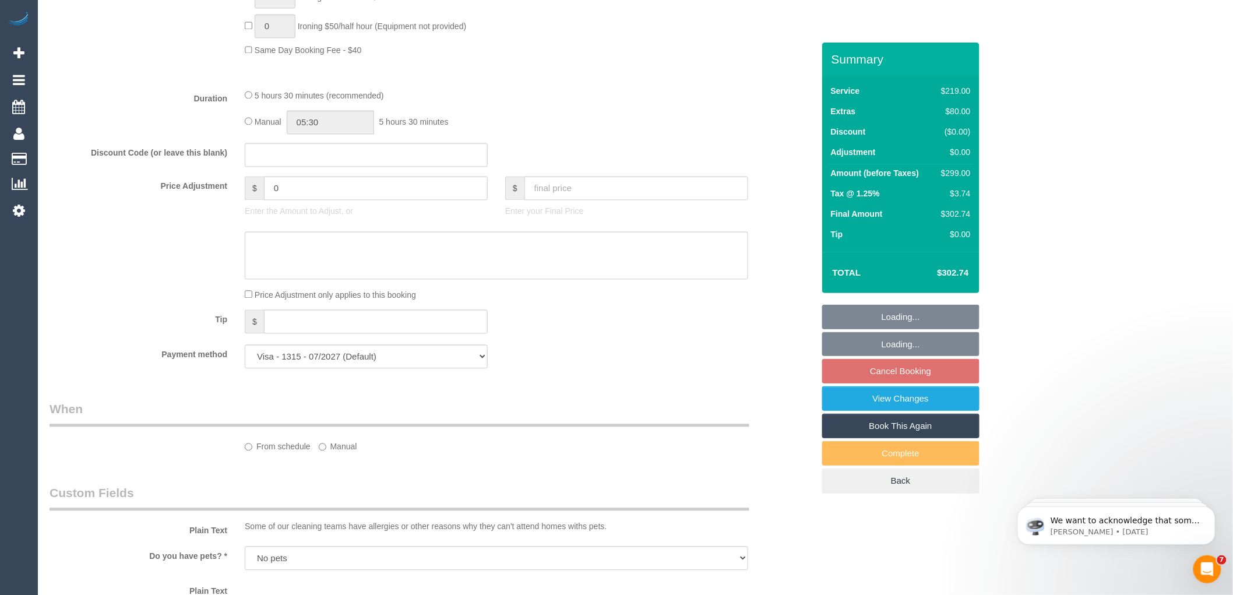
select select "spot3"
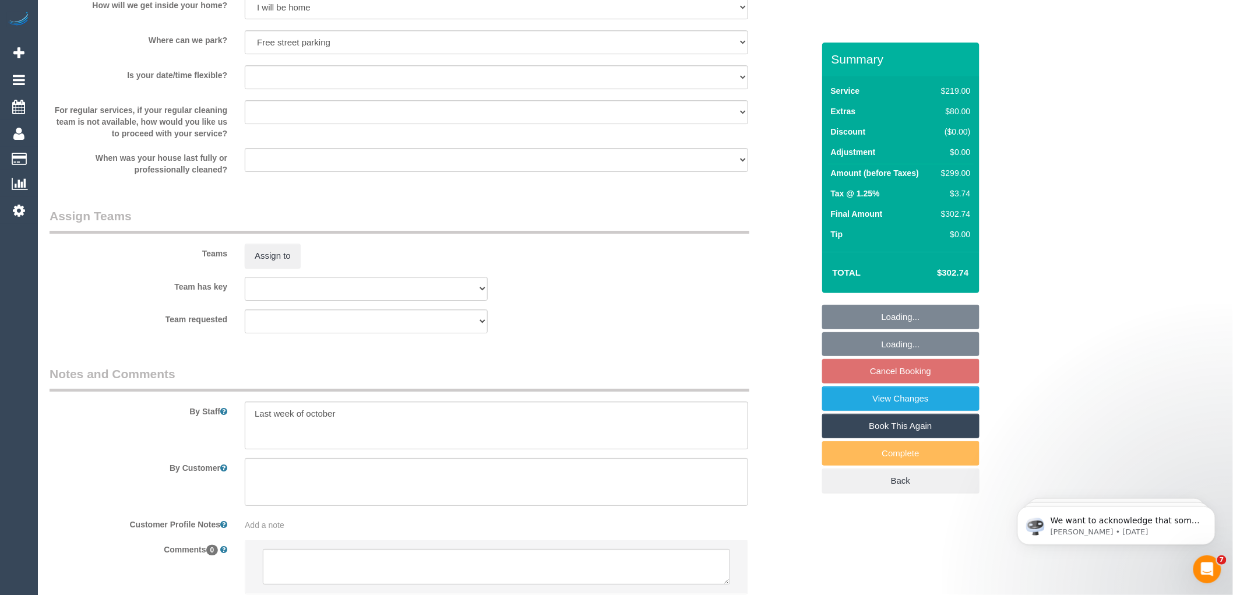
scroll to position [1676, 0]
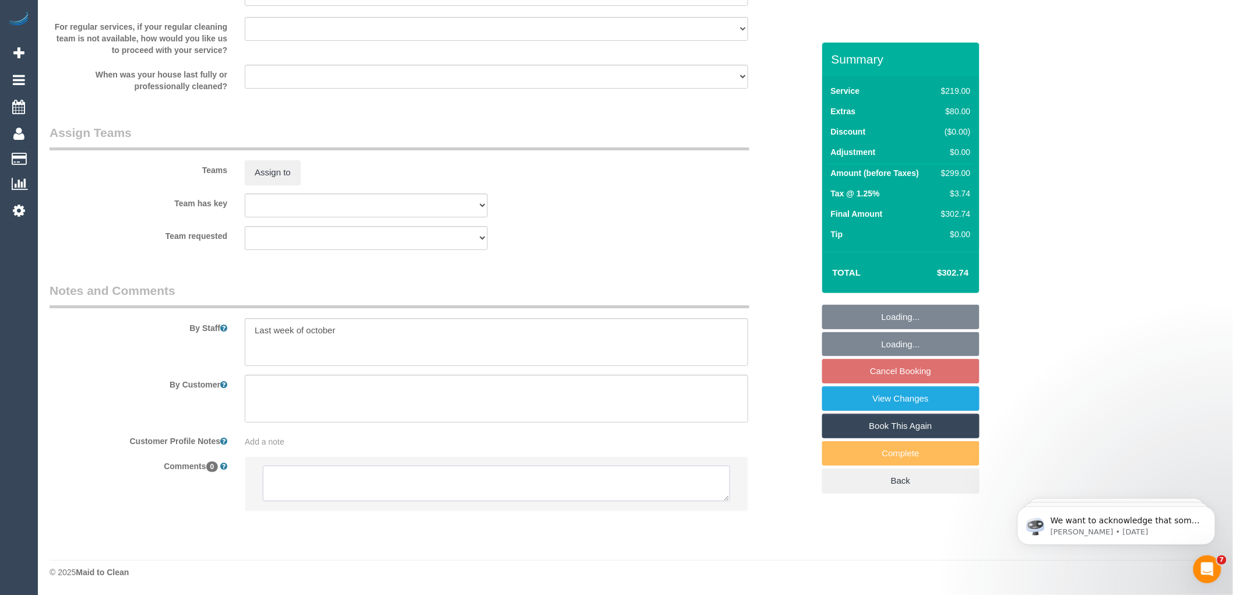
click at [386, 478] on textarea at bounding box center [496, 483] width 467 height 36
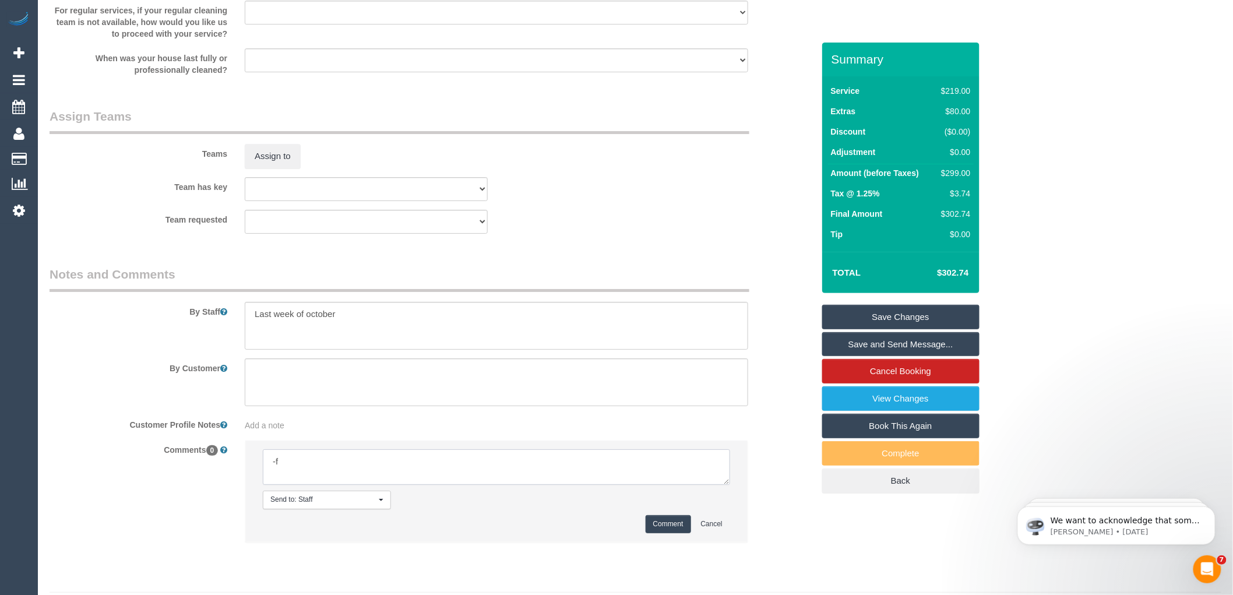
type textarea "-"
paste textarea "Flexibility dates: Flexibility times: Notes: knows we need to review Contact vi…"
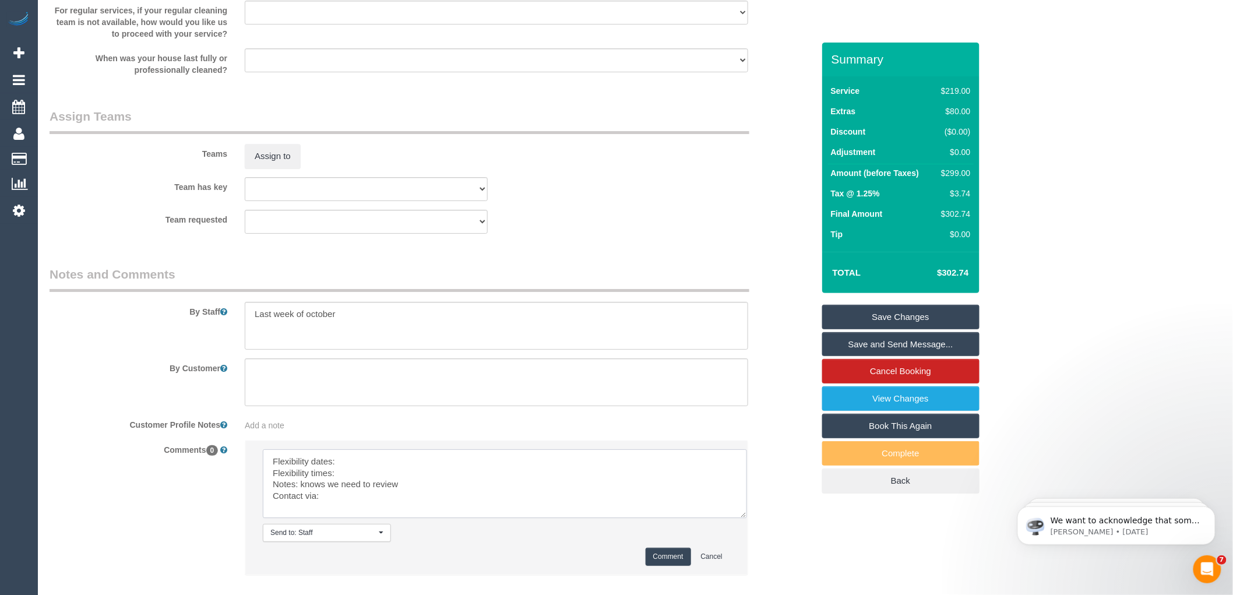
scroll to position [0, 0]
drag, startPoint x: 731, startPoint y: 508, endPoint x: 765, endPoint y: 589, distance: 87.7
click at [747, 518] on textarea at bounding box center [505, 483] width 484 height 69
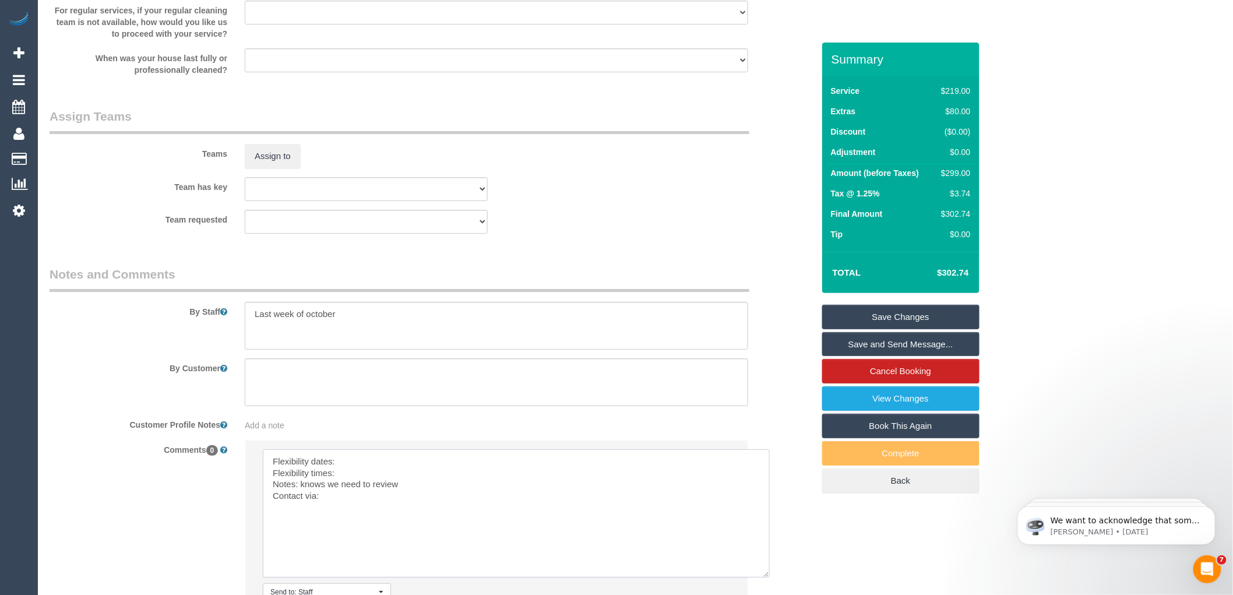
click at [364, 471] on textarea at bounding box center [516, 513] width 507 height 128
click at [356, 488] on textarea at bounding box center [516, 513] width 507 height 128
click at [333, 521] on textarea at bounding box center [516, 513] width 507 height 128
click at [346, 514] on textarea at bounding box center [516, 513] width 507 height 128
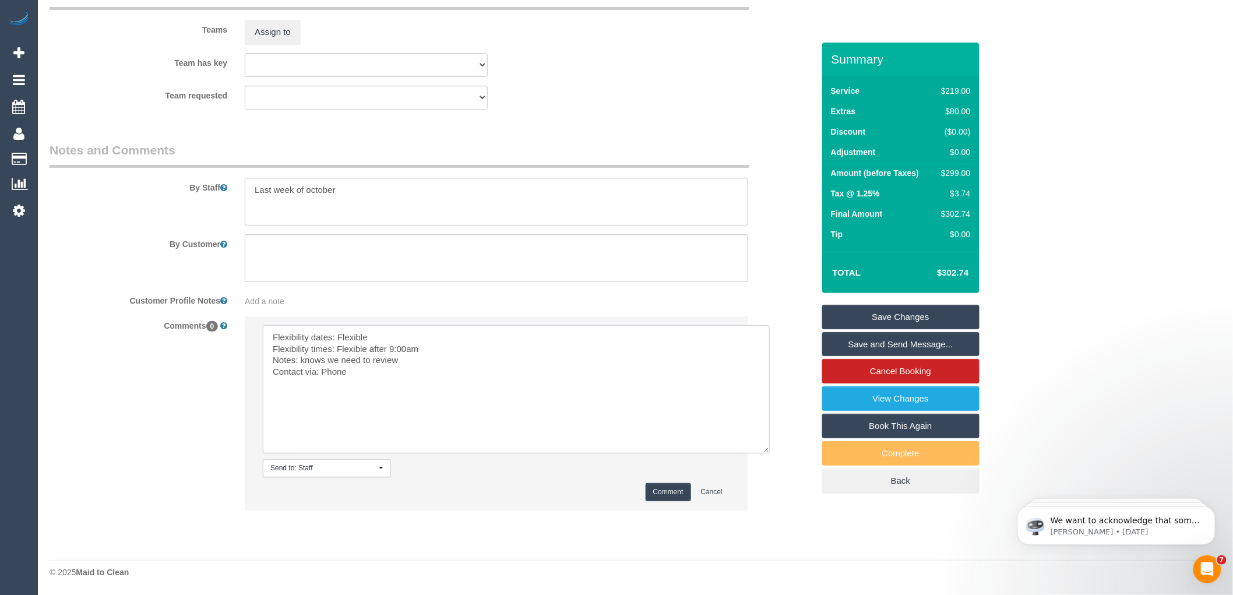
scroll to position [1815, 0]
type textarea "Flexibility dates: Flexible Flexibility times: Flexible after 9:00am Notes: kno…"
click at [661, 488] on button "Comment" at bounding box center [668, 492] width 45 height 18
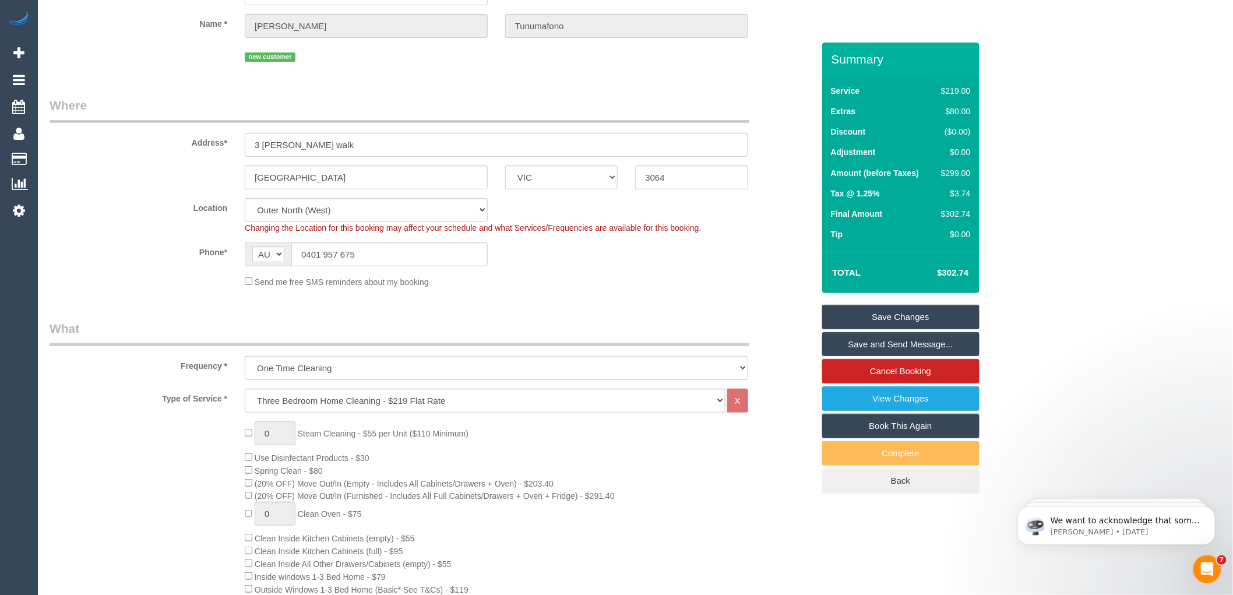
scroll to position [129, 0]
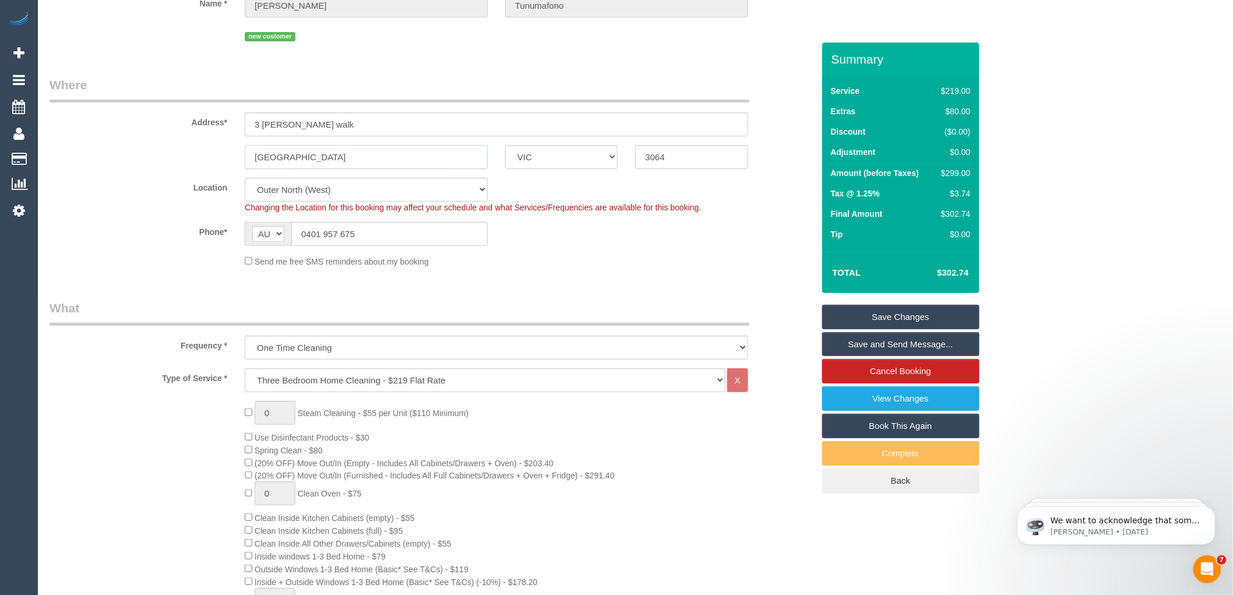
click at [270, 156] on input "Roksburg park" at bounding box center [366, 157] width 243 height 24
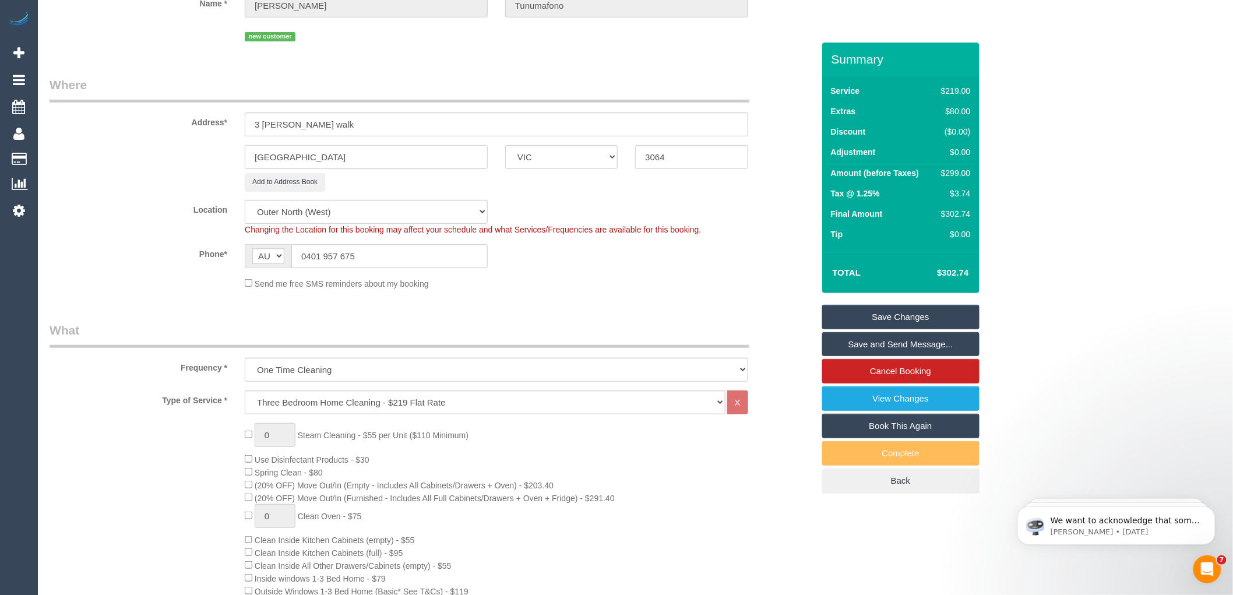
click at [274, 155] on input "Roxsburg park" at bounding box center [366, 157] width 243 height 24
click at [287, 155] on input "Roxburg park" at bounding box center [366, 157] width 243 height 24
type input "Roxburgh park"
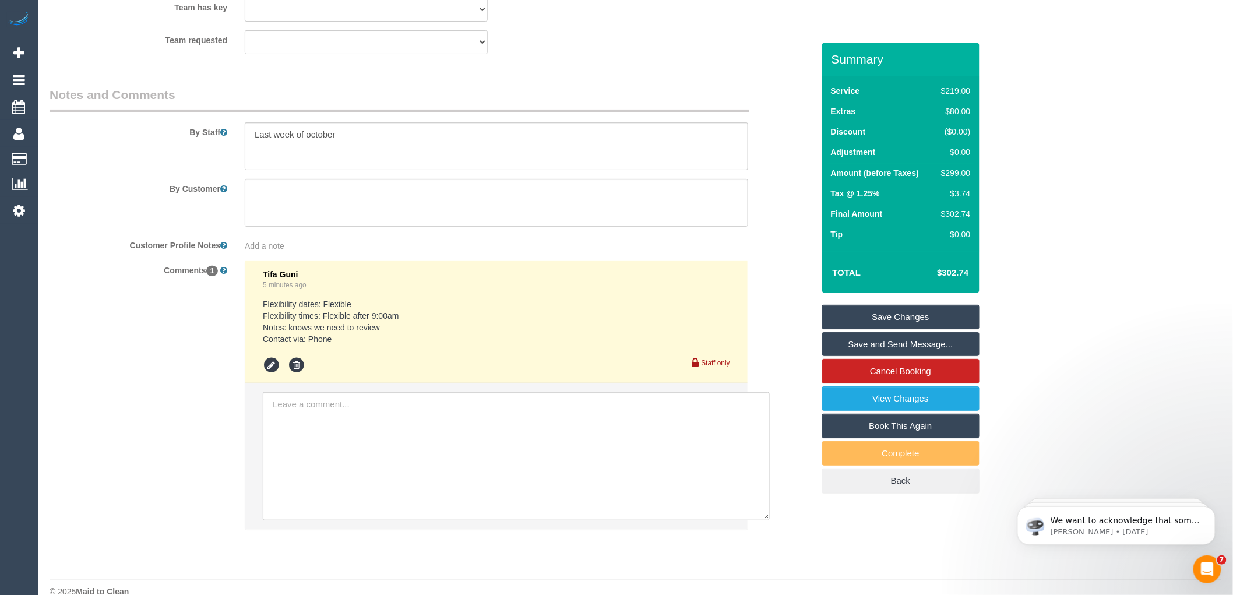
scroll to position [1912, 0]
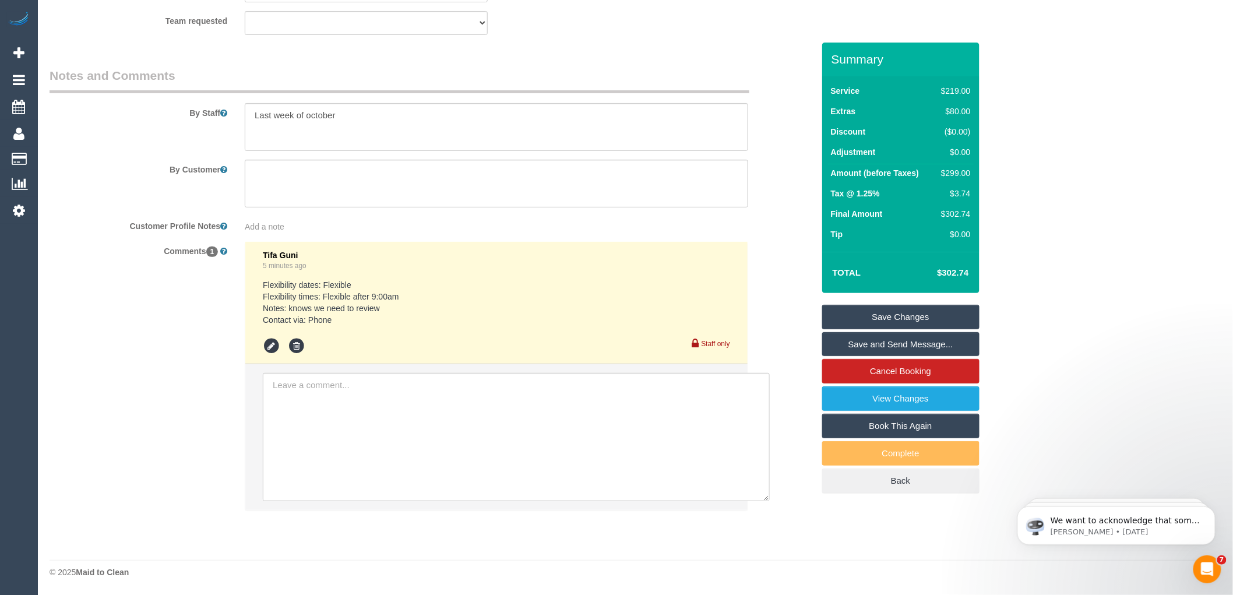
click at [911, 316] on link "Save Changes" at bounding box center [900, 317] width 157 height 24
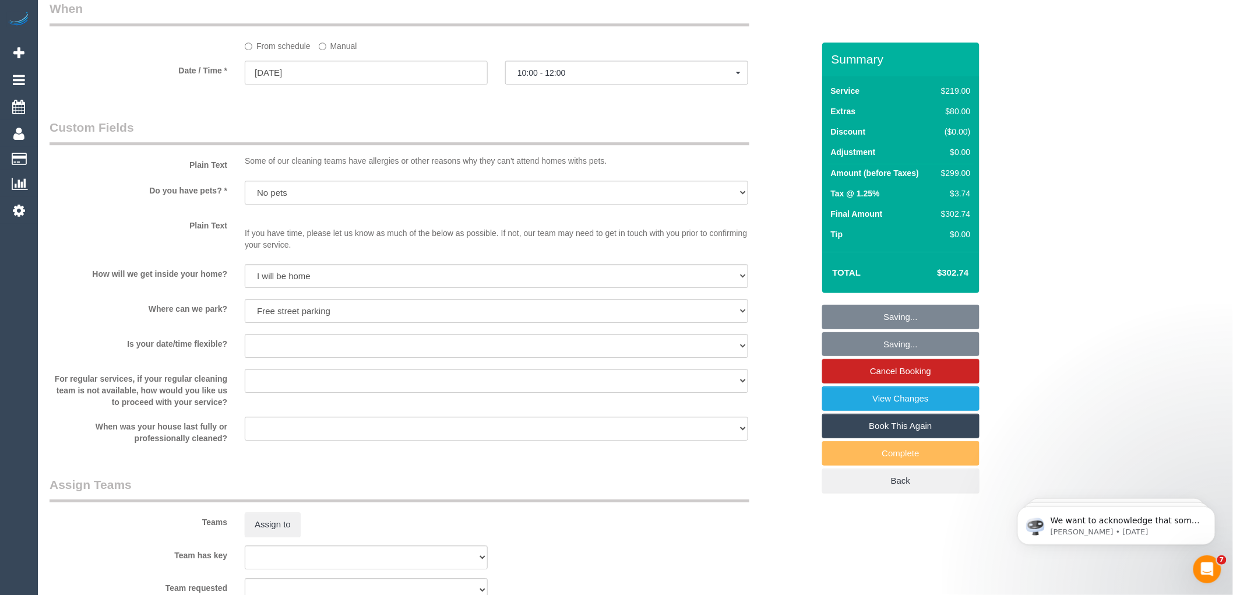
scroll to position [1653, 0]
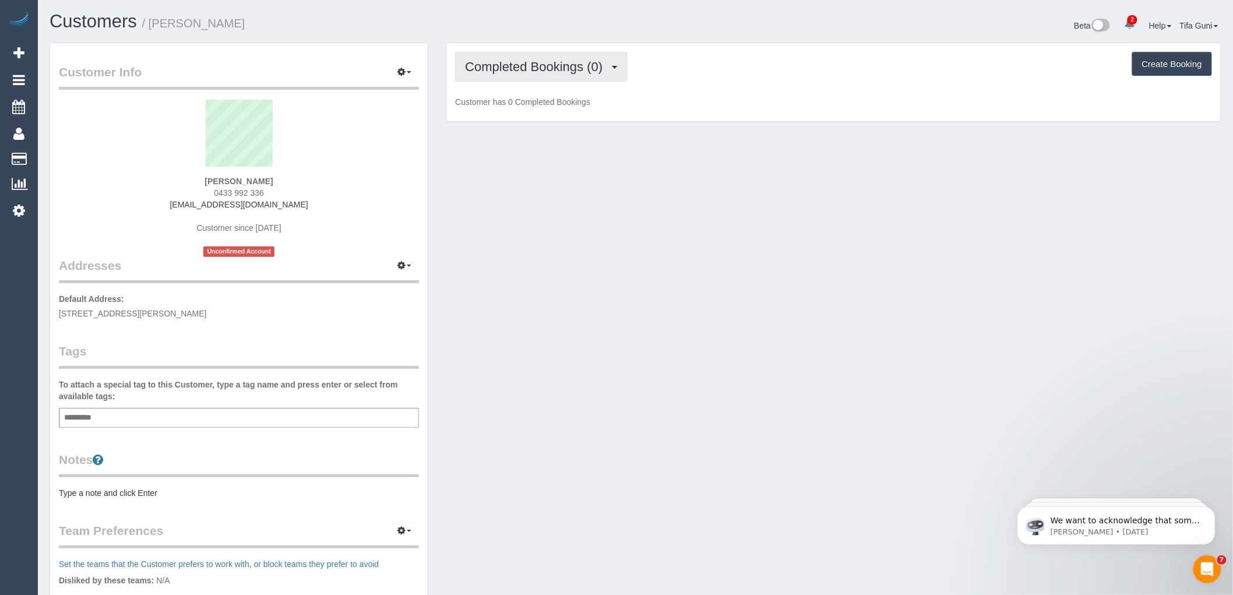
click at [586, 65] on span "Completed Bookings (0)" at bounding box center [536, 66] width 143 height 15
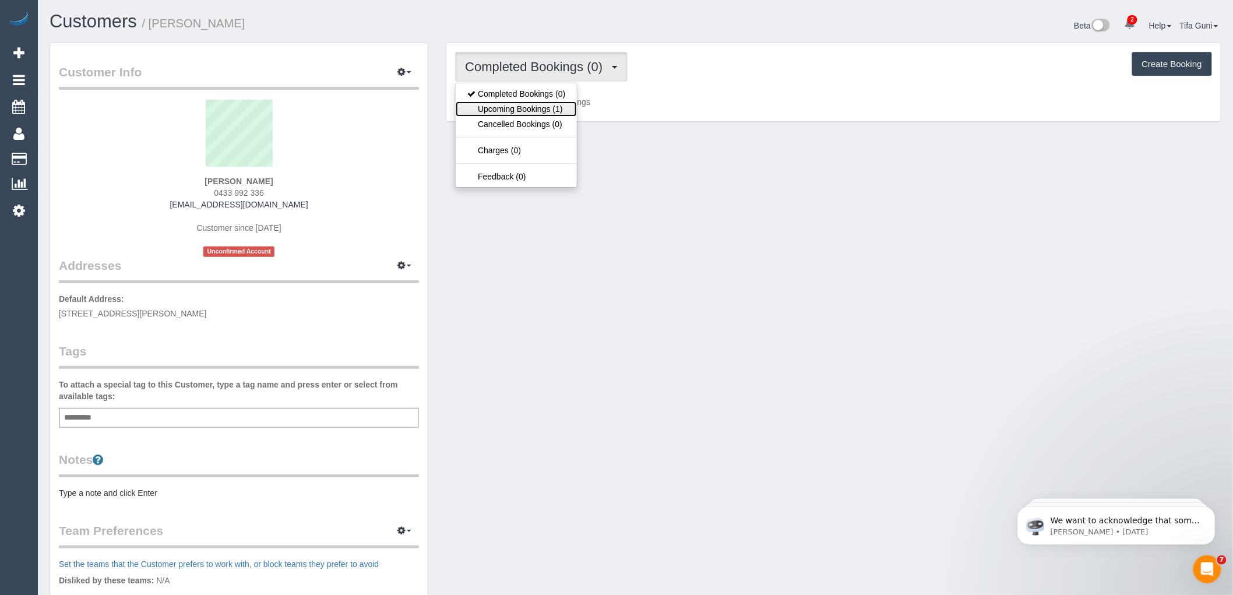
click at [537, 111] on link "Upcoming Bookings (1)" at bounding box center [516, 108] width 121 height 15
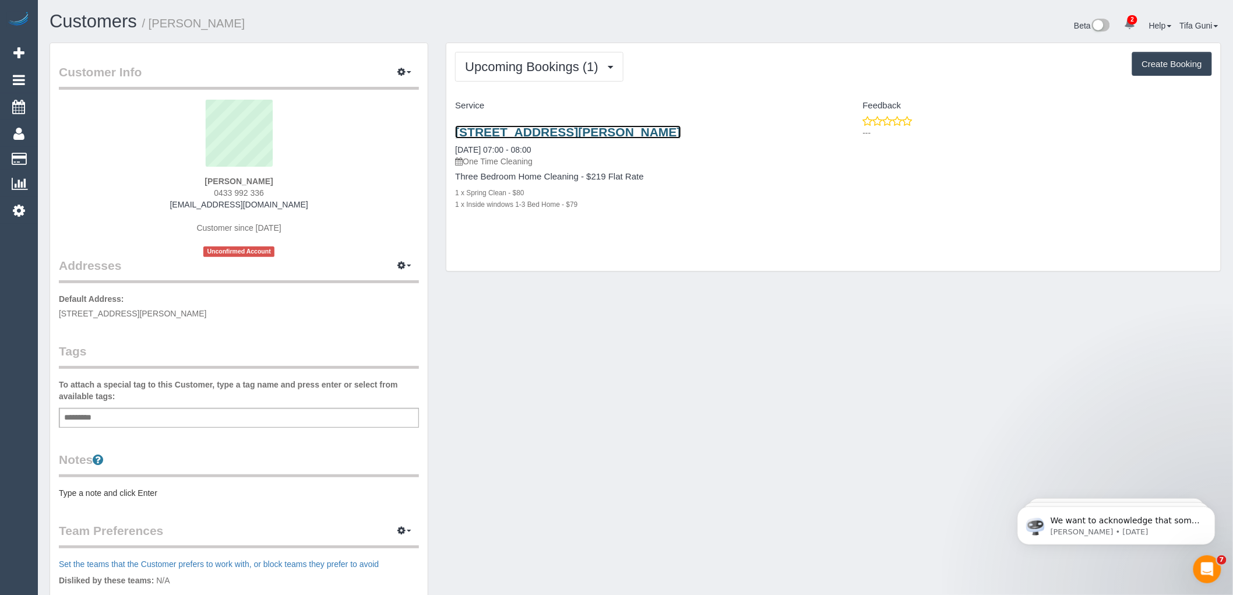
click at [548, 130] on link "68 Donald Street, Peran, VIC 3181" at bounding box center [567, 131] width 225 height 13
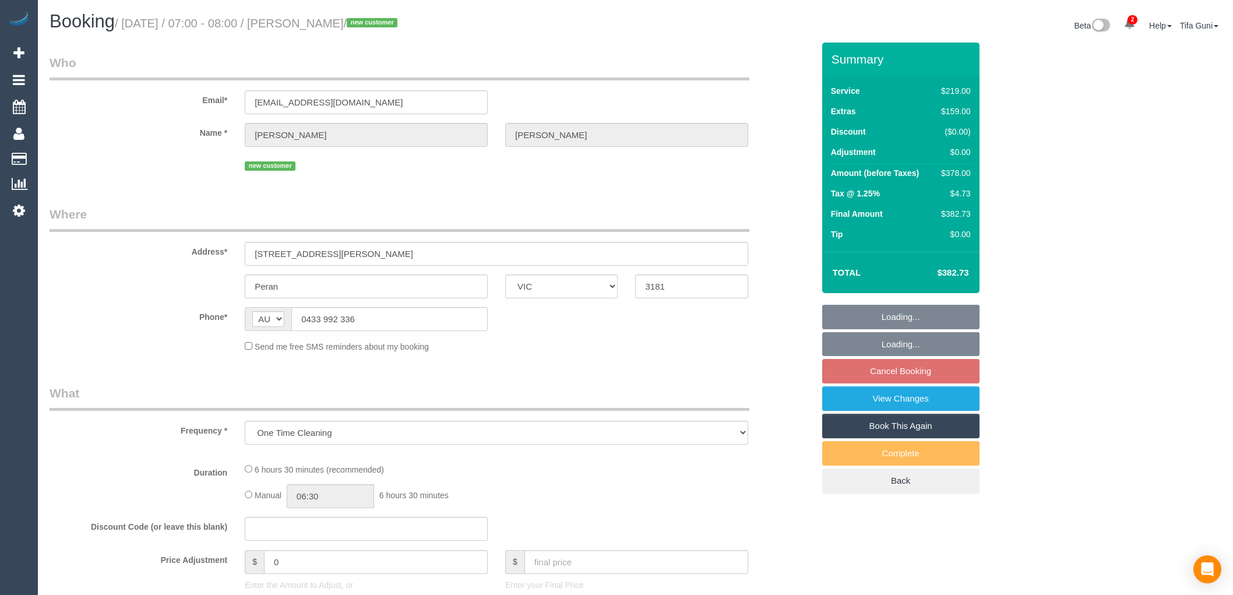
select select "VIC"
select select "string:stripe-pm_1SGSVI2GScqysDRVMbbz1C8I"
select select "number:27"
select select "number:14"
select select "number:18"
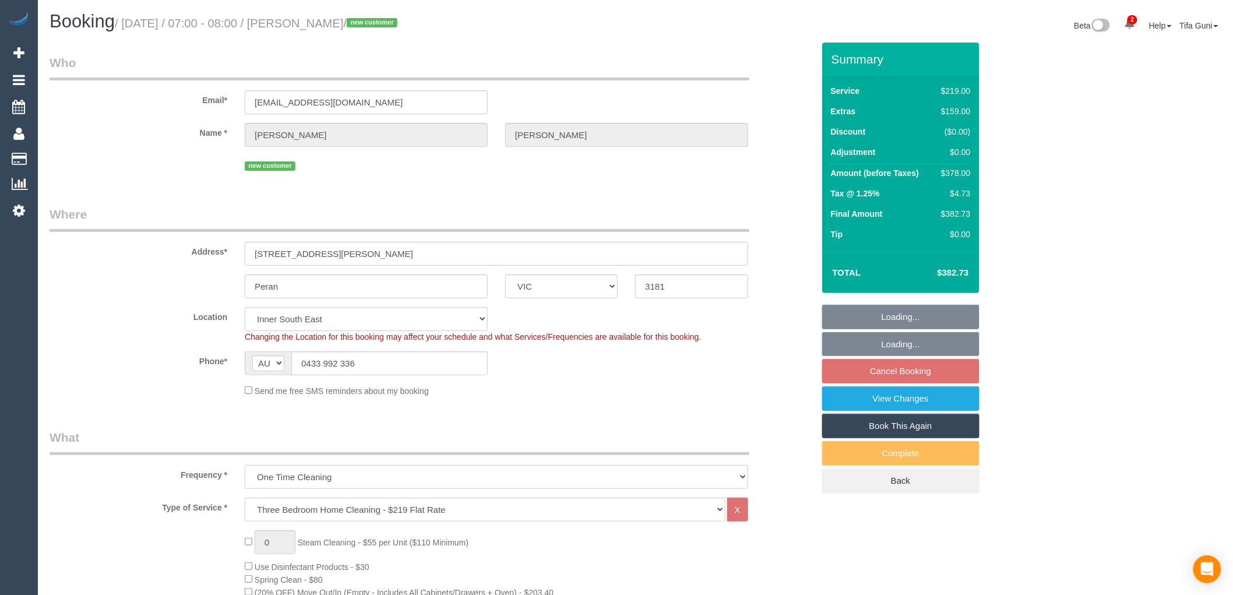
select select "object:1410"
select select "spot1"
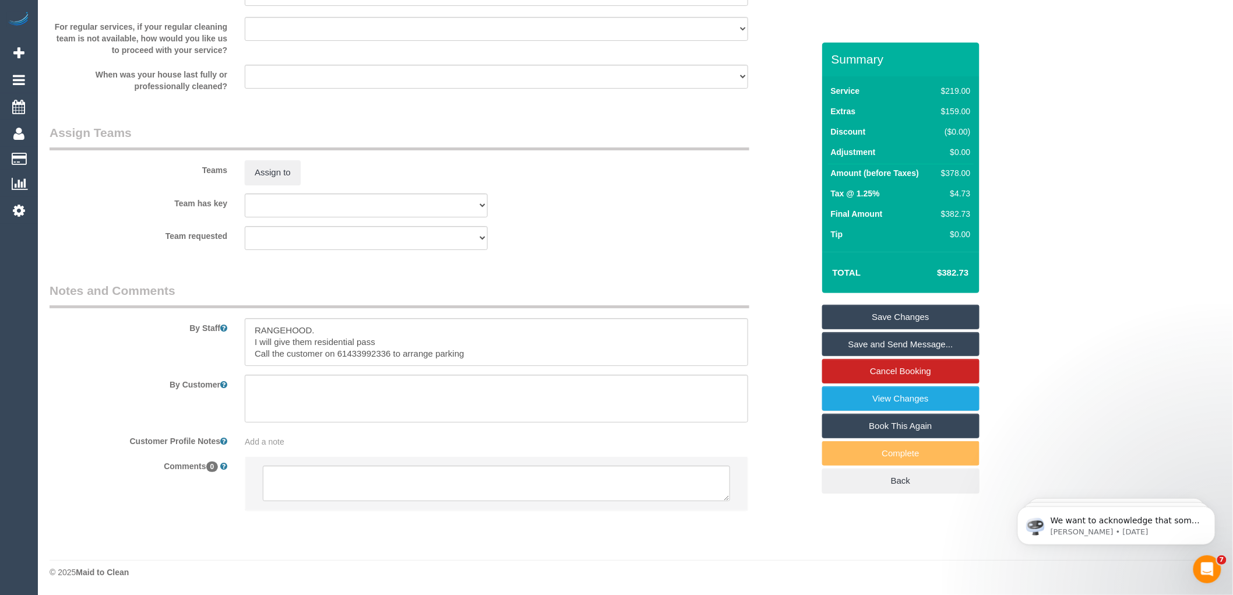
scroll to position [1676, 0]
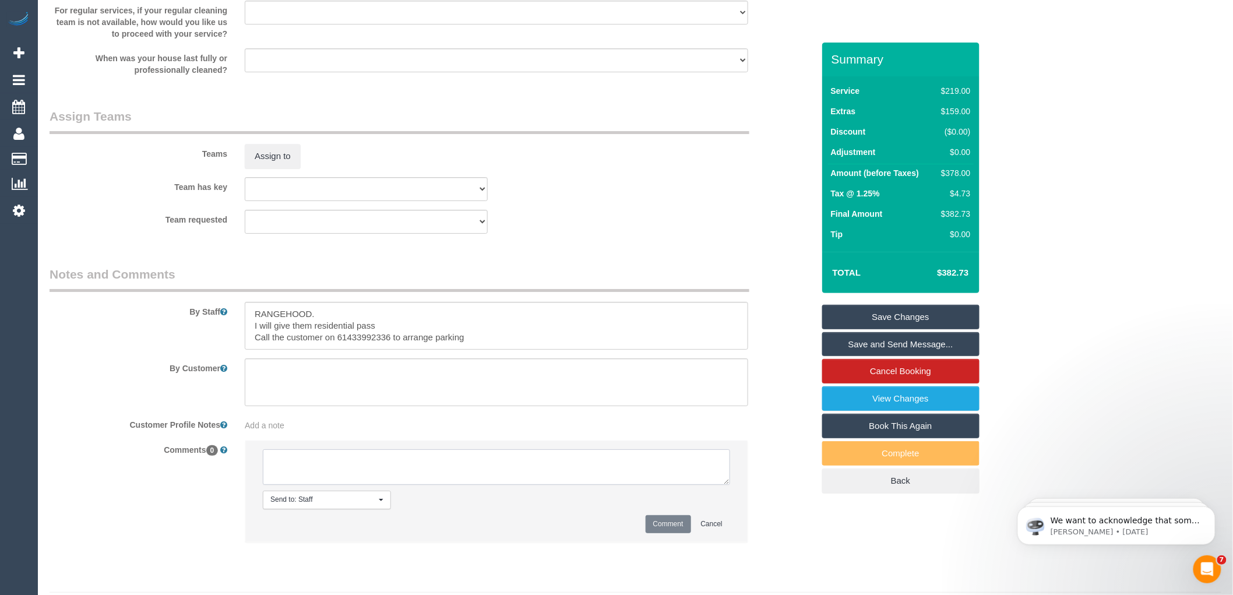
click at [400, 468] on textarea at bounding box center [496, 467] width 467 height 36
type textarea "-"
paste textarea "Flexibility dates: Flexibility times: Notes: knows we need to review Contact vi…"
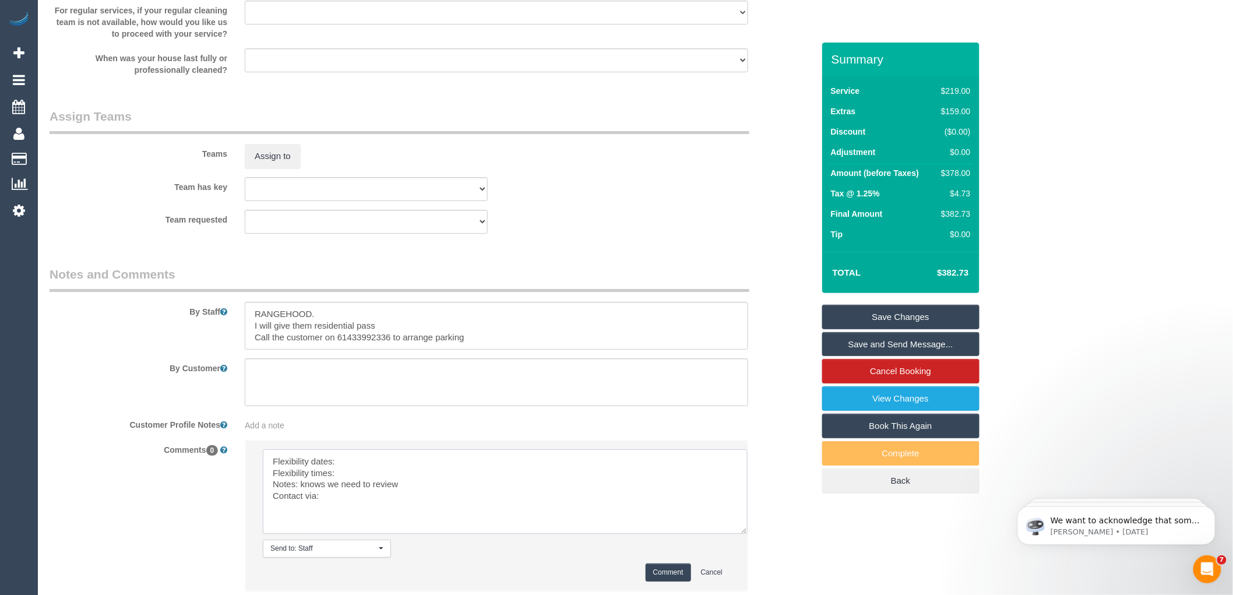
scroll to position [0, 0]
drag, startPoint x: 726, startPoint y: 498, endPoint x: 759, endPoint y: 583, distance: 90.6
click at [747, 534] on textarea at bounding box center [505, 491] width 485 height 84
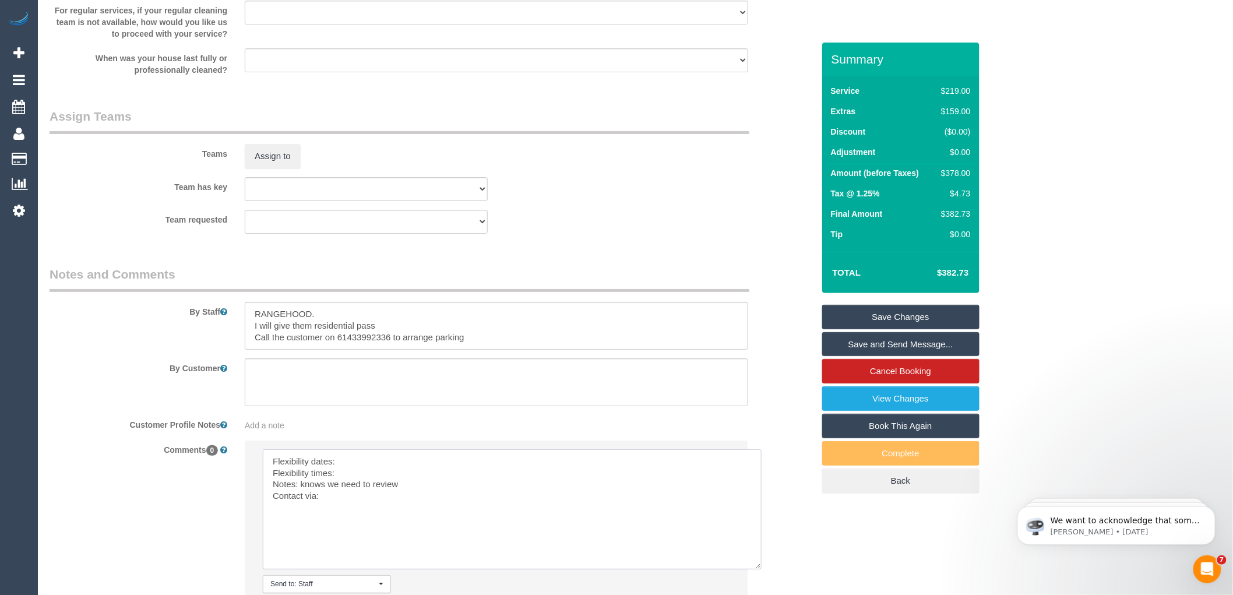
click at [350, 478] on textarea at bounding box center [512, 509] width 499 height 120
click at [365, 488] on textarea at bounding box center [512, 509] width 499 height 120
click at [347, 509] on textarea at bounding box center [512, 509] width 499 height 120
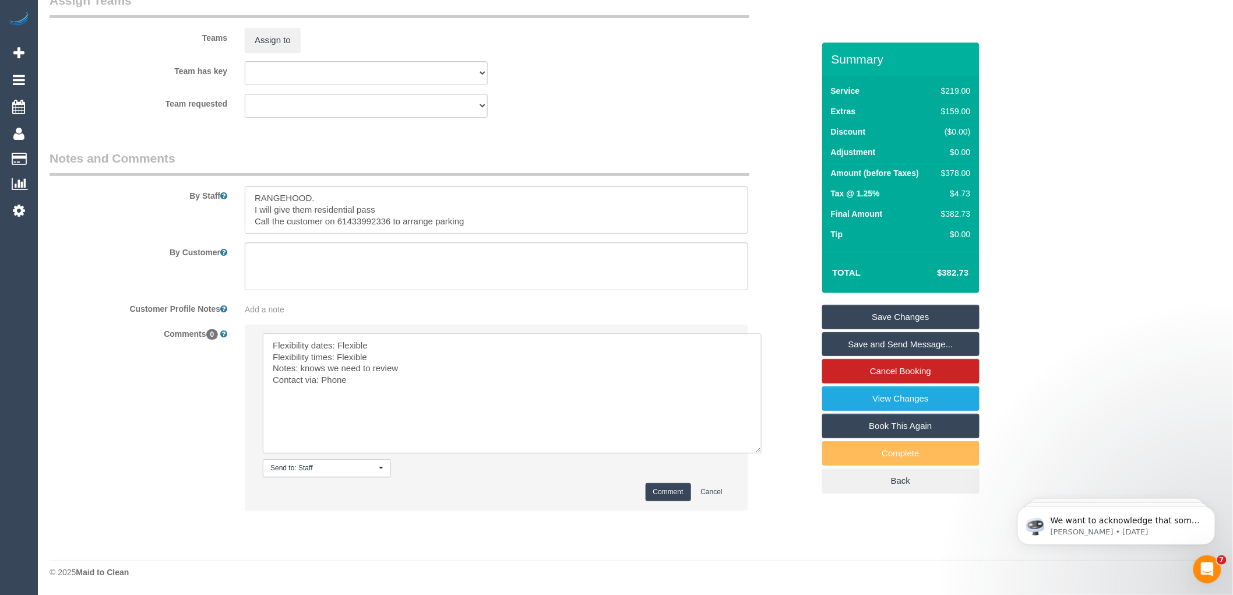
scroll to position [1808, 0]
type textarea "Flexibility dates: Flexible Flexibility times: Flexible Notes: knows we need to…"
click at [662, 487] on button "Comment" at bounding box center [668, 492] width 45 height 18
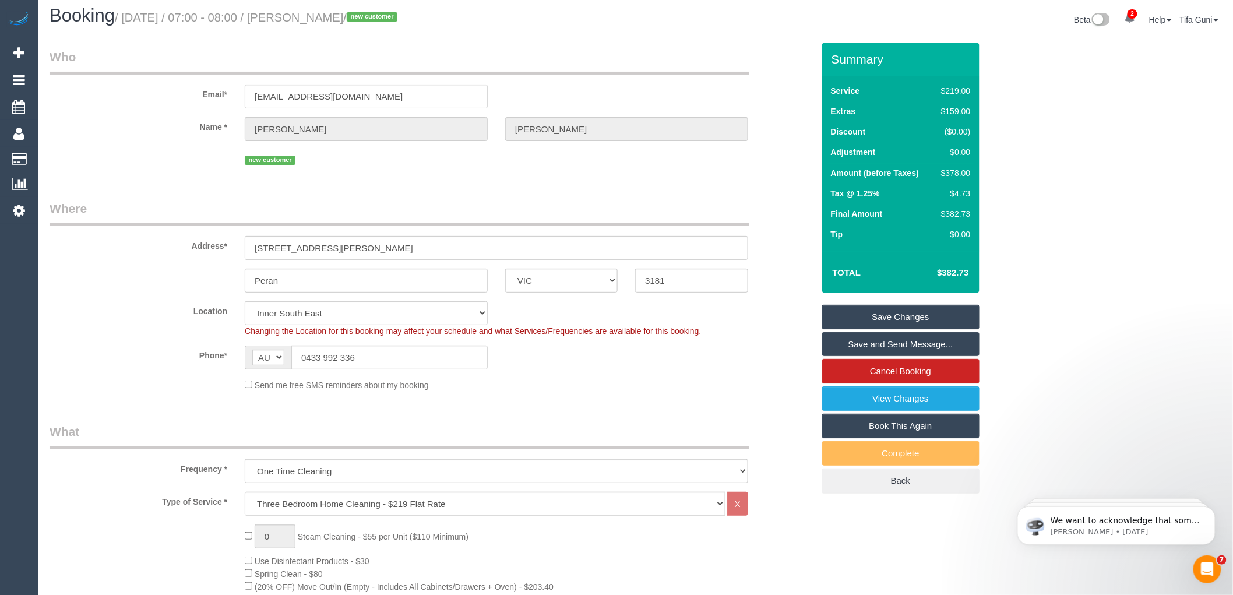
scroll to position [0, 0]
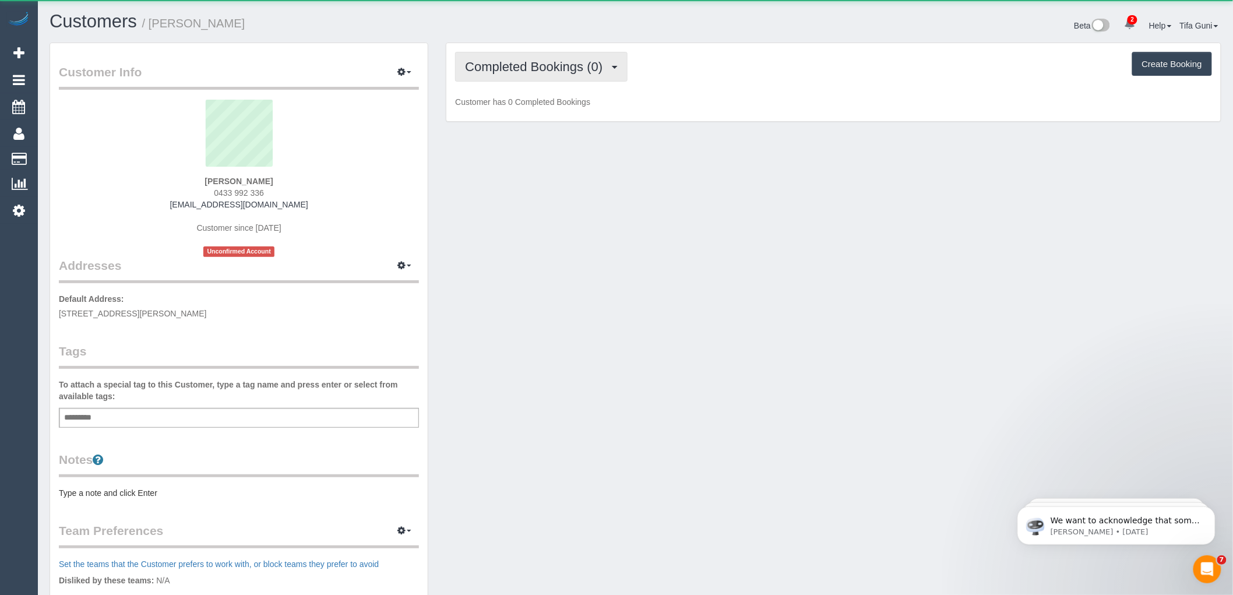
click at [552, 60] on span "Completed Bookings (0)" at bounding box center [536, 66] width 143 height 15
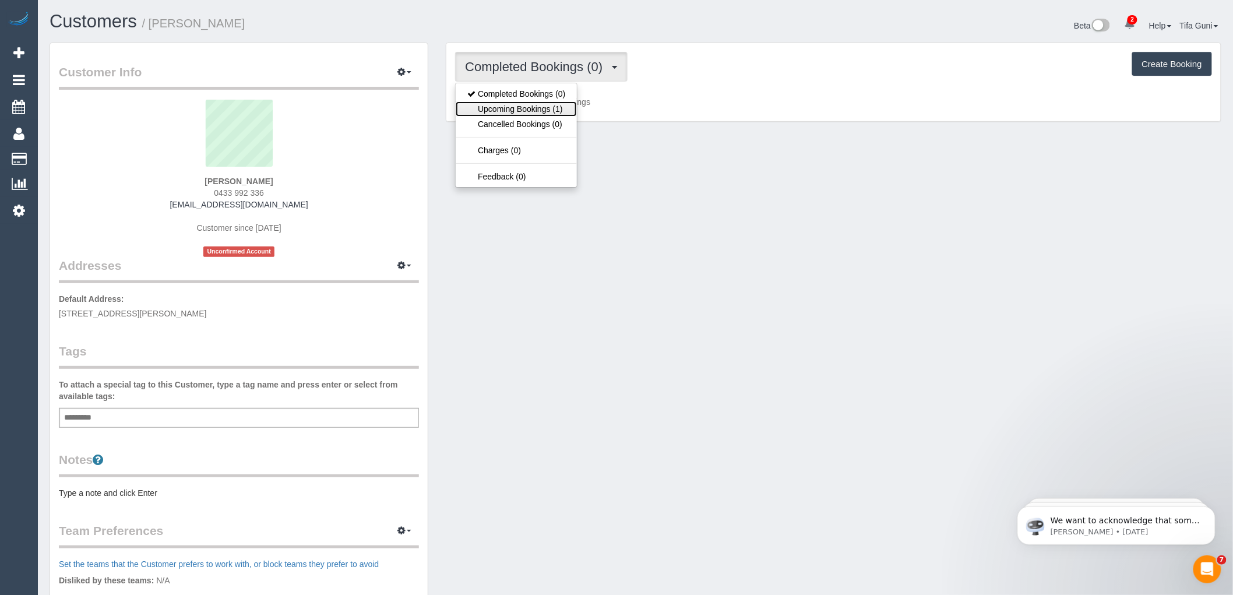
click at [549, 108] on link "Upcoming Bookings (1)" at bounding box center [516, 108] width 121 height 15
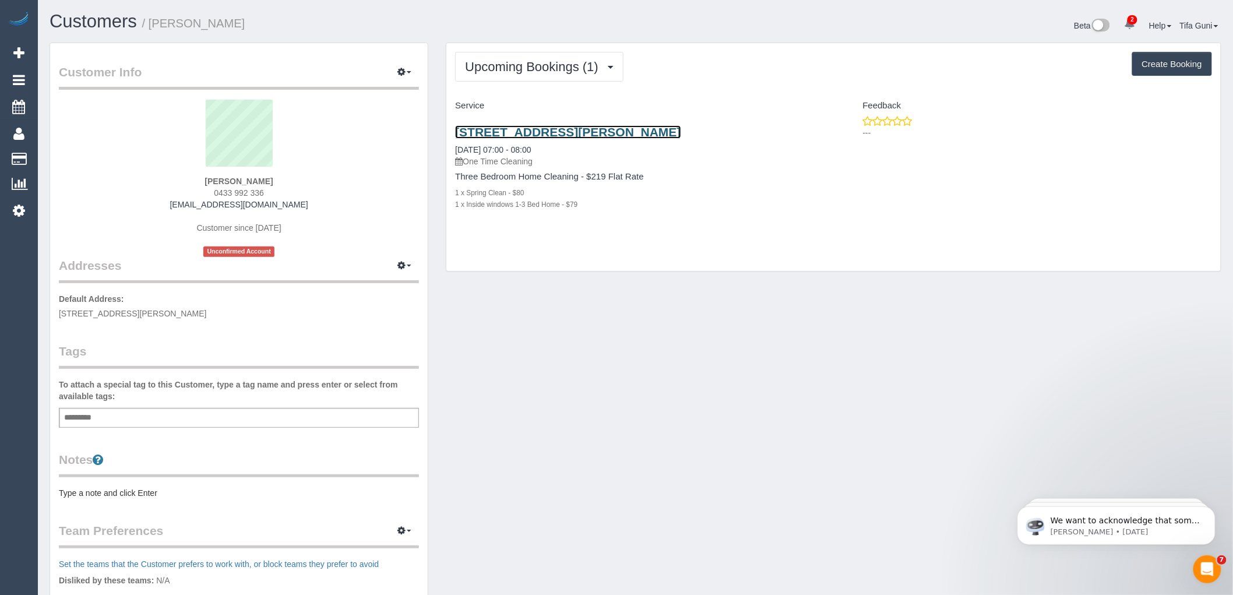
click at [592, 131] on link "[STREET_ADDRESS][PERSON_NAME]" at bounding box center [567, 131] width 225 height 13
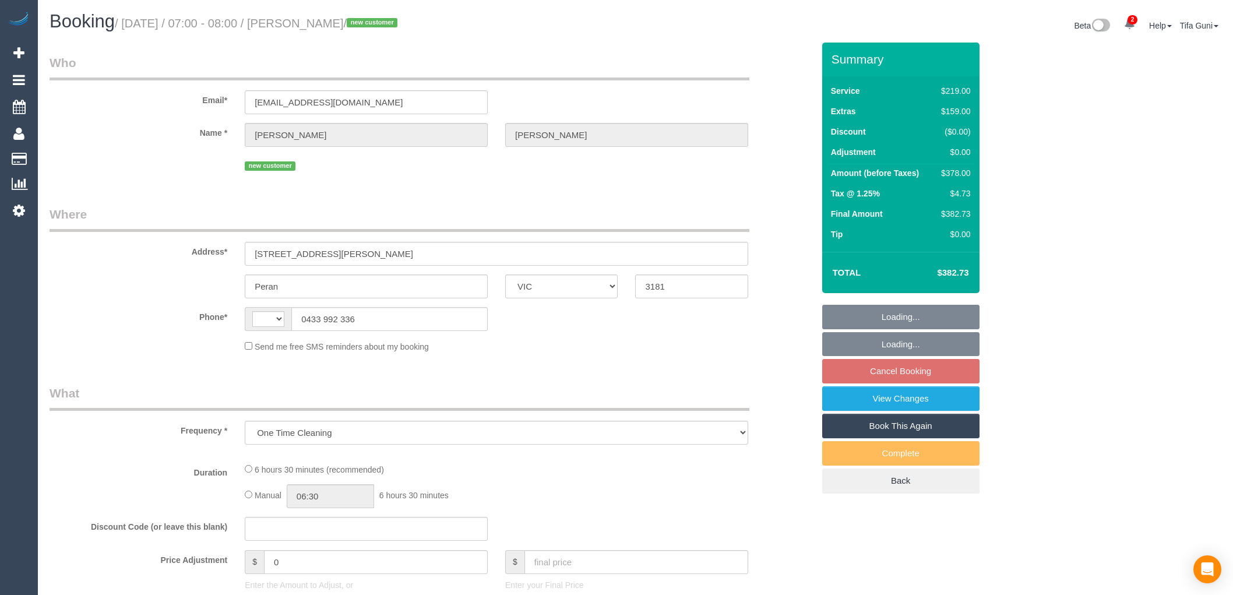
select select "VIC"
select select "string:AU"
select select "string:stripe-pm_1SGSVI2GScqysDRVMbbz1C8I"
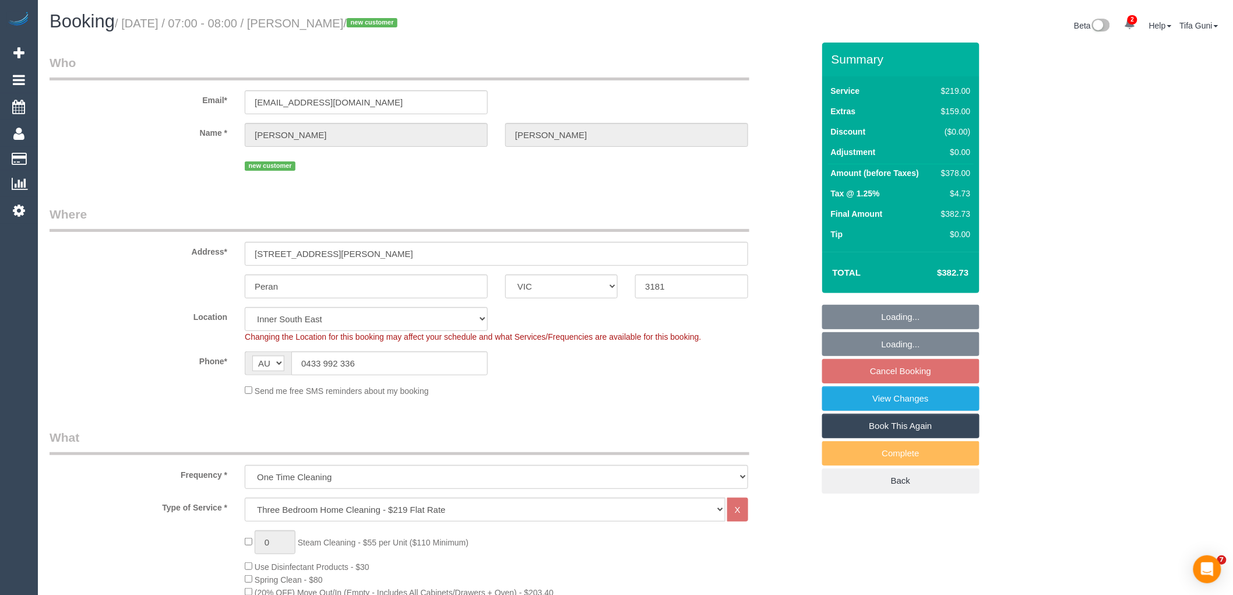
select select "object:1290"
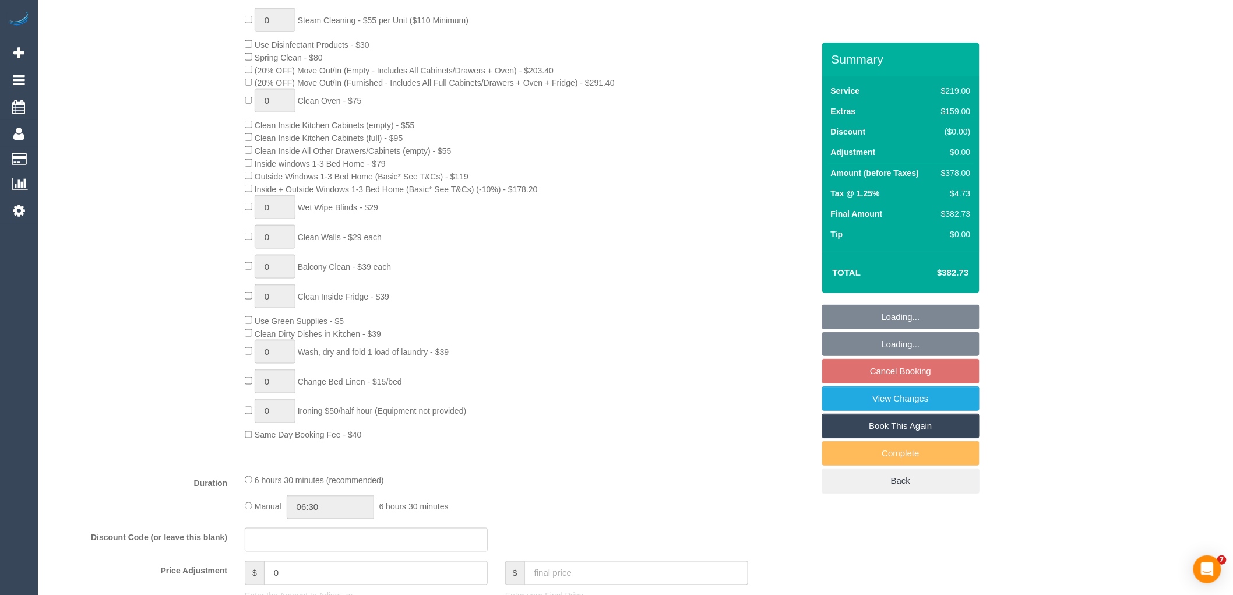
select select "spot1"
select select "number:27"
select select "number:14"
select select "number:18"
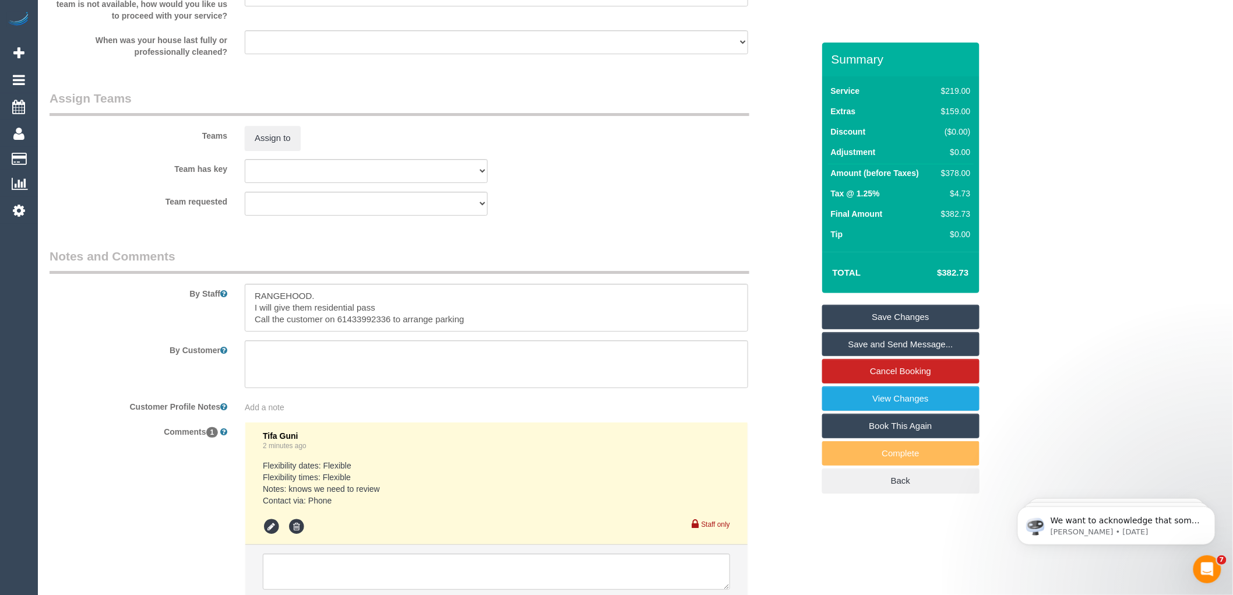
scroll to position [1748, 0]
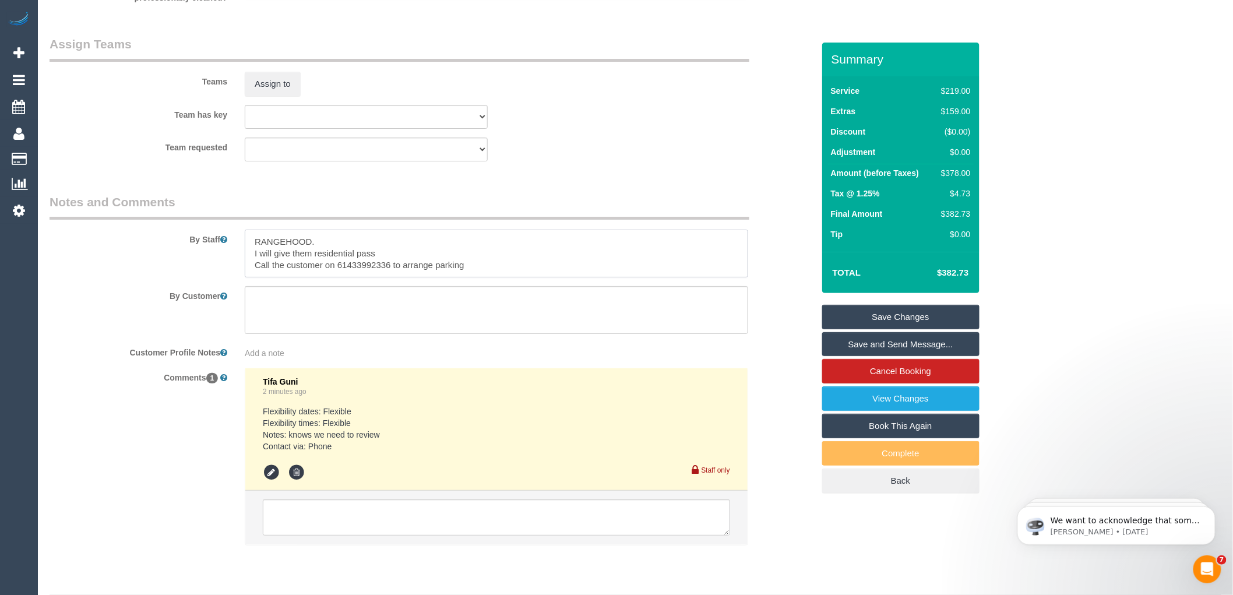
click at [257, 269] on textarea at bounding box center [496, 254] width 503 height 48
drag, startPoint x: 350, startPoint y: 265, endPoint x: 330, endPoint y: 269, distance: 20.1
click at [330, 269] on textarea at bounding box center [496, 254] width 503 height 48
drag, startPoint x: 347, startPoint y: 278, endPoint x: 338, endPoint y: 278, distance: 8.2
click at [338, 277] on textarea at bounding box center [496, 254] width 503 height 48
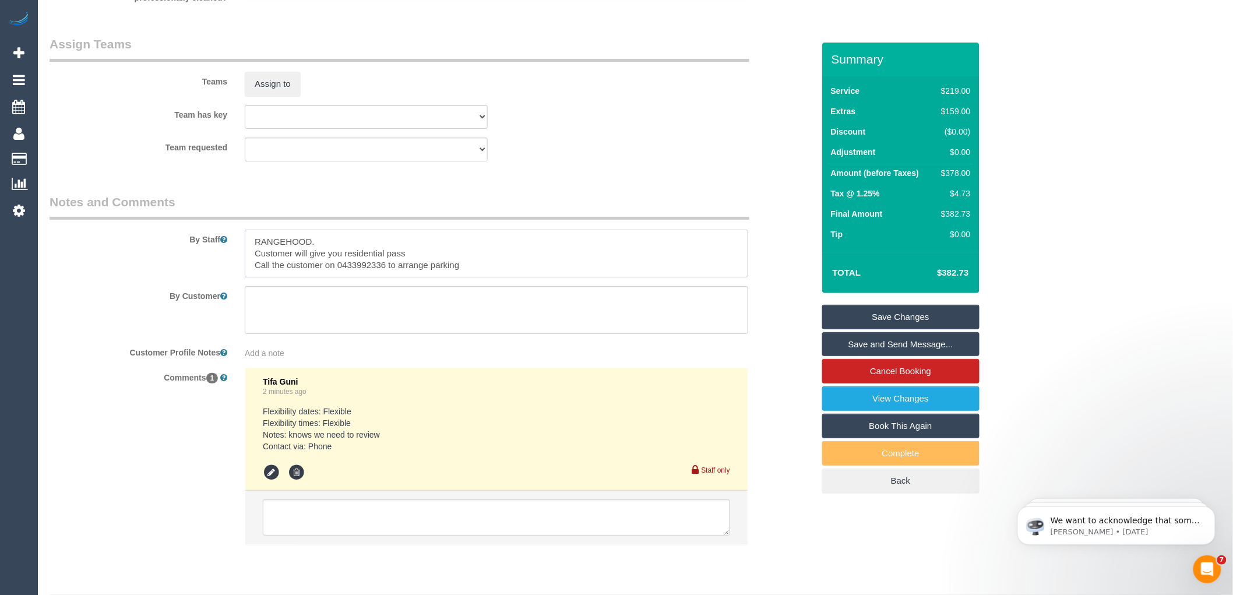
click at [313, 253] on textarea at bounding box center [496, 254] width 503 height 48
type textarea "Rangehood to be cleaned Customer will give you residential pass Call the custom…"
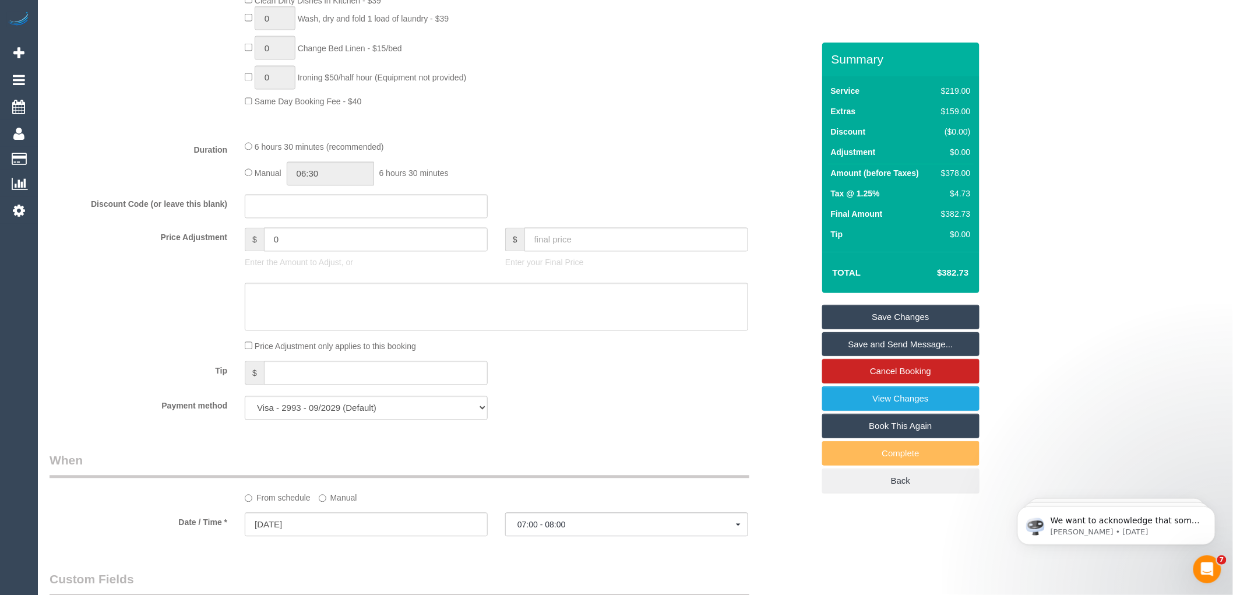
scroll to position [906, 0]
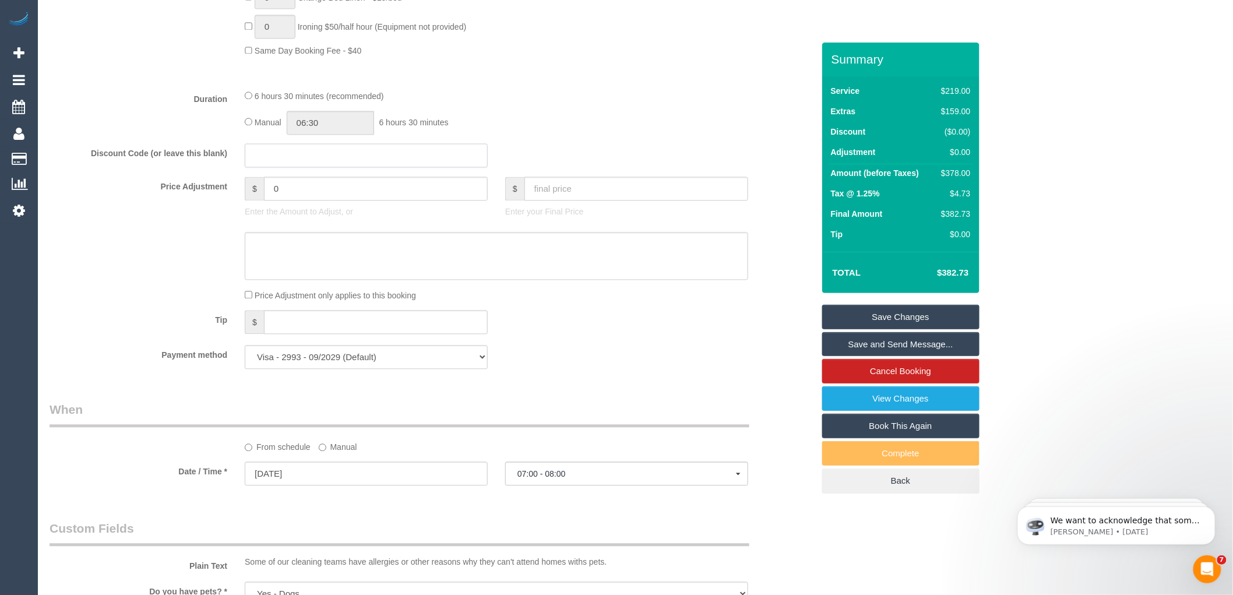
click at [281, 168] on input "text" at bounding box center [366, 156] width 243 height 24
click at [289, 201] on input "0" at bounding box center [376, 189] width 224 height 24
type input "35"
click at [302, 254] on textarea at bounding box center [496, 256] width 503 height 48
type textarea "Cleaning of rangehood"
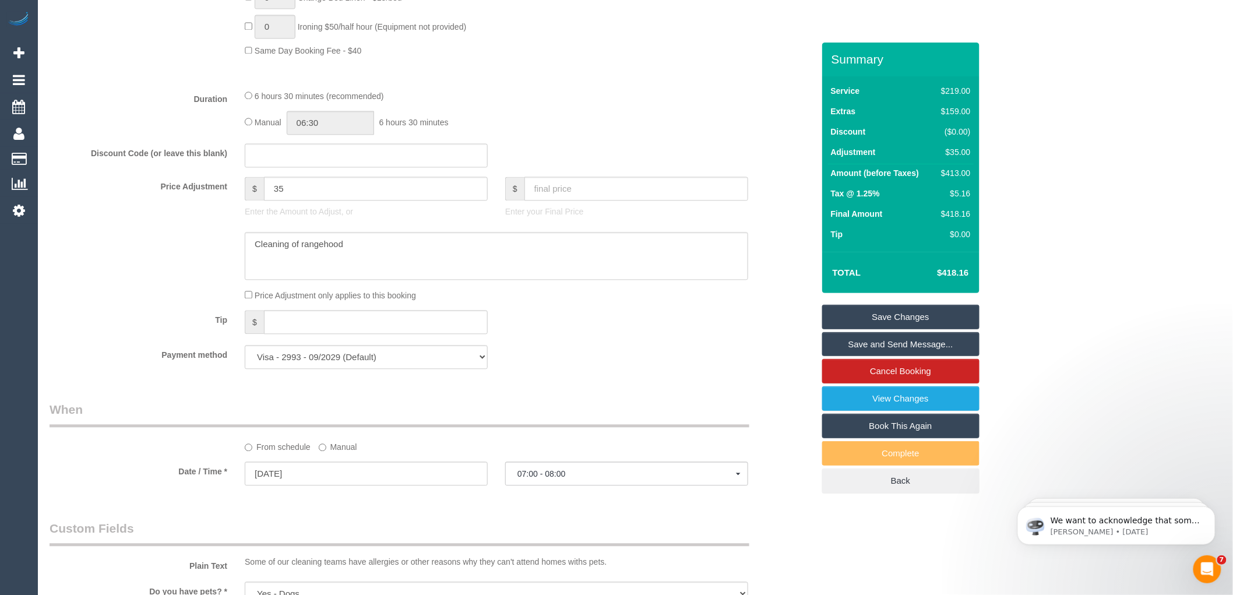
click at [560, 327] on div "Tip $" at bounding box center [431, 324] width 781 height 26
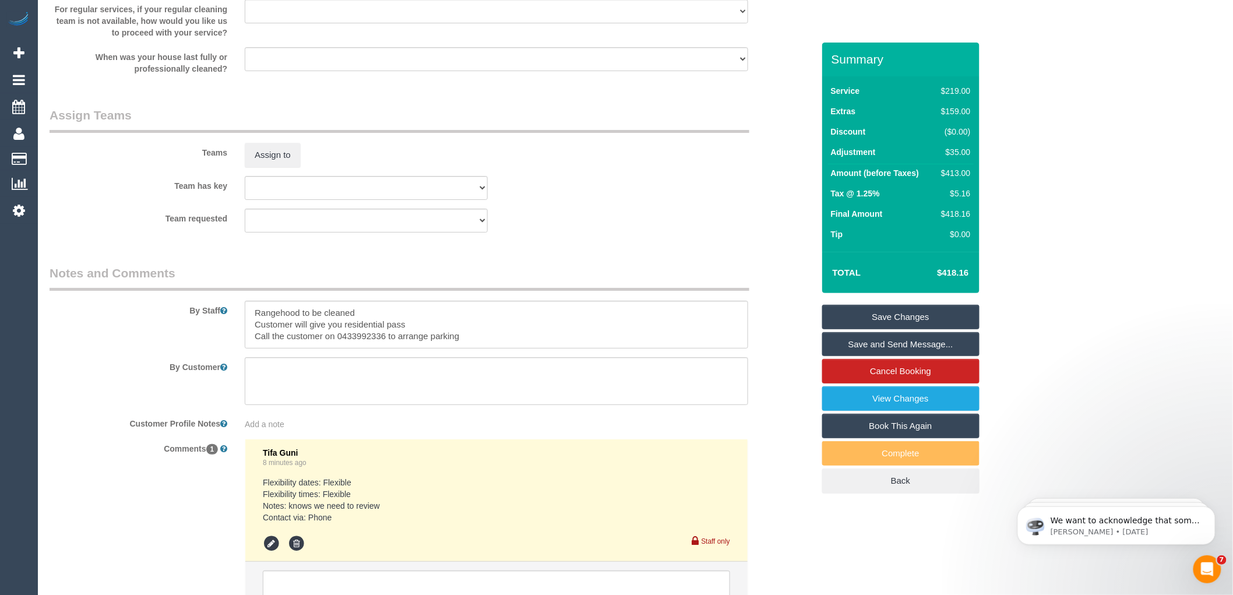
scroll to position [1748, 0]
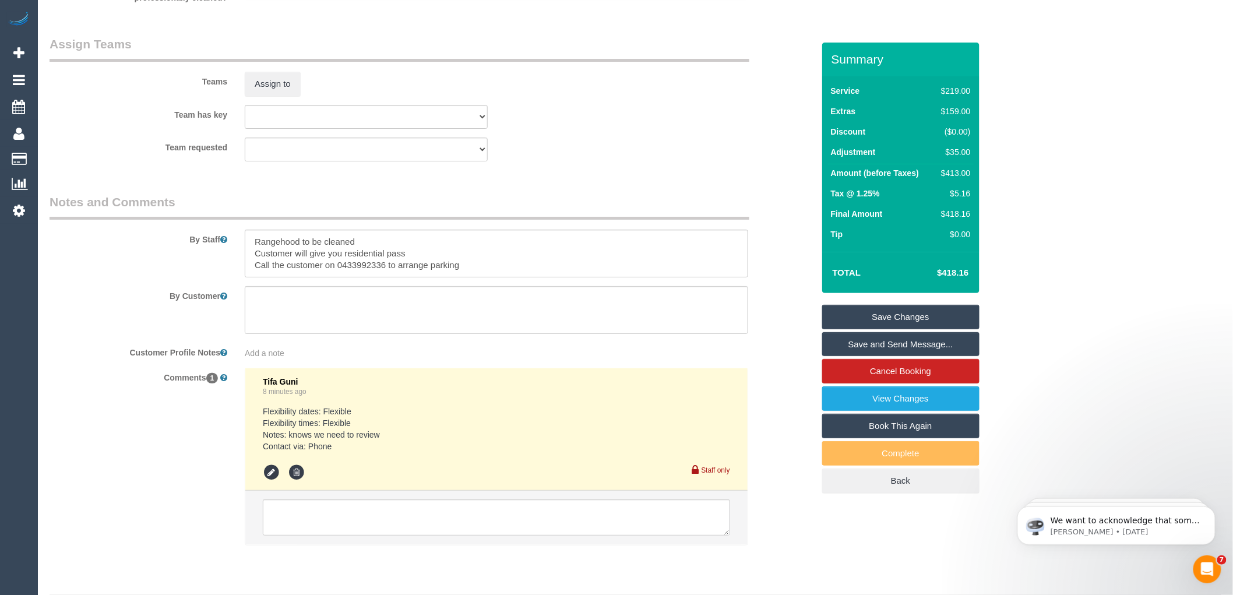
click at [894, 307] on link "Save Changes" at bounding box center [900, 317] width 157 height 24
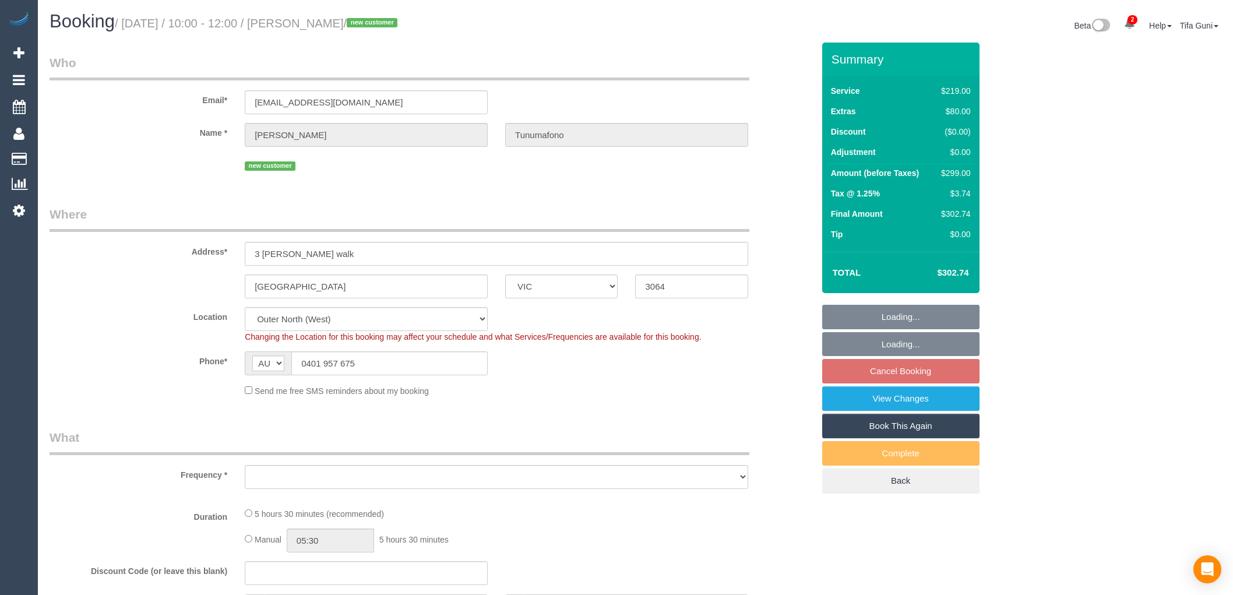
select select "VIC"
select select "string:stripe-pm_1SGSS32GScqysDRV0lkS0Otw"
select select "number:28"
select select "number:14"
select select "number:19"
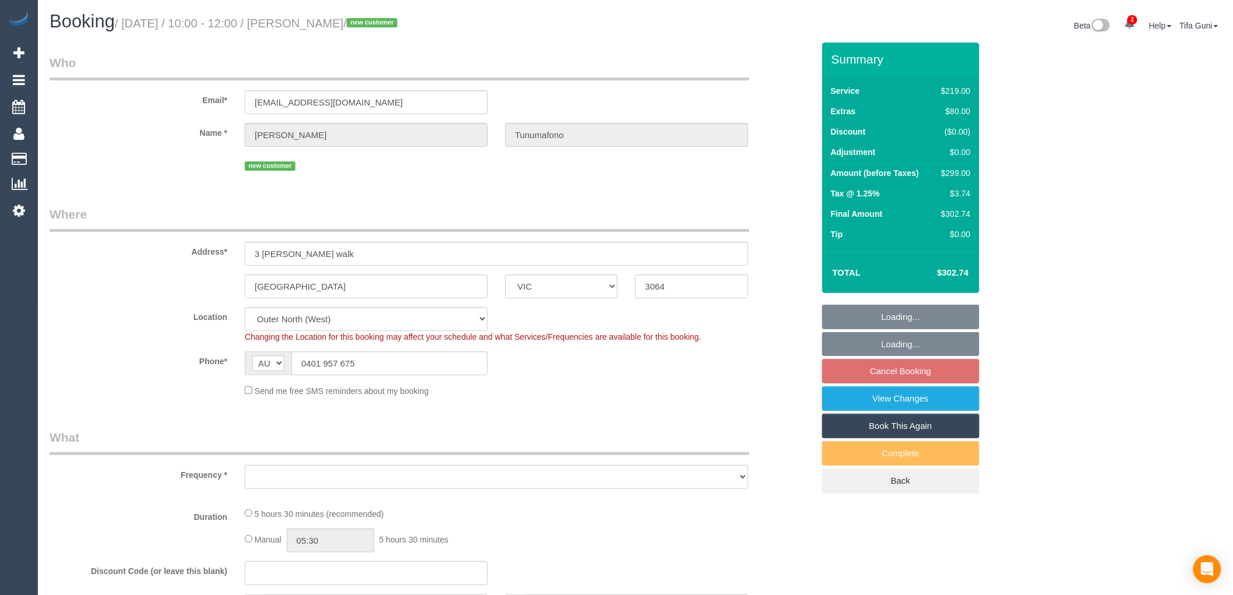
select select "object:718"
select select "spot3"
select select "object:1166"
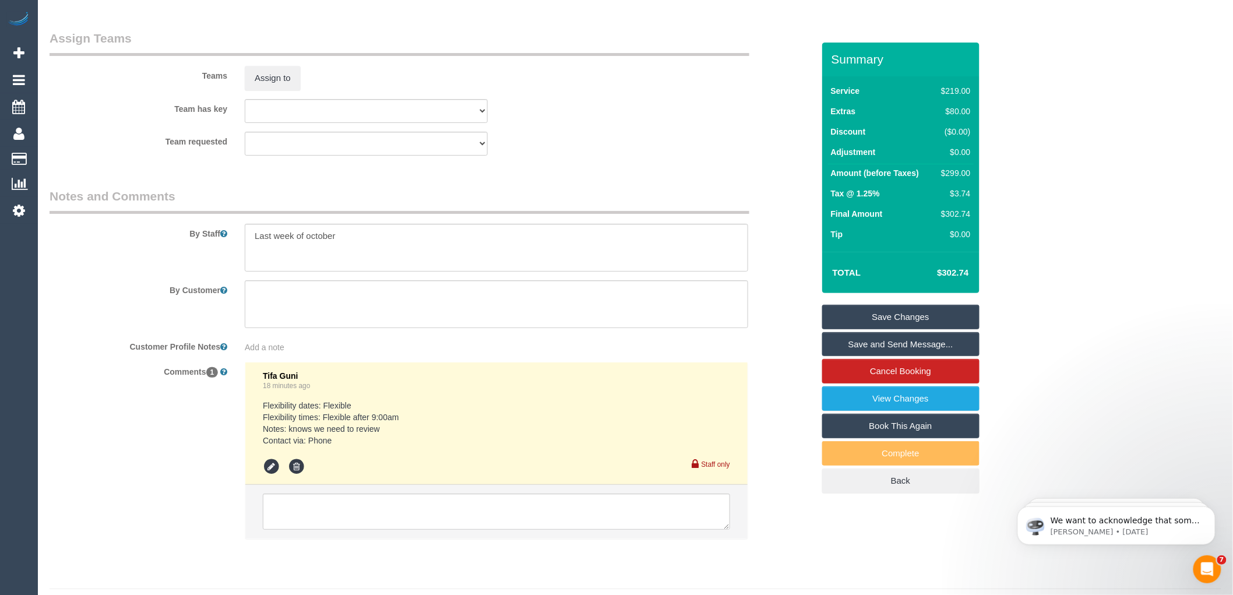
scroll to position [1733, 0]
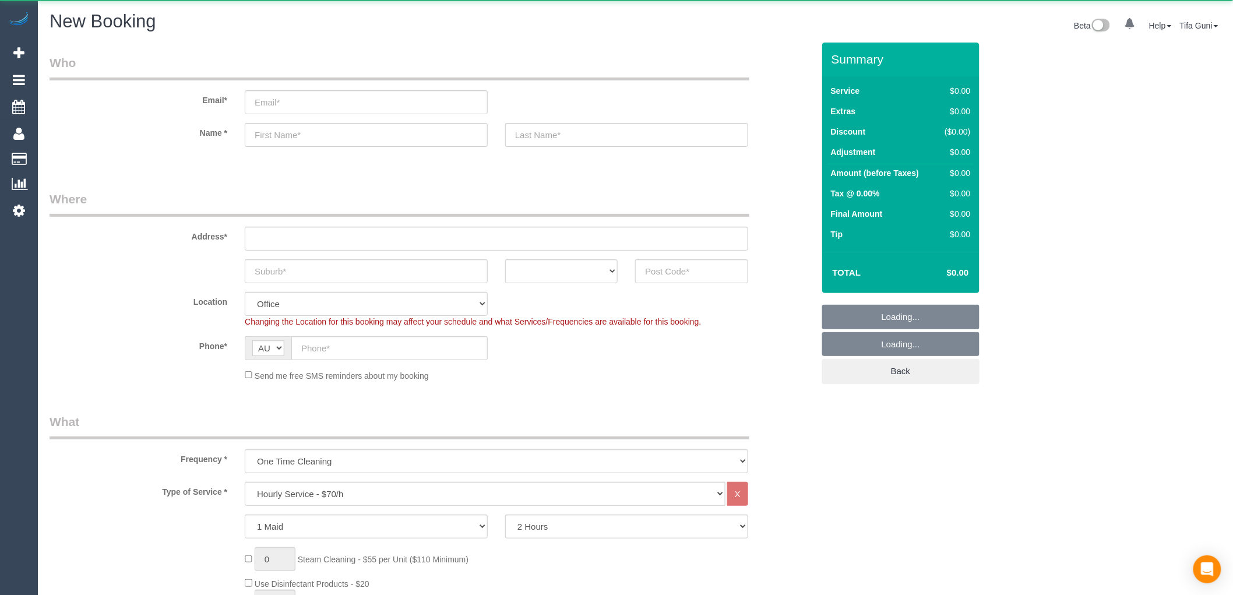
select select "object:2114"
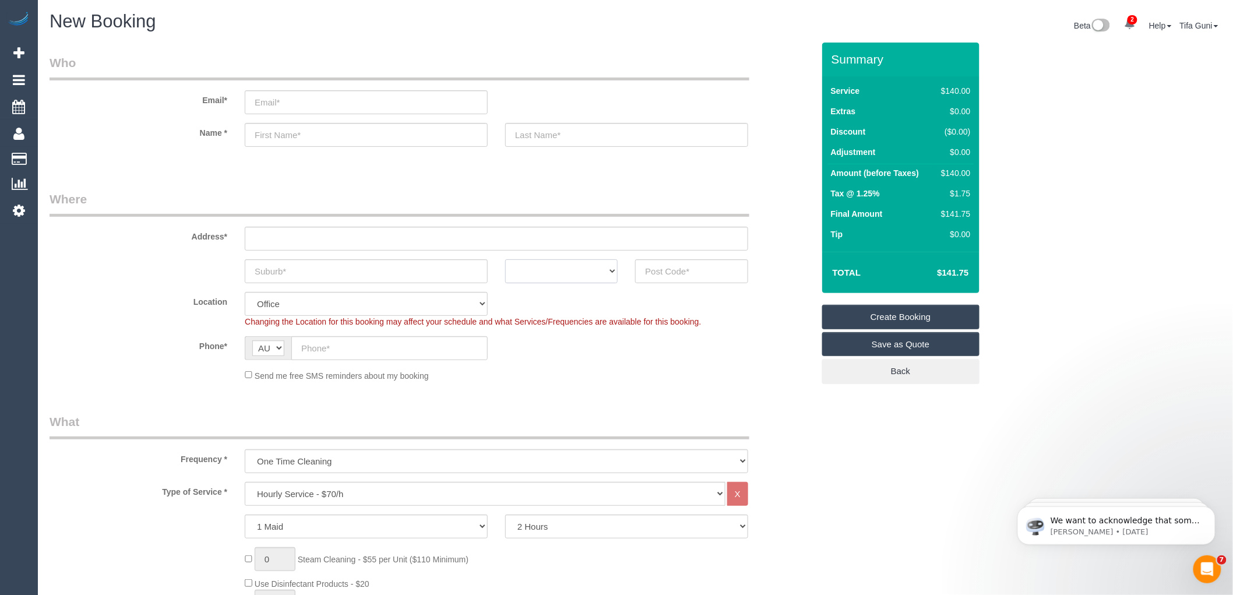
click at [598, 277] on select "ACT NSW NT QLD SA TAS VIC WA" at bounding box center [561, 271] width 112 height 24
select select "VIC"
click at [505, 259] on select "ACT NSW NT QLD SA TAS VIC WA" at bounding box center [561, 271] width 112 height 24
click at [345, 275] on input "text" at bounding box center [366, 271] width 243 height 24
click at [312, 344] on input "text" at bounding box center [389, 348] width 196 height 24
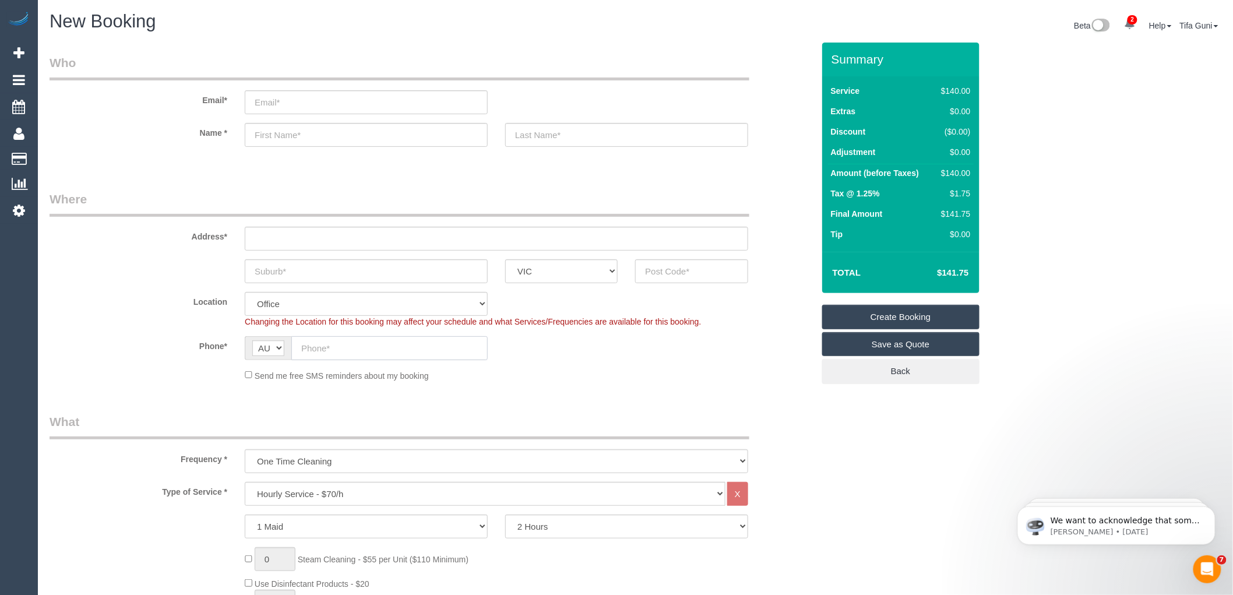
paste input "61 410 313 332"
type input "61 410 313 332"
click at [294, 271] on input "text" at bounding box center [366, 271] width 243 height 24
type input "Resevour"
click at [288, 239] on input "text" at bounding box center [496, 239] width 503 height 24
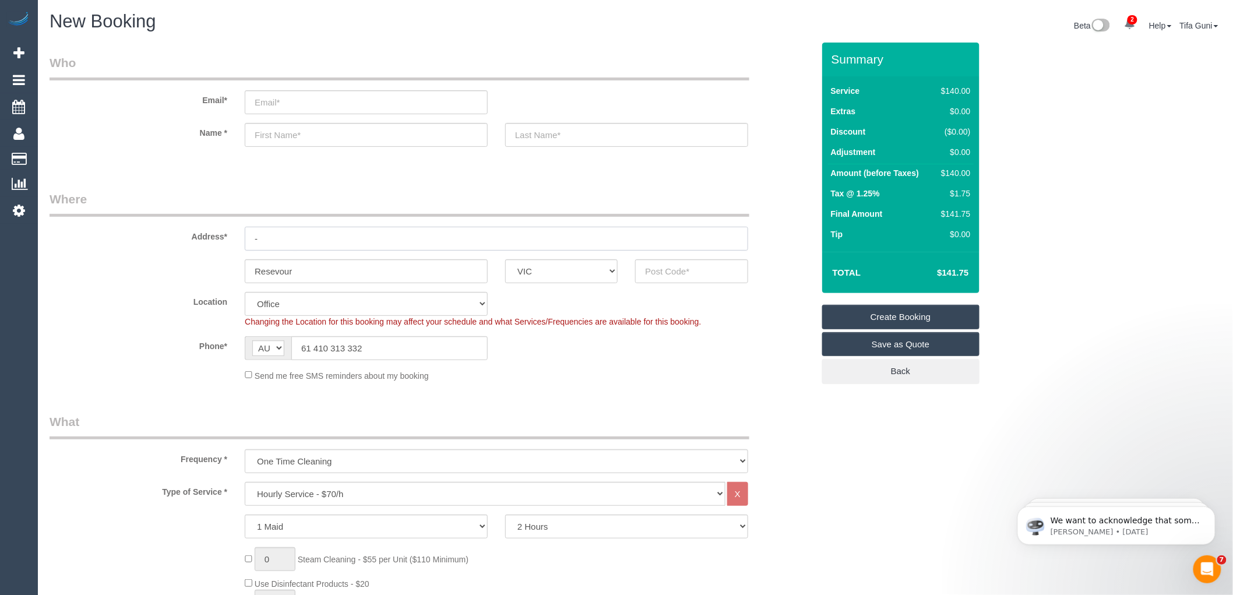
type input "-"
click at [664, 271] on input "text" at bounding box center [691, 271] width 112 height 24
drag, startPoint x: 326, startPoint y: 265, endPoint x: 217, endPoint y: 281, distance: 110.7
click at [217, 281] on div "Resevour ACT NSW NT QLD SA TAS VIC WA" at bounding box center [431, 271] width 781 height 24
click at [669, 271] on input "text" at bounding box center [691, 271] width 112 height 24
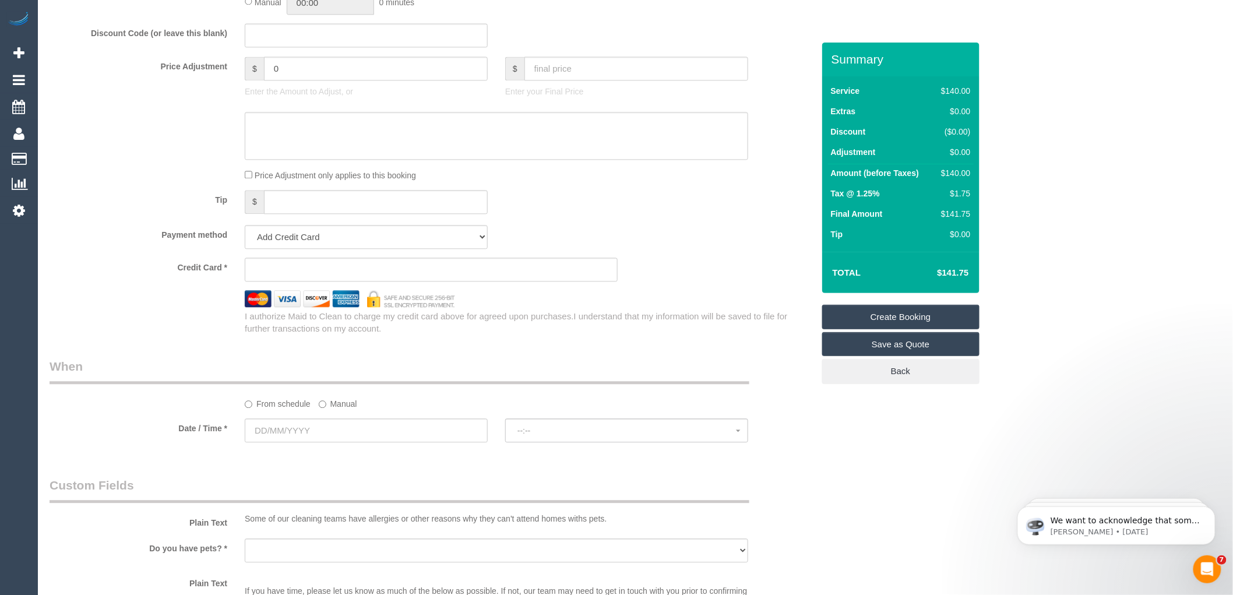
scroll to position [1035, 0]
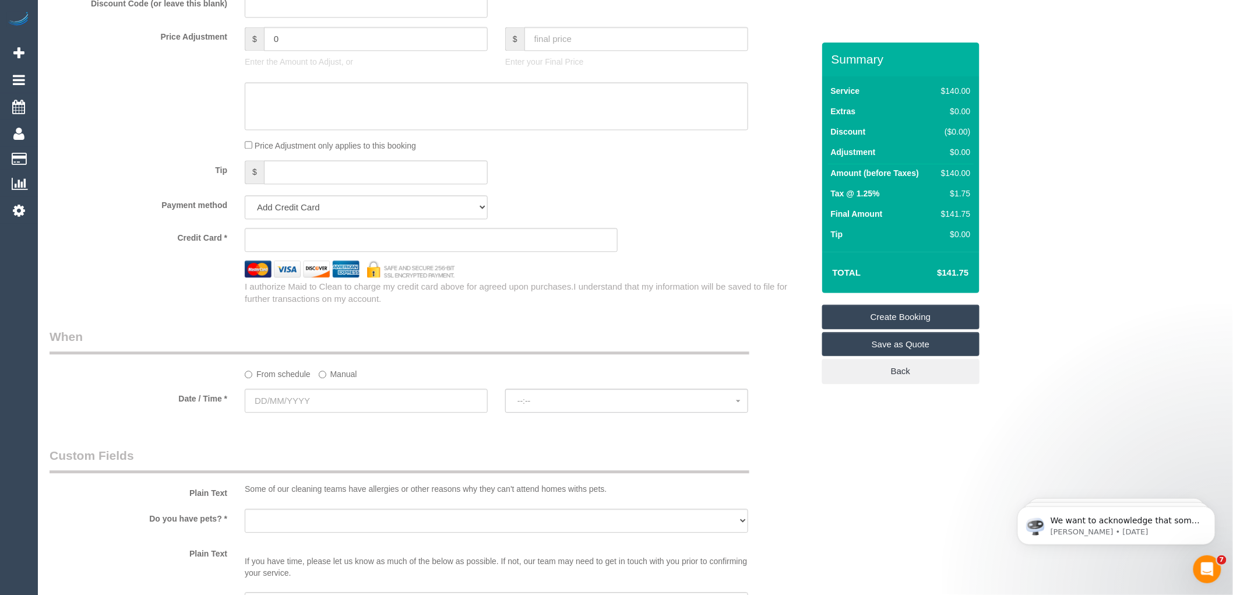
type input "3073"
click at [329, 407] on input "text" at bounding box center [366, 401] width 243 height 24
select select "60"
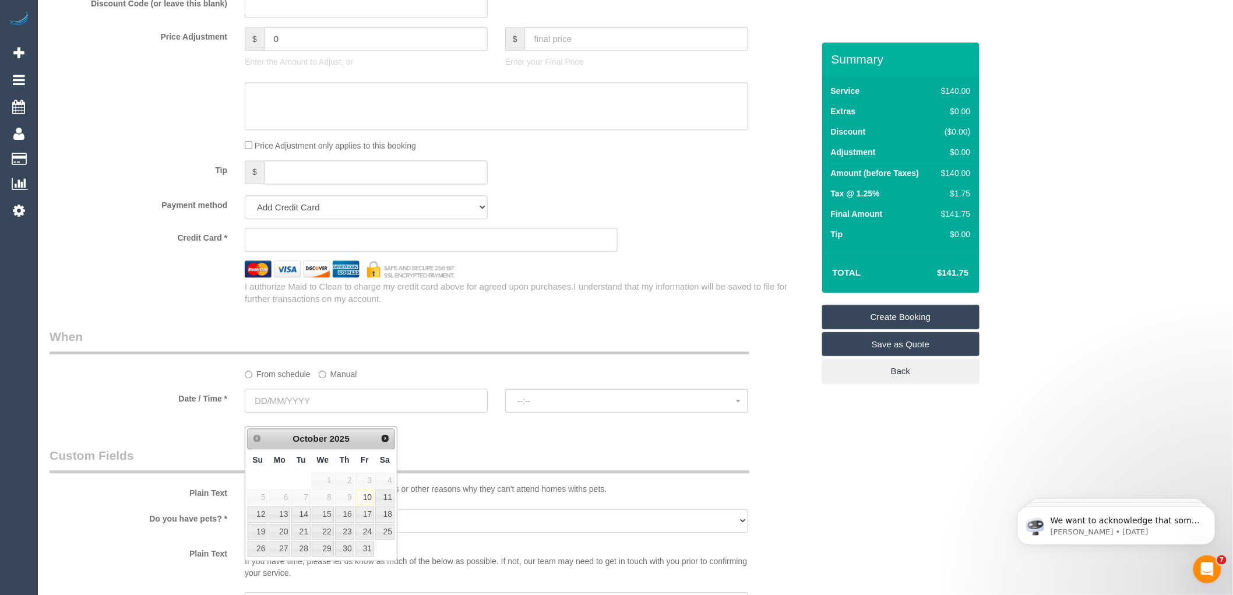
select select "object:2119"
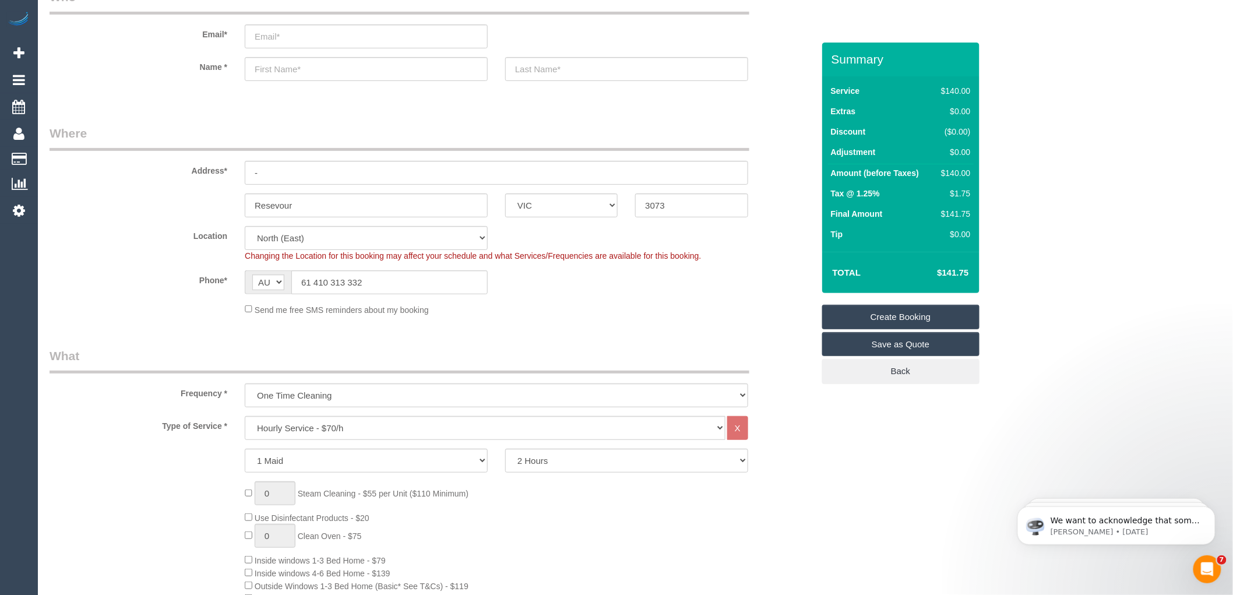
scroll to position [65, 0]
click at [280, 70] on input "text" at bounding box center [366, 70] width 243 height 24
type input "Sue"
